Goal: Task Accomplishment & Management: Complete application form

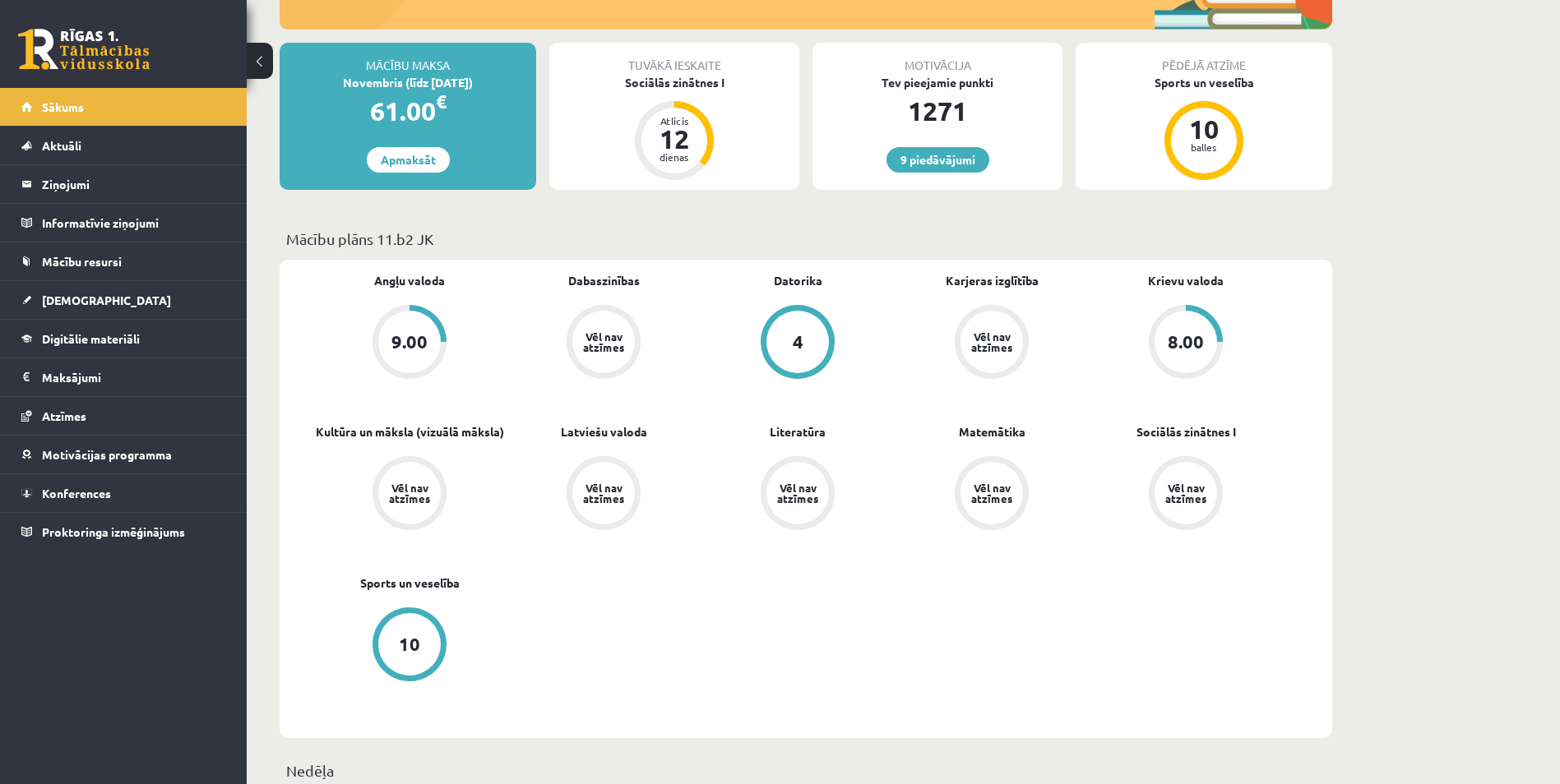
scroll to position [247, 0]
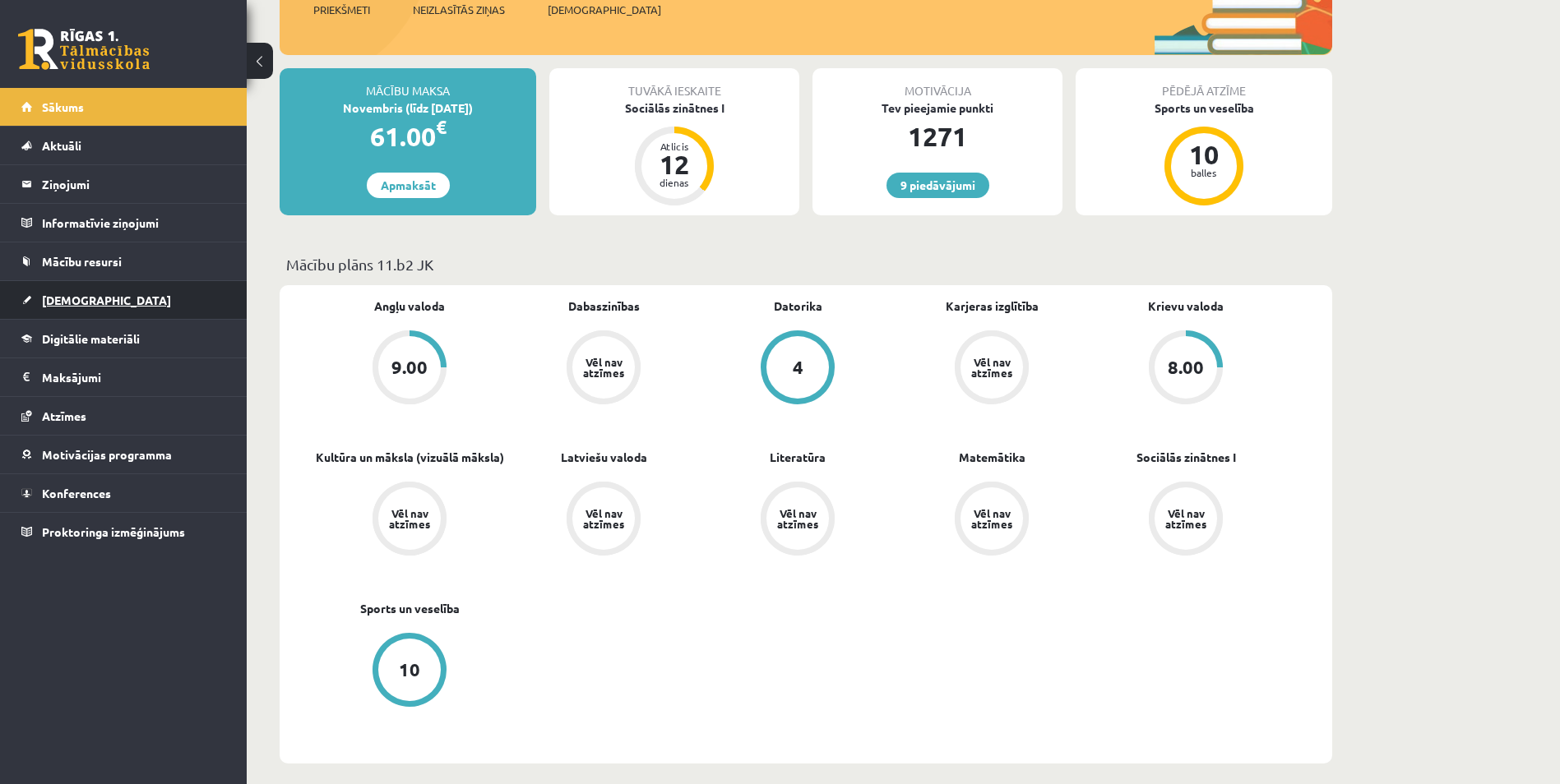
click at [138, 312] on link "[DEMOGRAPHIC_DATA]" at bounding box center [124, 300] width 205 height 38
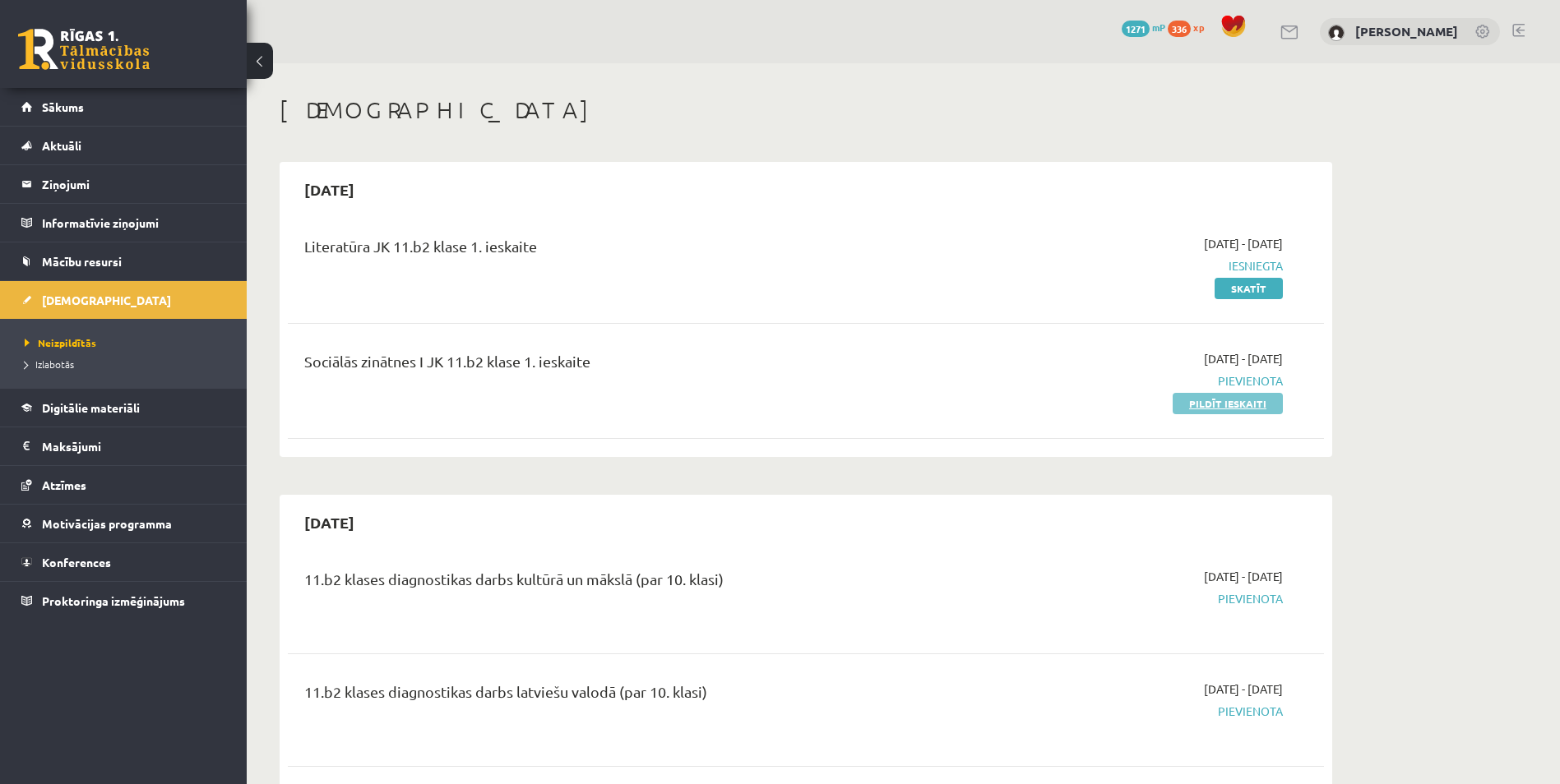
click at [1217, 403] on link "Pildīt ieskaiti" at bounding box center [1227, 403] width 110 height 21
drag, startPoint x: 1236, startPoint y: 408, endPoint x: 857, endPoint y: 70, distance: 507.8
click at [1236, 408] on link "Pildīt ieskaiti" at bounding box center [1227, 403] width 110 height 21
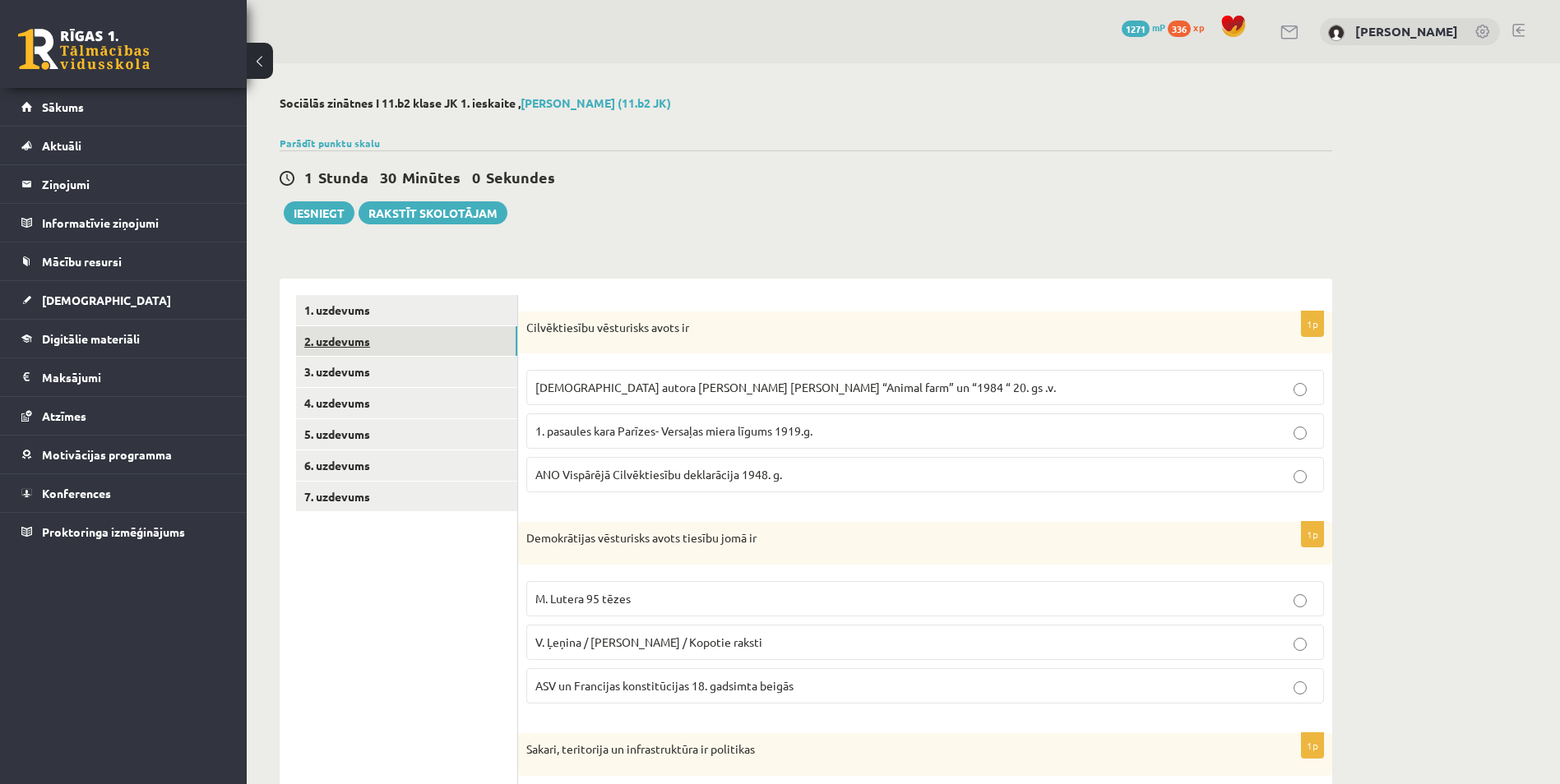
click at [470, 344] on link "2. uzdevums" at bounding box center [406, 341] width 221 height 30
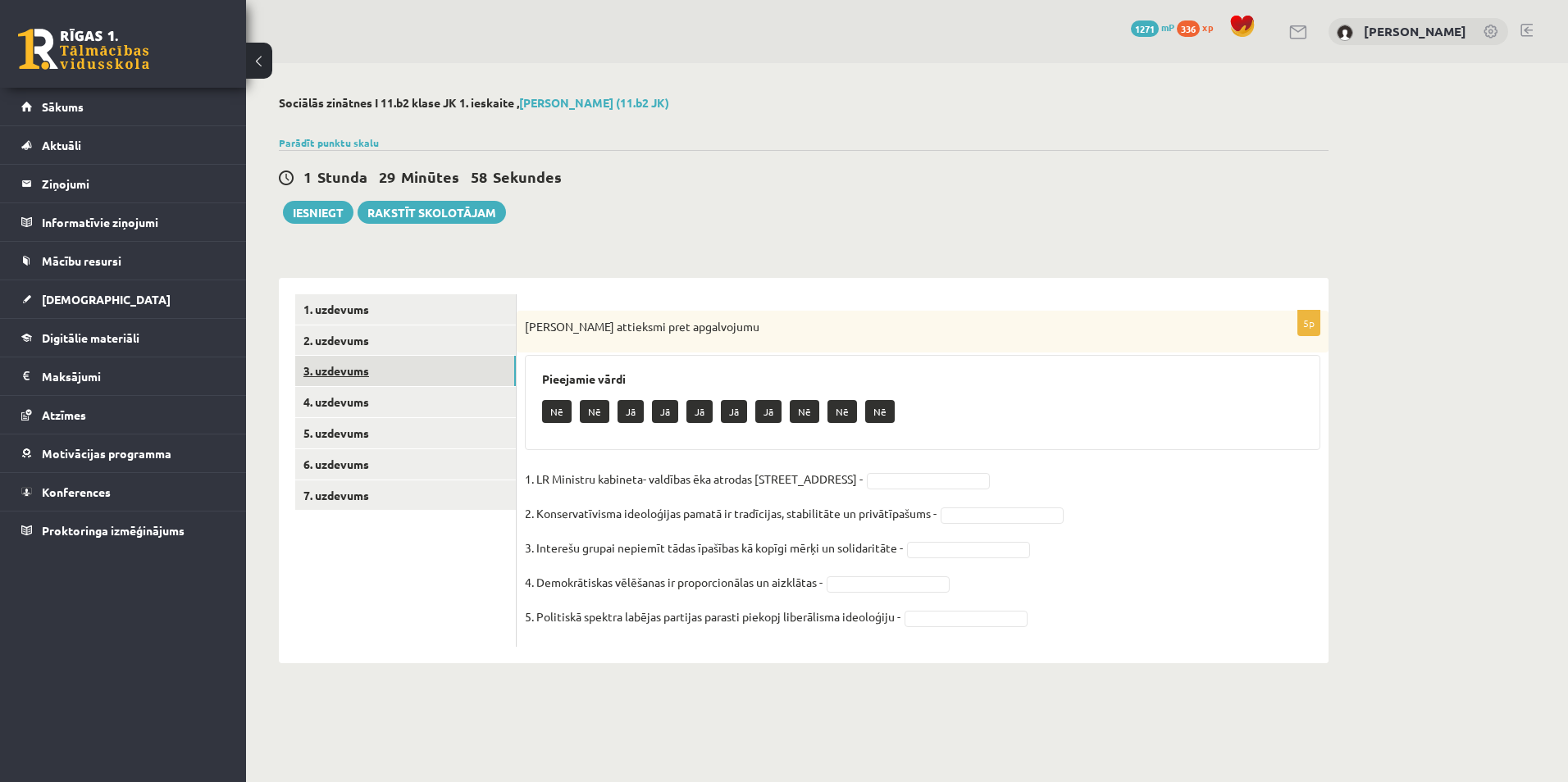
click at [467, 375] on link "3. uzdevums" at bounding box center [405, 370] width 220 height 30
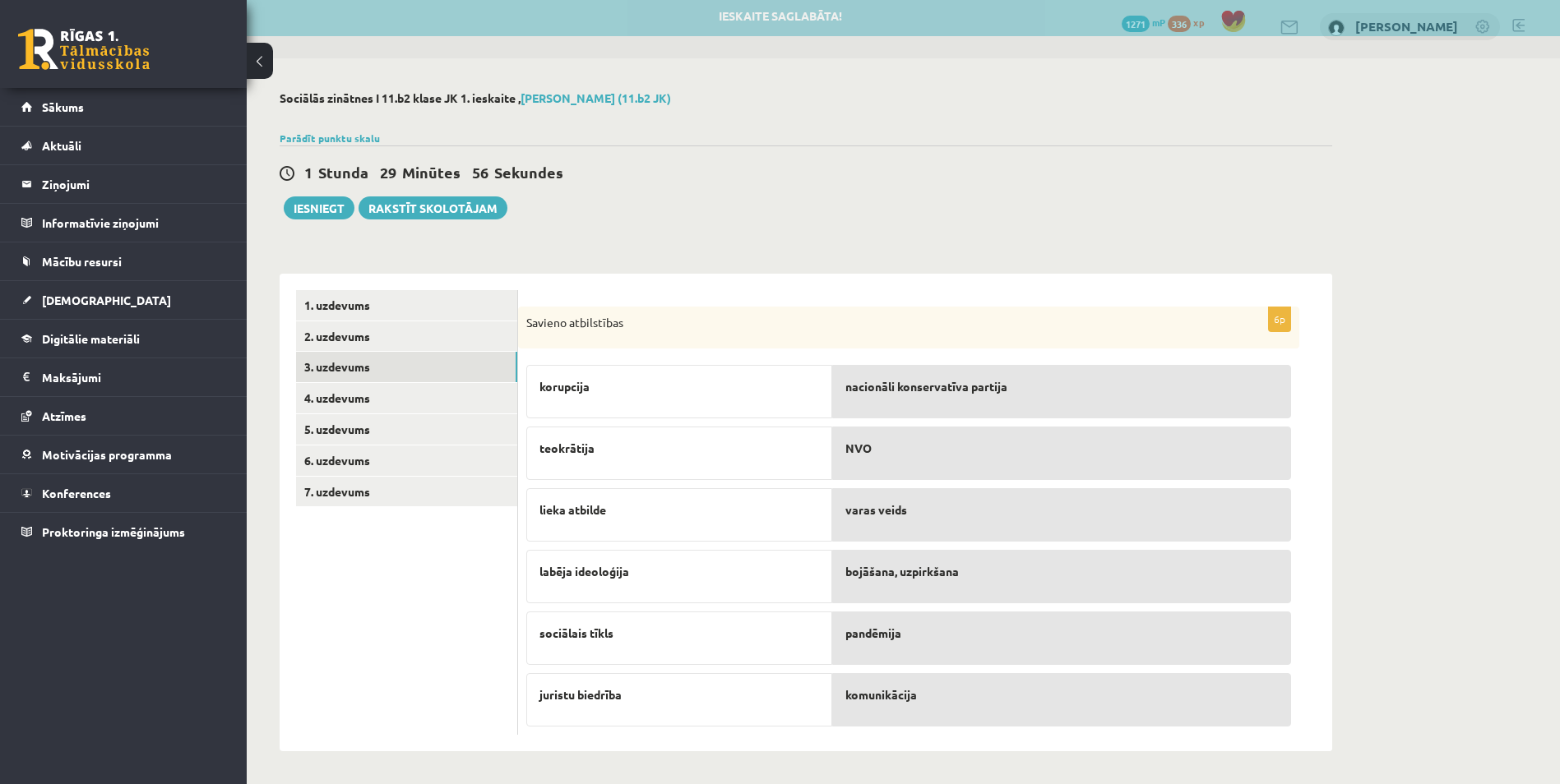
scroll to position [6, 0]
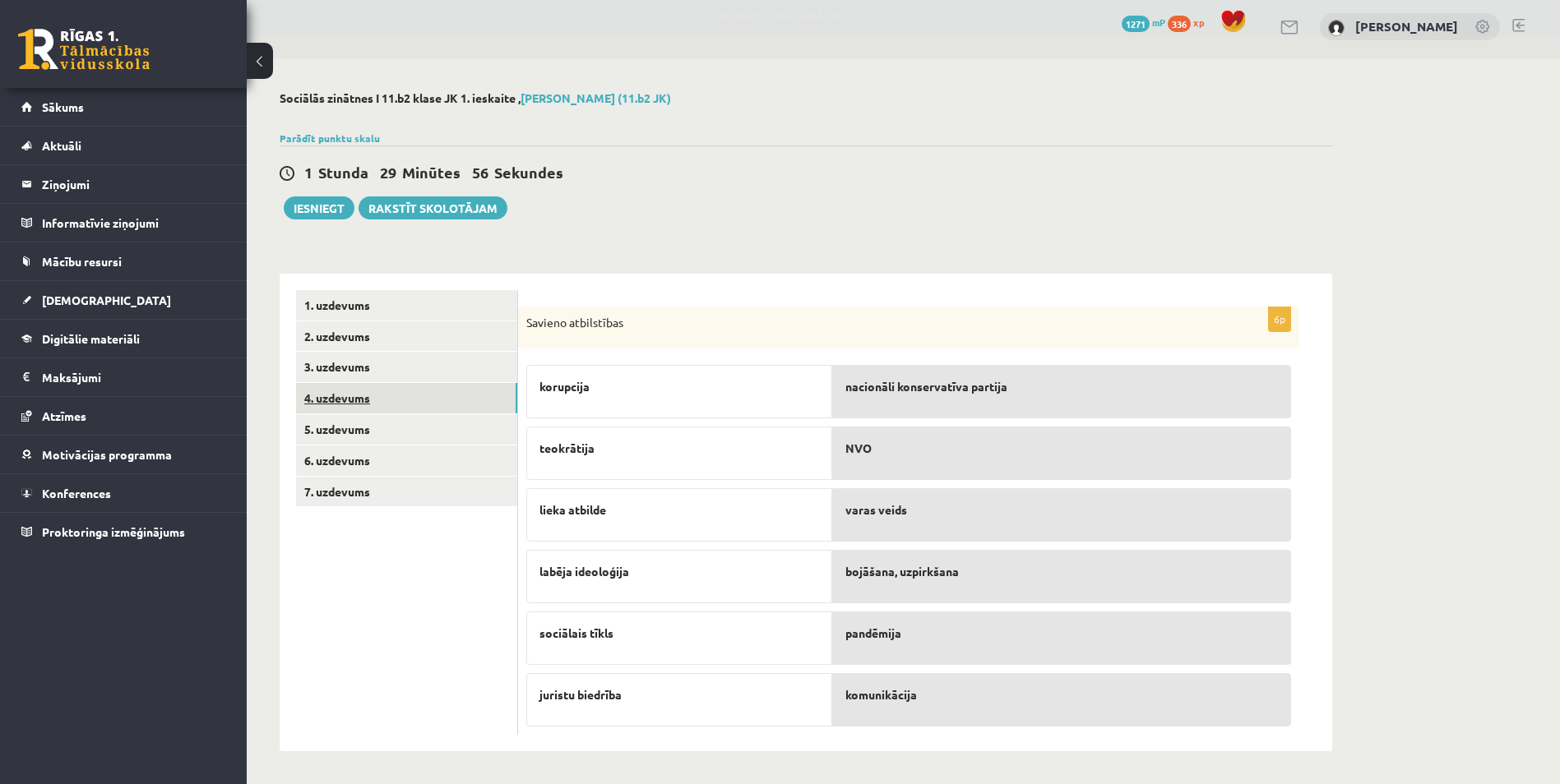
click at [485, 398] on link "4. uzdevums" at bounding box center [406, 398] width 221 height 30
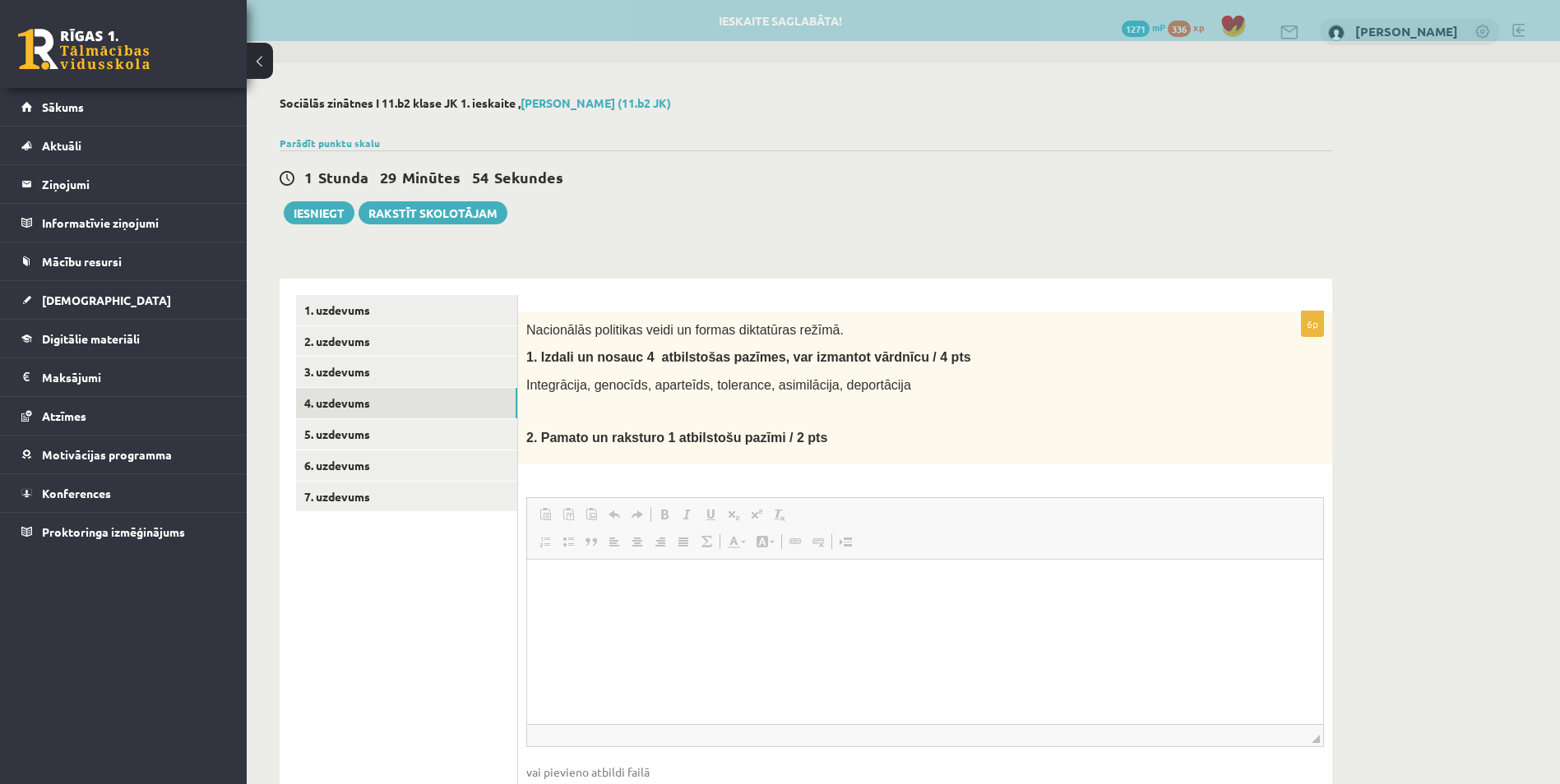
scroll to position [0, 0]
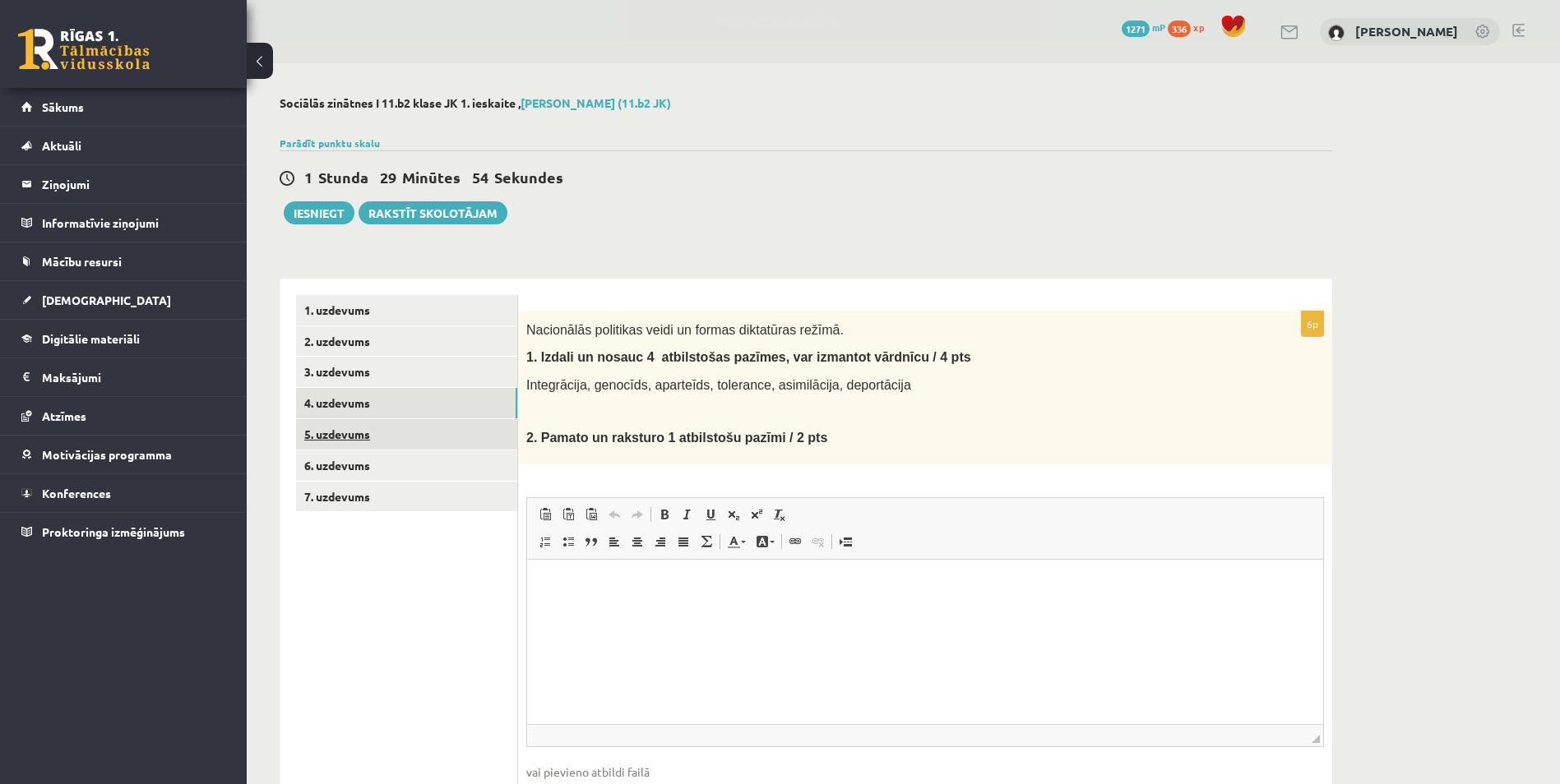
click at [485, 438] on link "5. uzdevums" at bounding box center [406, 434] width 221 height 30
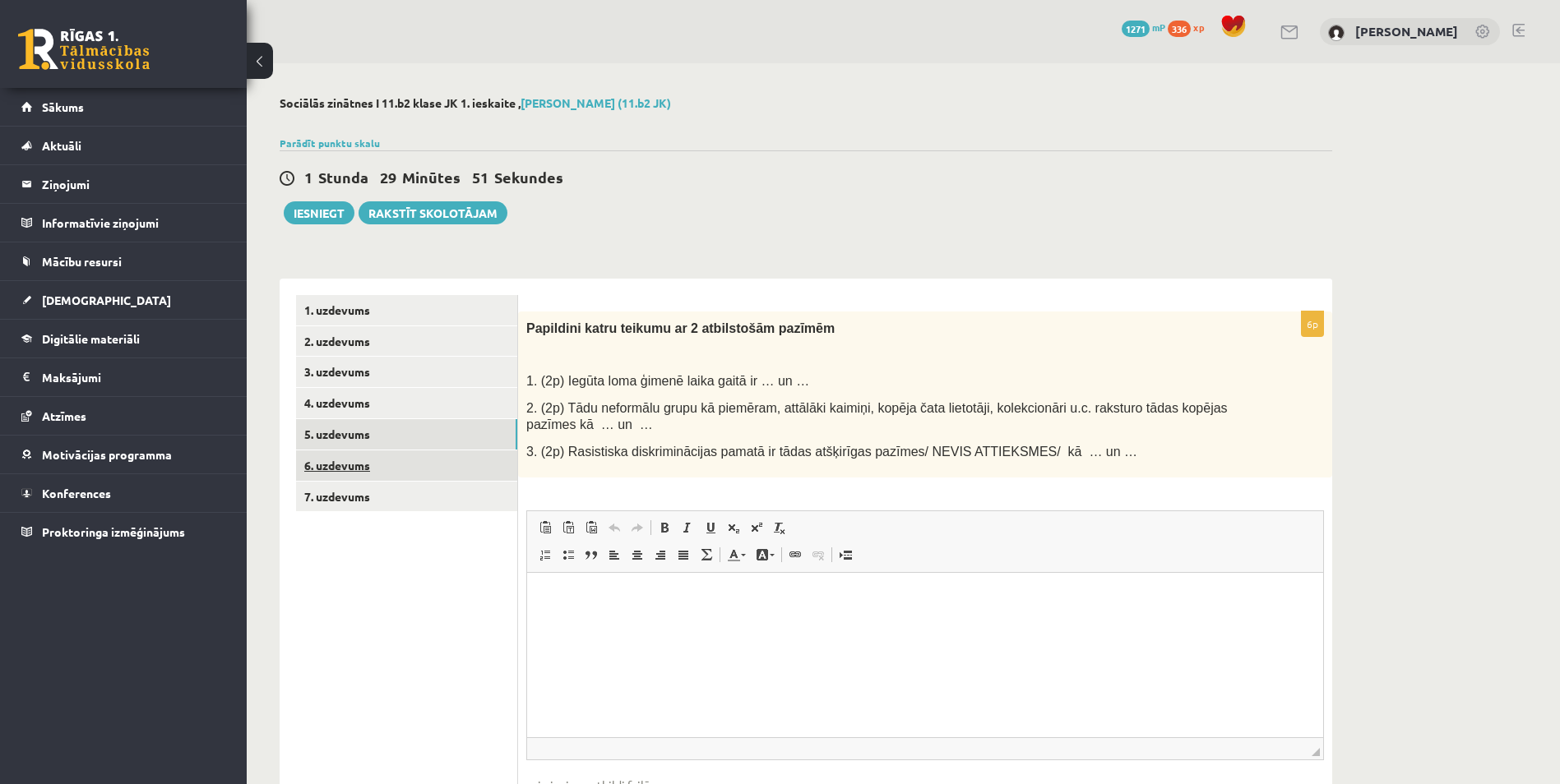
click at [433, 467] on link "6. uzdevums" at bounding box center [406, 465] width 221 height 30
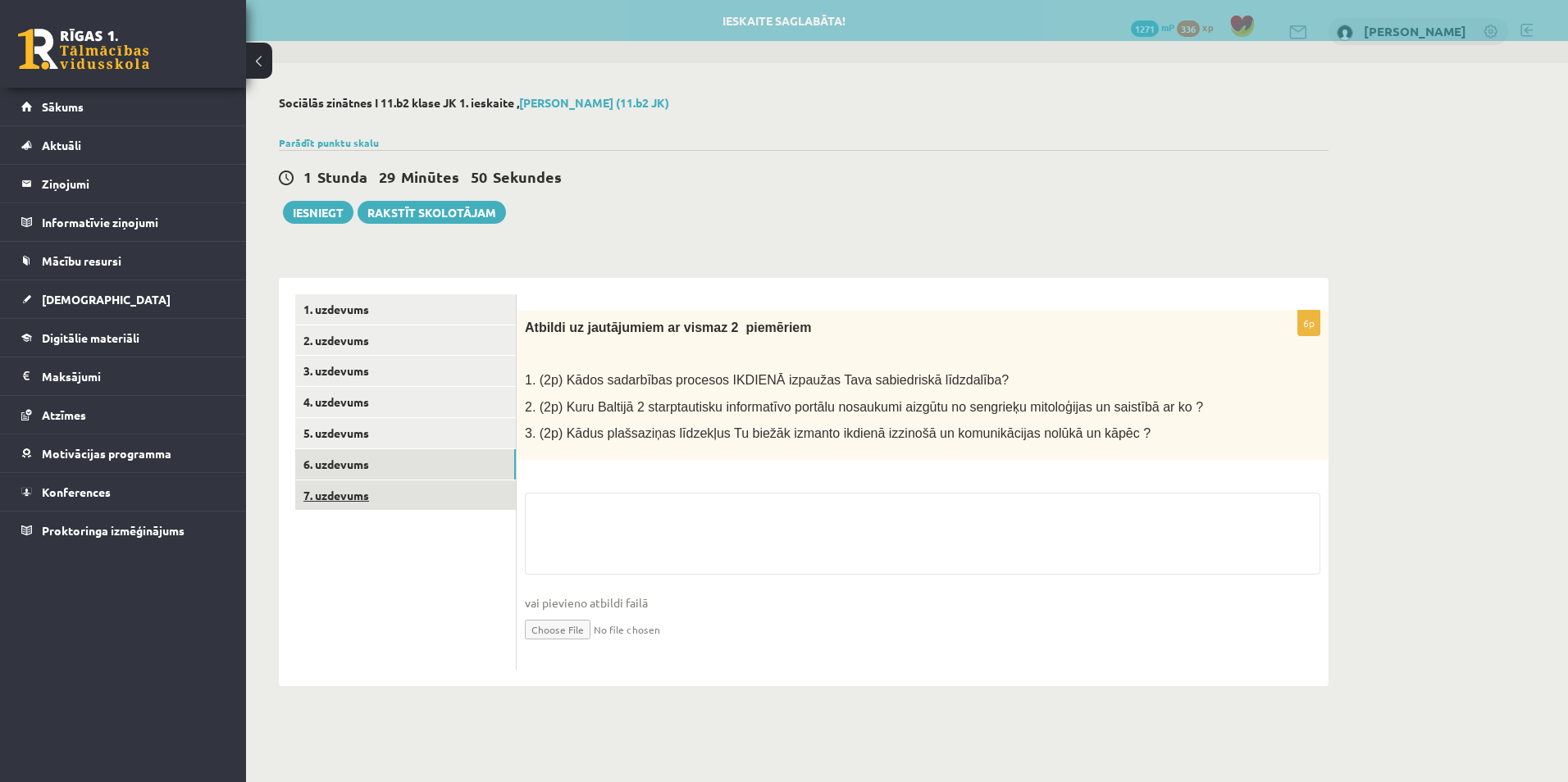
click at [452, 502] on link "7. uzdevums" at bounding box center [405, 495] width 220 height 30
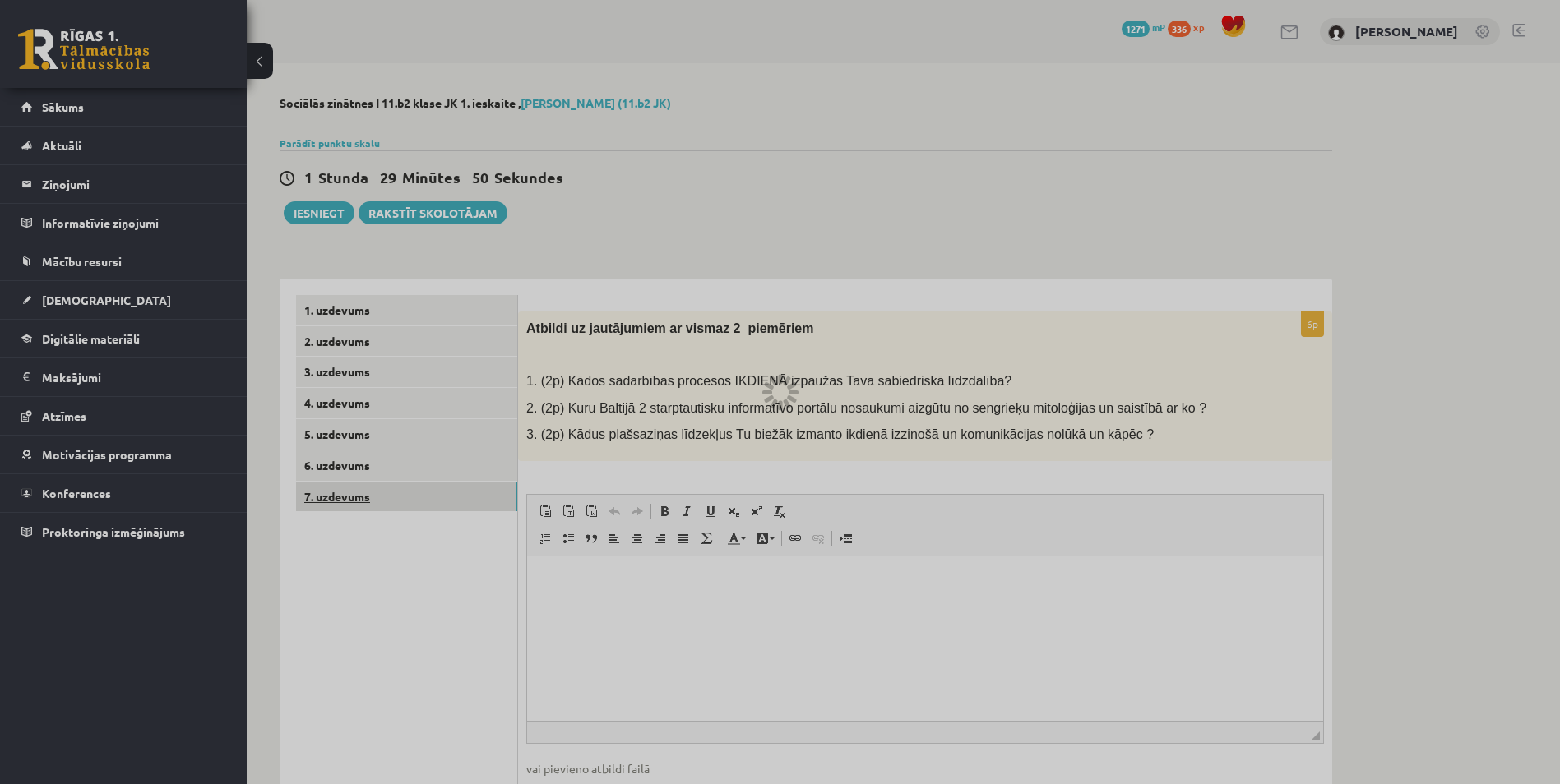
click at [453, 504] on div at bounding box center [780, 392] width 1560 height 784
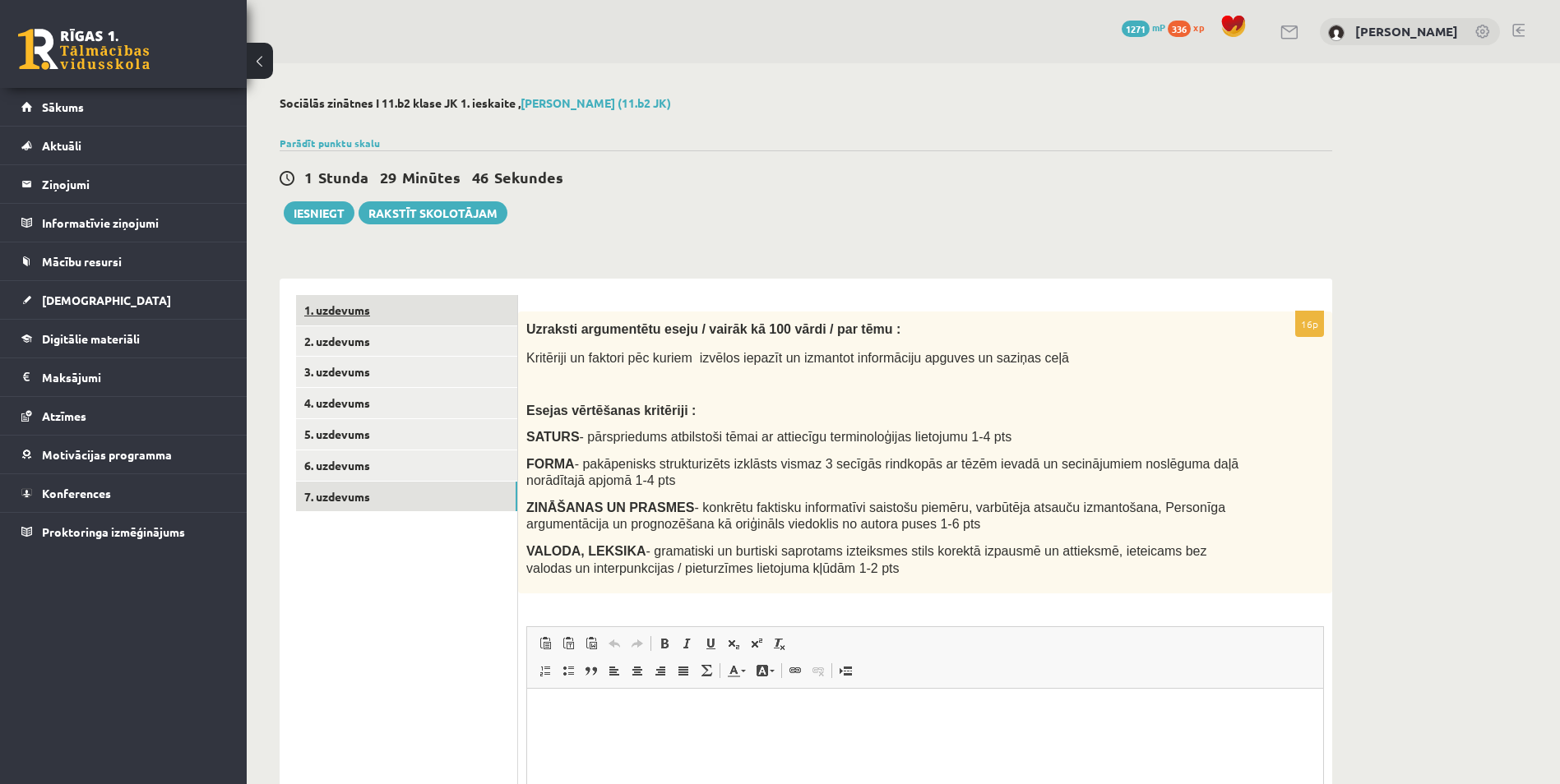
click at [446, 316] on link "1. uzdevums" at bounding box center [406, 309] width 221 height 30
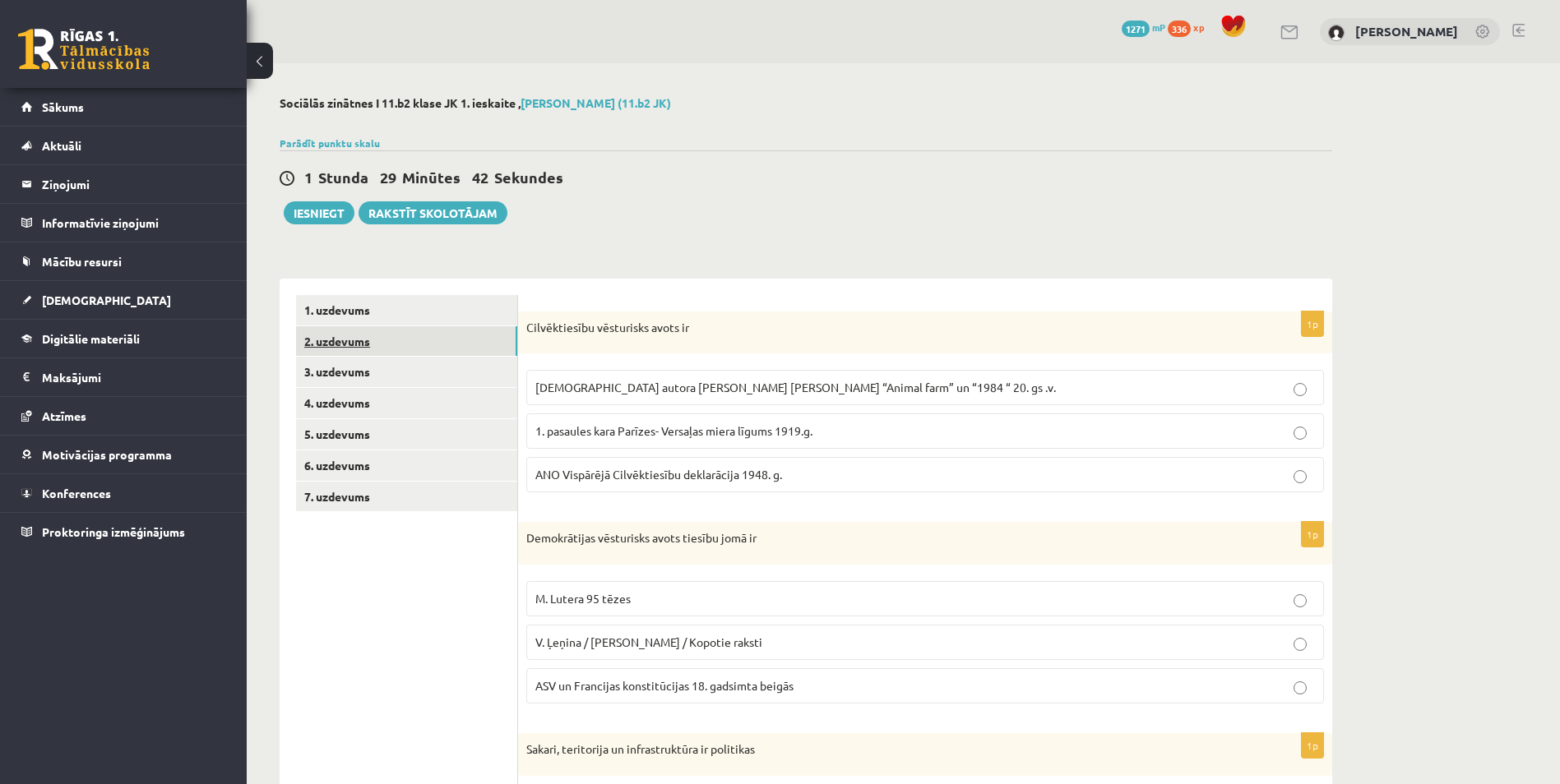
click at [457, 340] on link "2. uzdevums" at bounding box center [406, 341] width 221 height 30
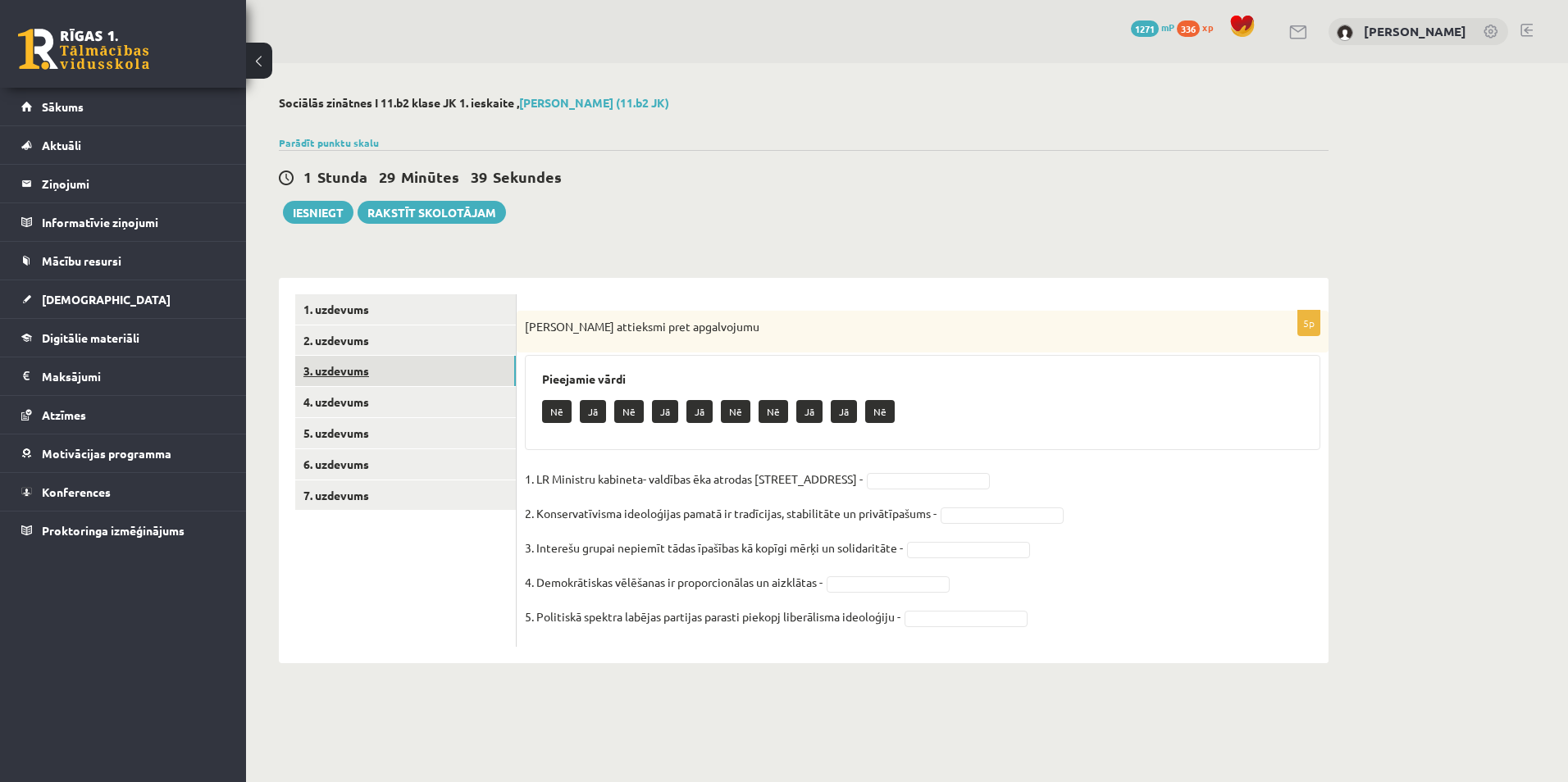
click at [428, 382] on link "3. uzdevums" at bounding box center [405, 370] width 220 height 30
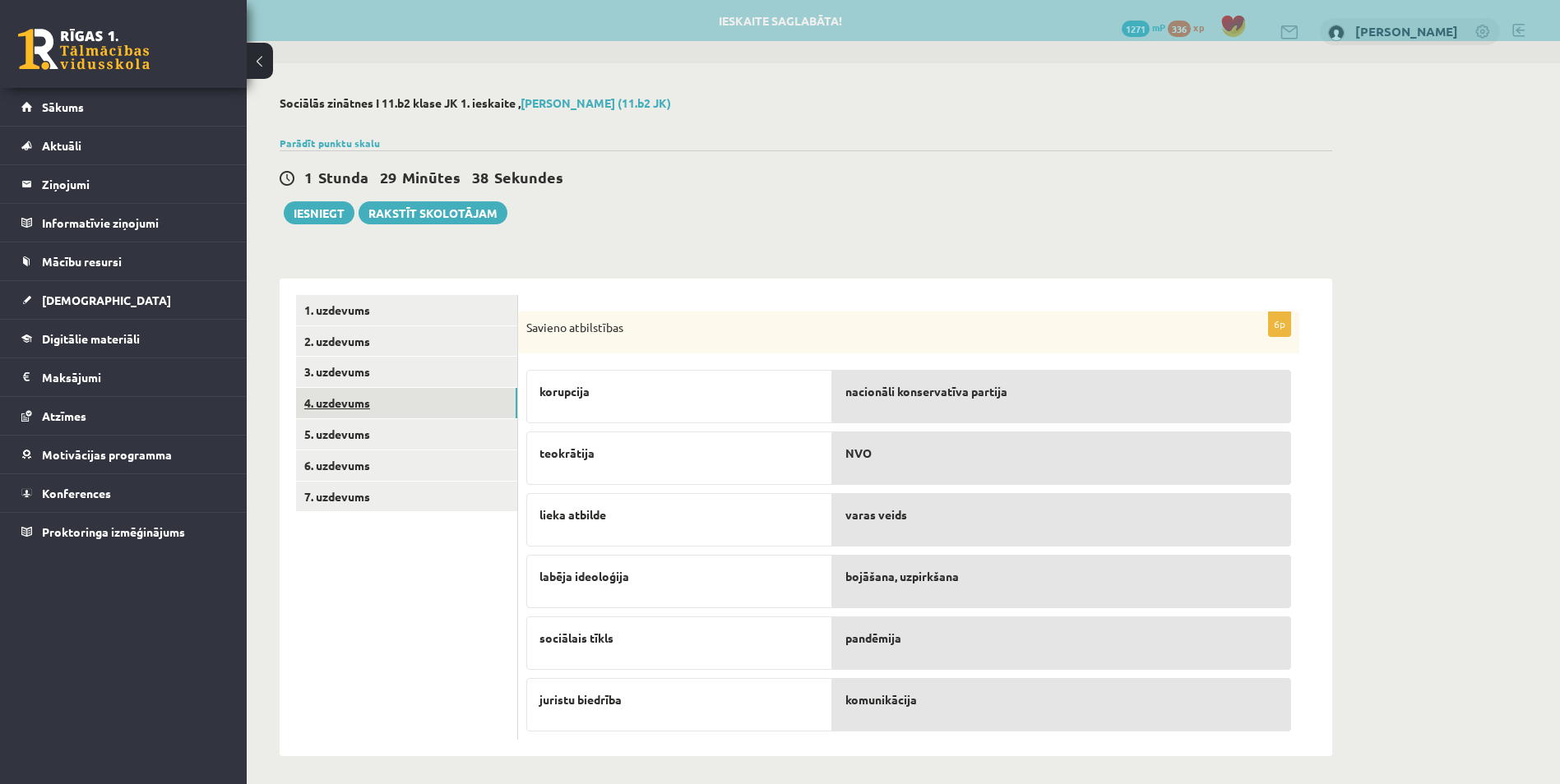
click at [424, 414] on link "4. uzdevums" at bounding box center [406, 402] width 221 height 30
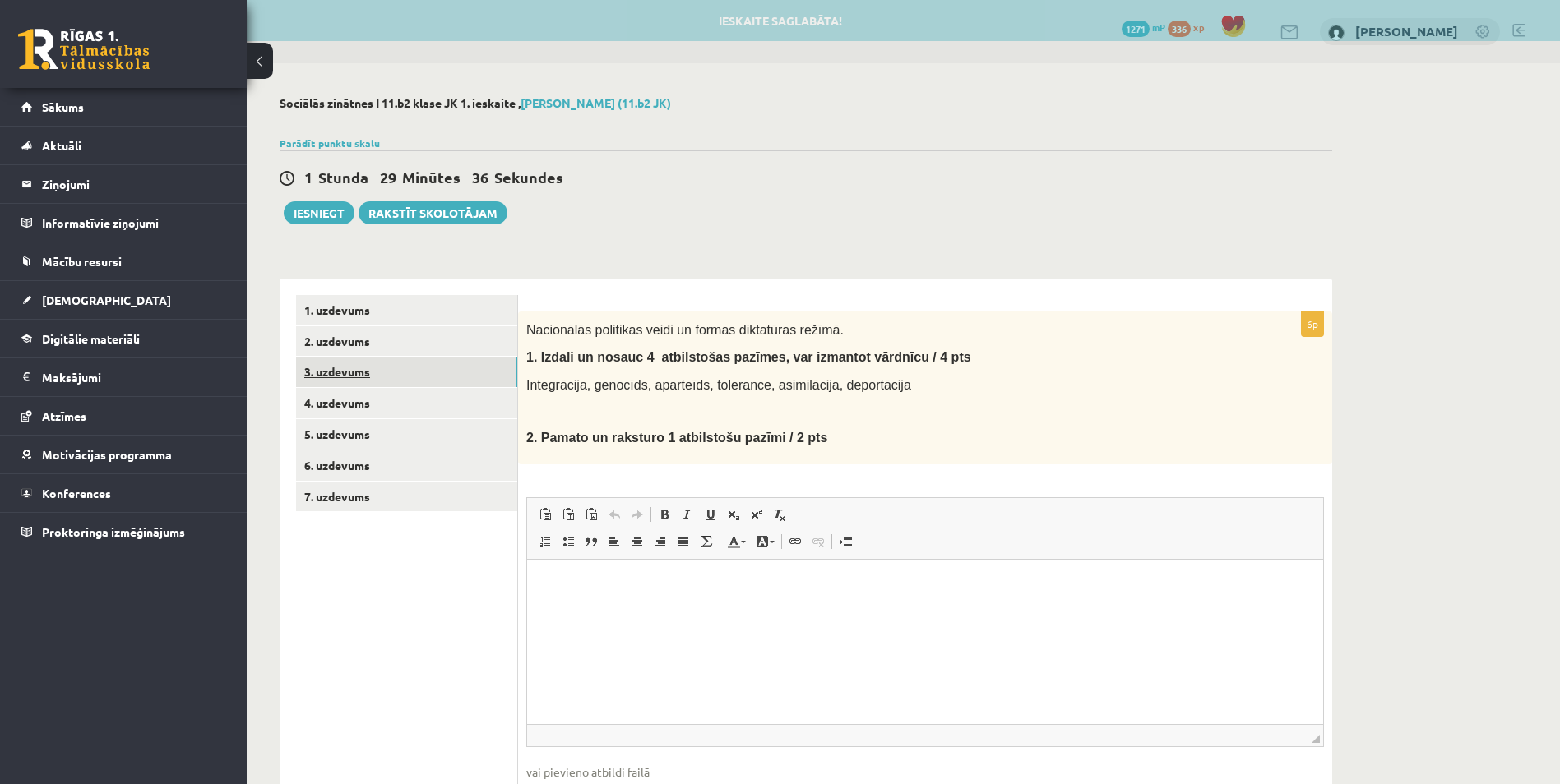
click at [418, 379] on link "3. uzdevums" at bounding box center [406, 371] width 221 height 30
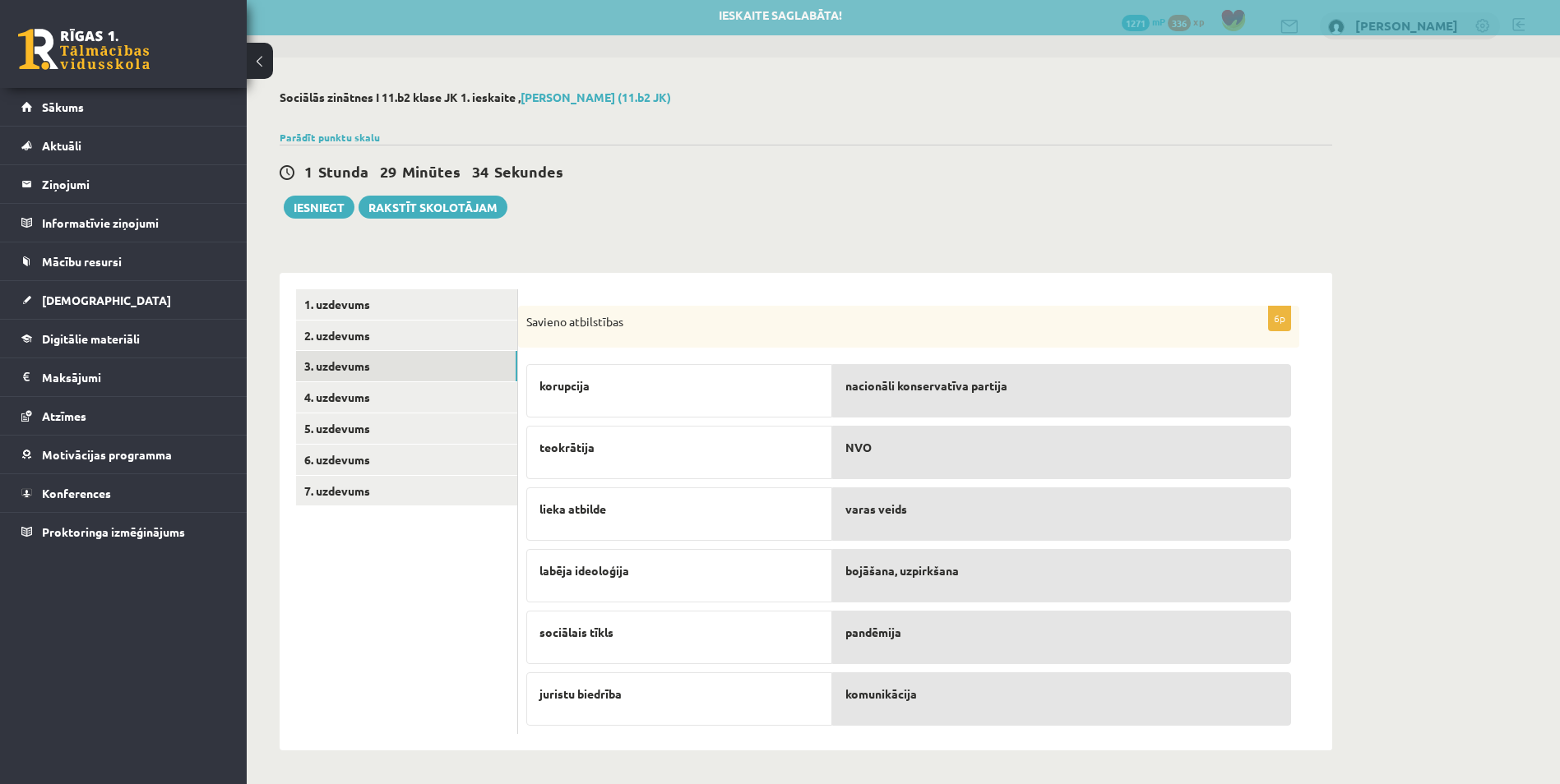
scroll to position [7, 0]
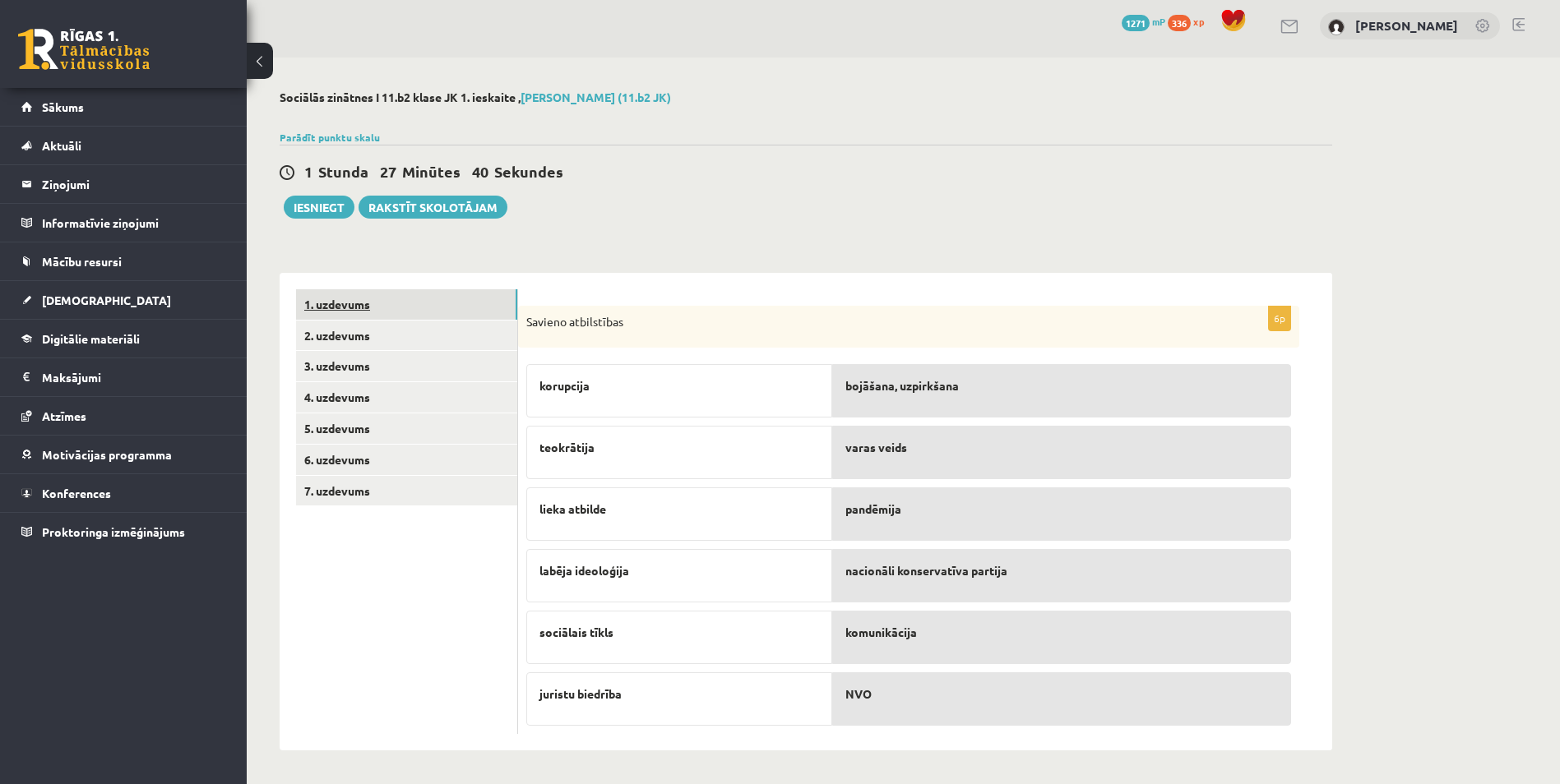
click at [427, 308] on link "1. uzdevums" at bounding box center [406, 304] width 221 height 30
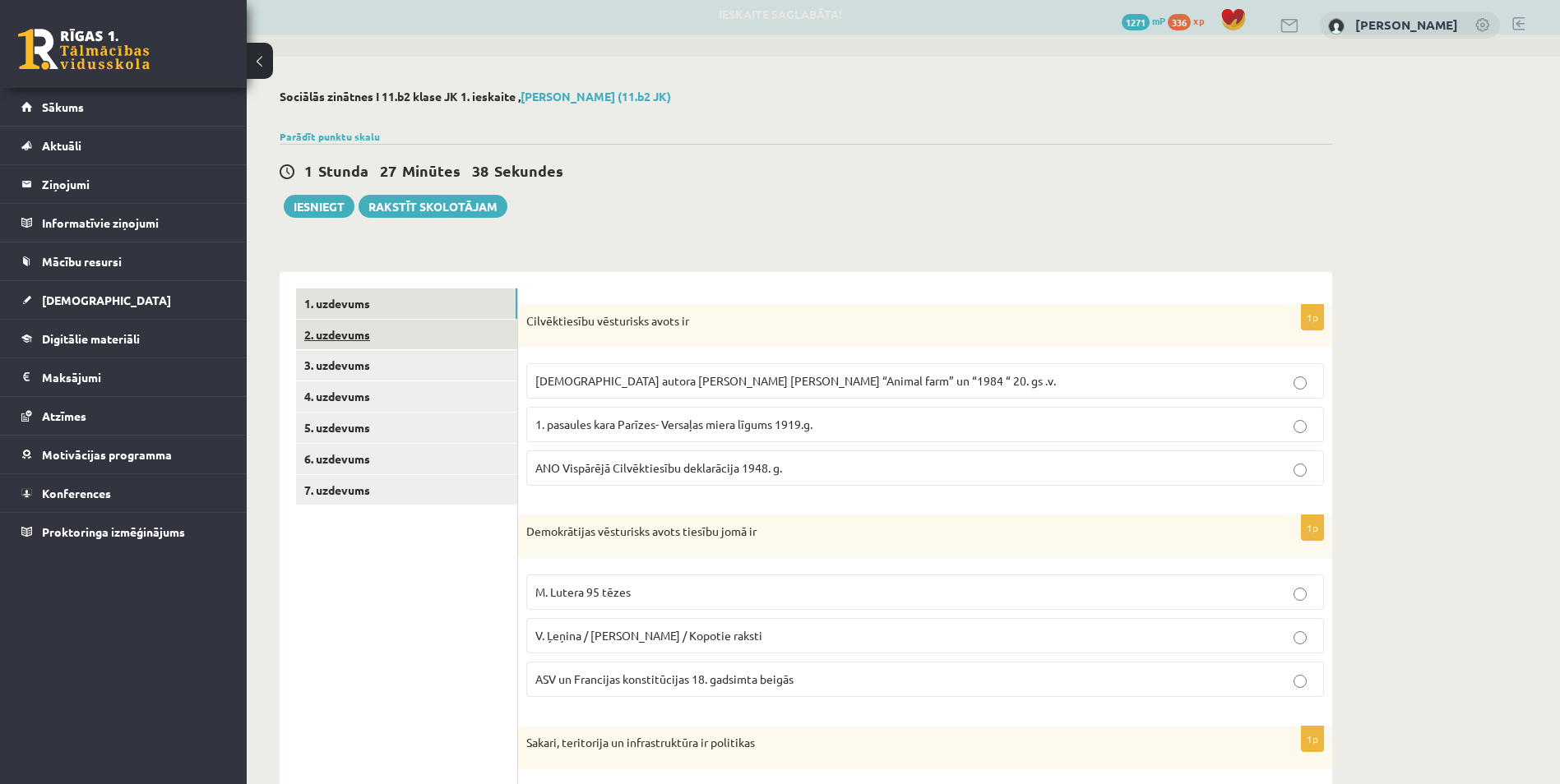
click at [451, 339] on link "2. uzdevums" at bounding box center [406, 334] width 221 height 30
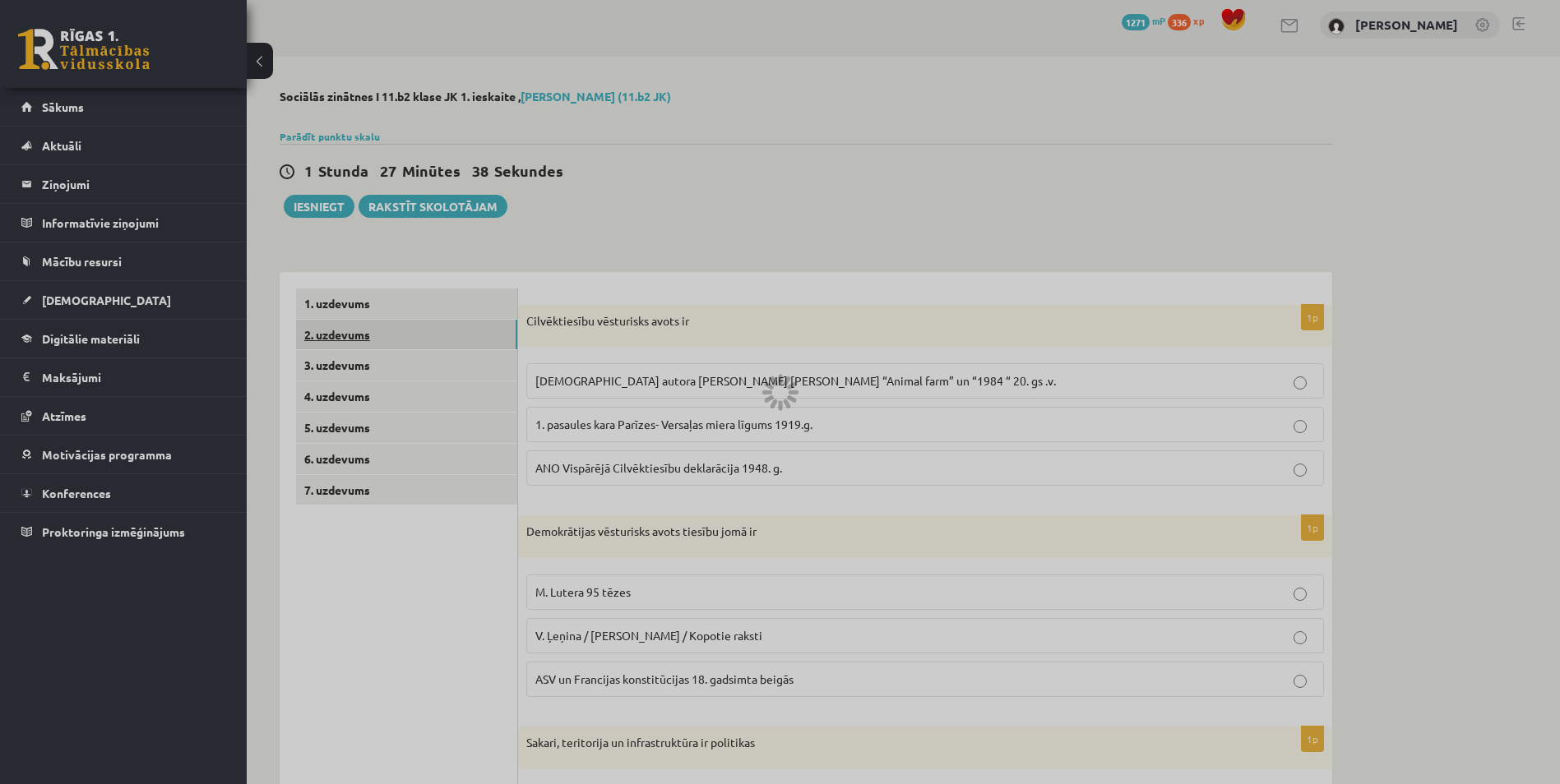
scroll to position [0, 0]
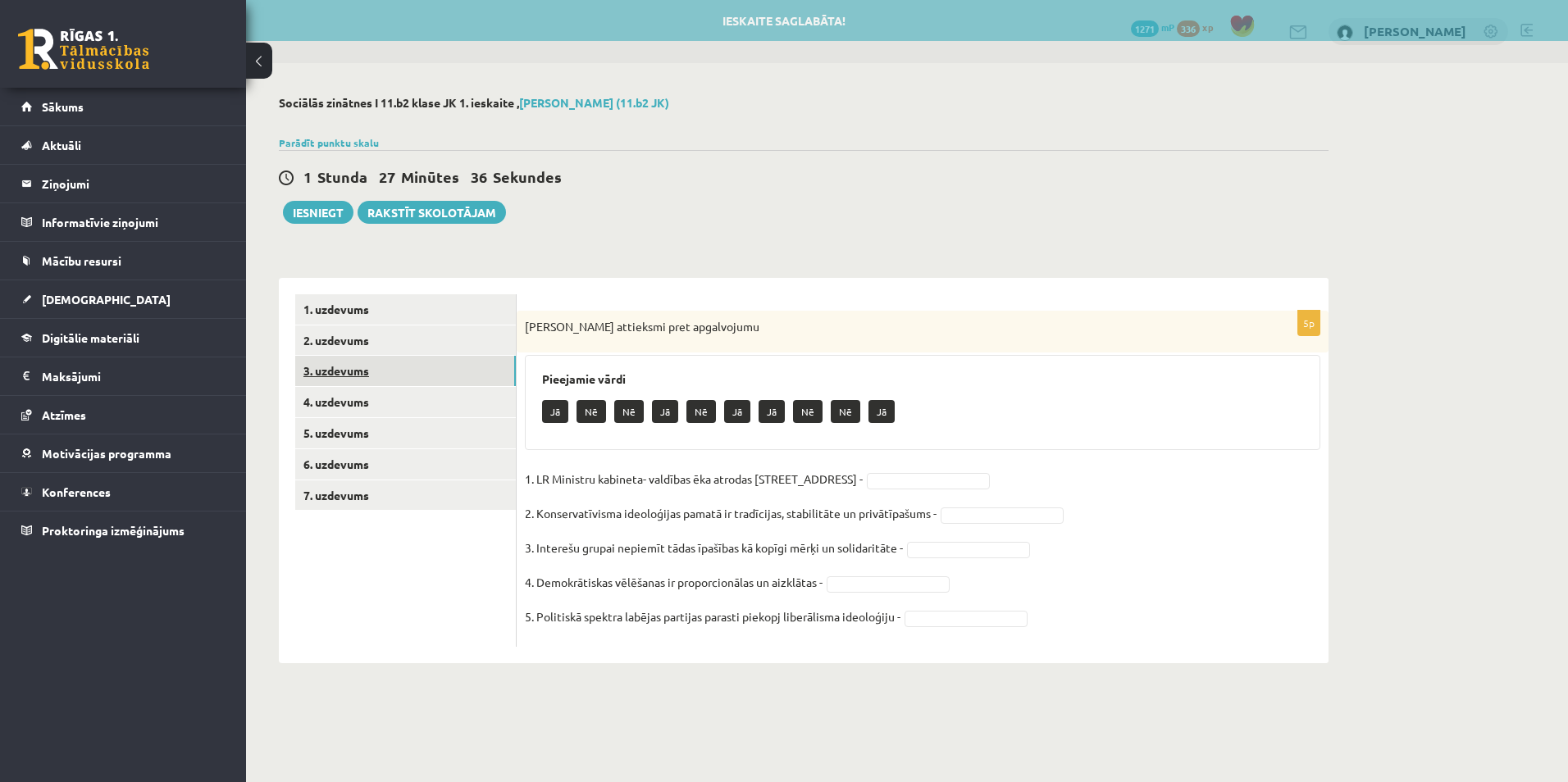
click at [450, 371] on link "3. uzdevums" at bounding box center [405, 370] width 220 height 30
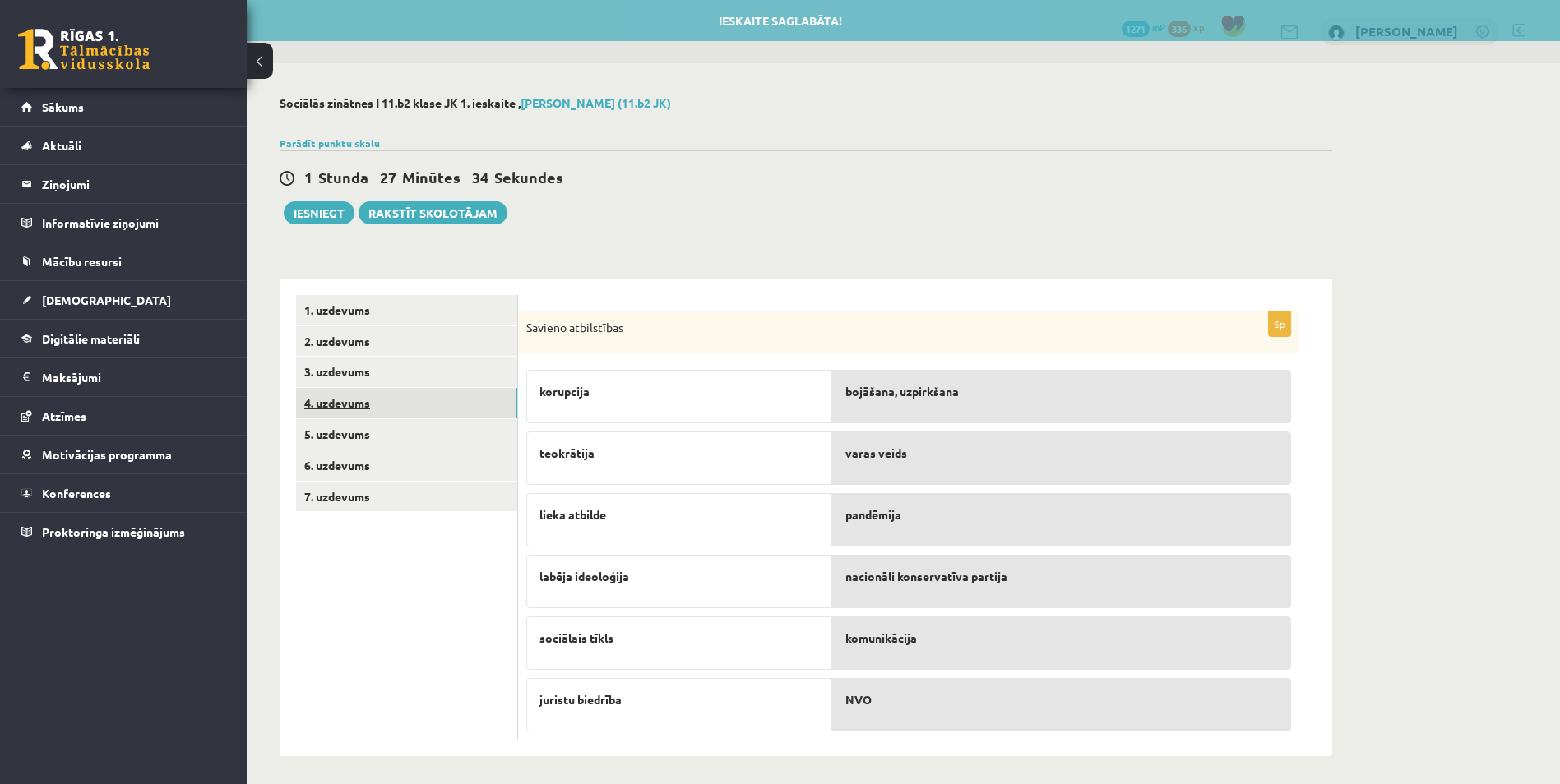
click at [421, 403] on link "4. uzdevums" at bounding box center [406, 402] width 221 height 30
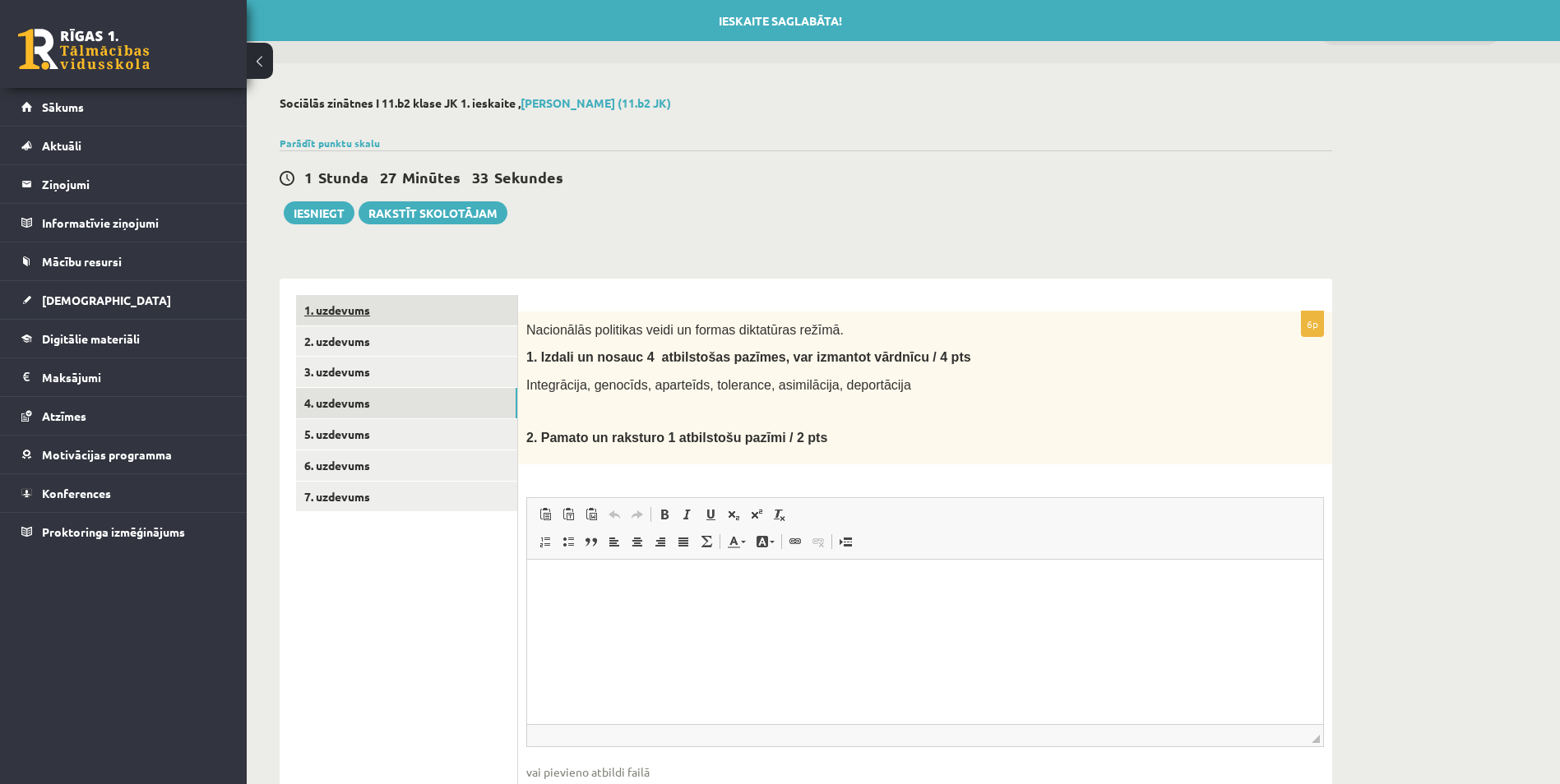
click at [406, 317] on link "1. uzdevums" at bounding box center [406, 309] width 221 height 30
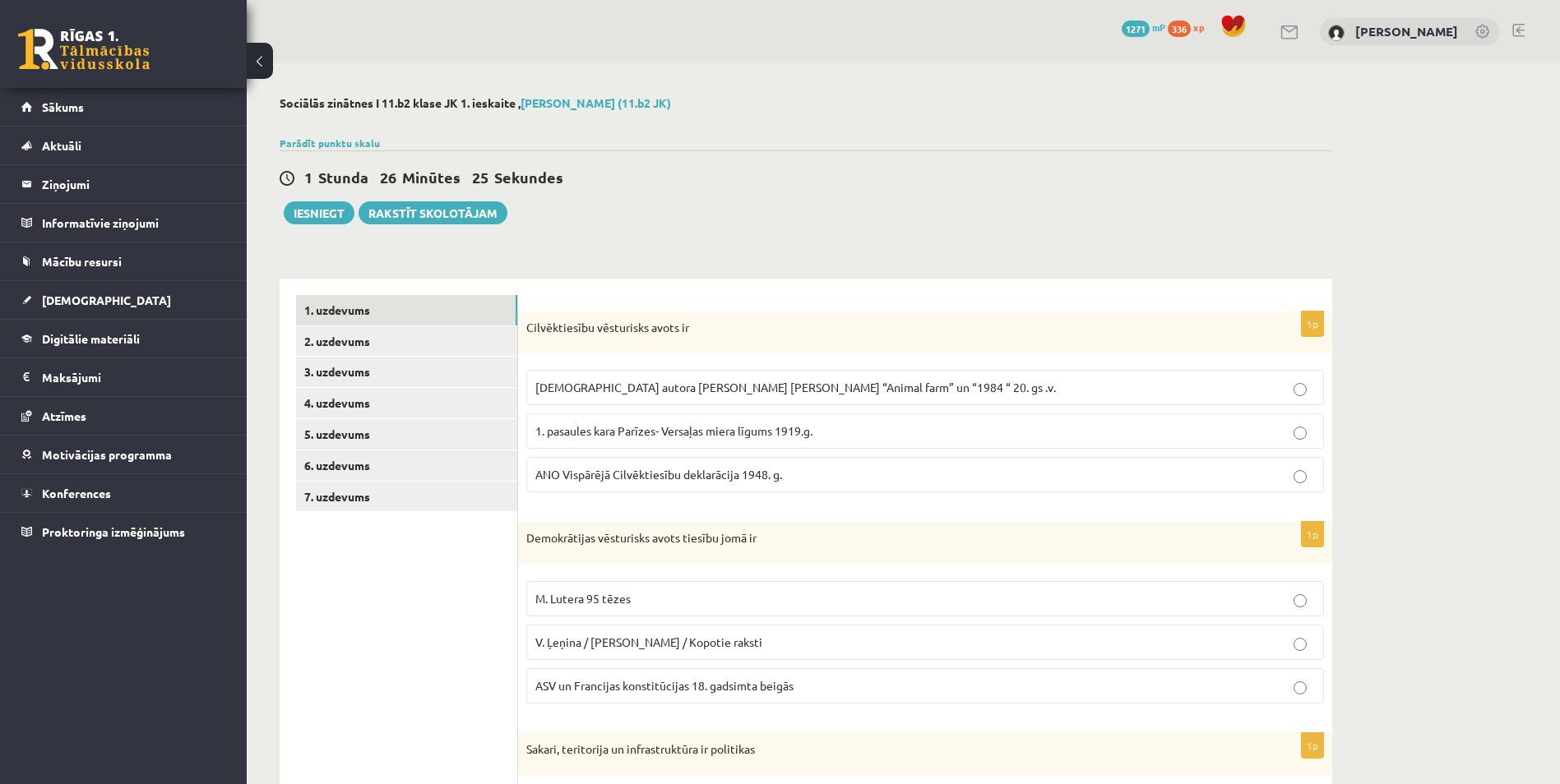
click at [702, 469] on span "ANO Vispārējā Cilvēktiesību deklarācija 1948. g." at bounding box center [658, 474] width 247 height 15
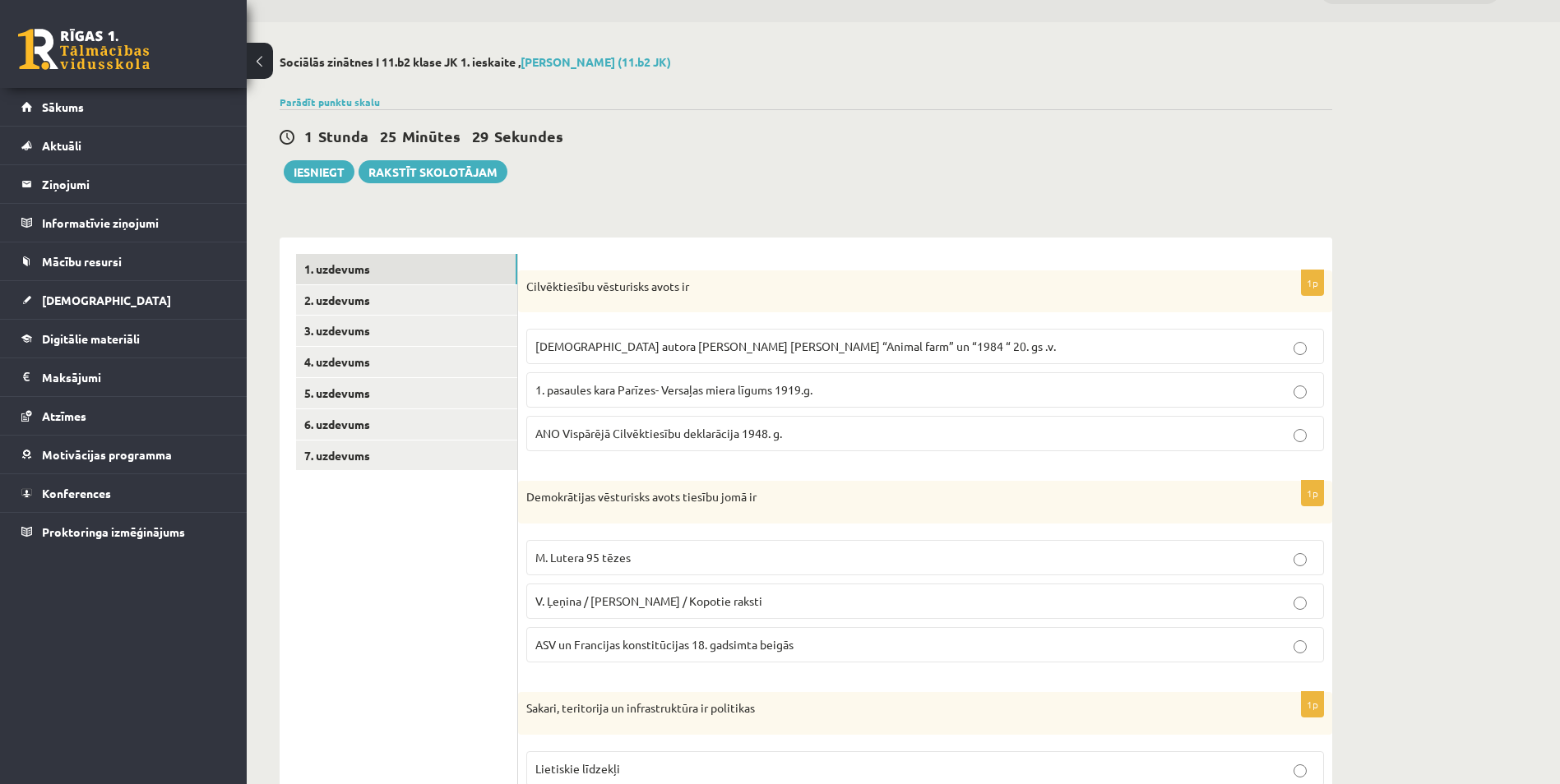
scroll to position [205, 0]
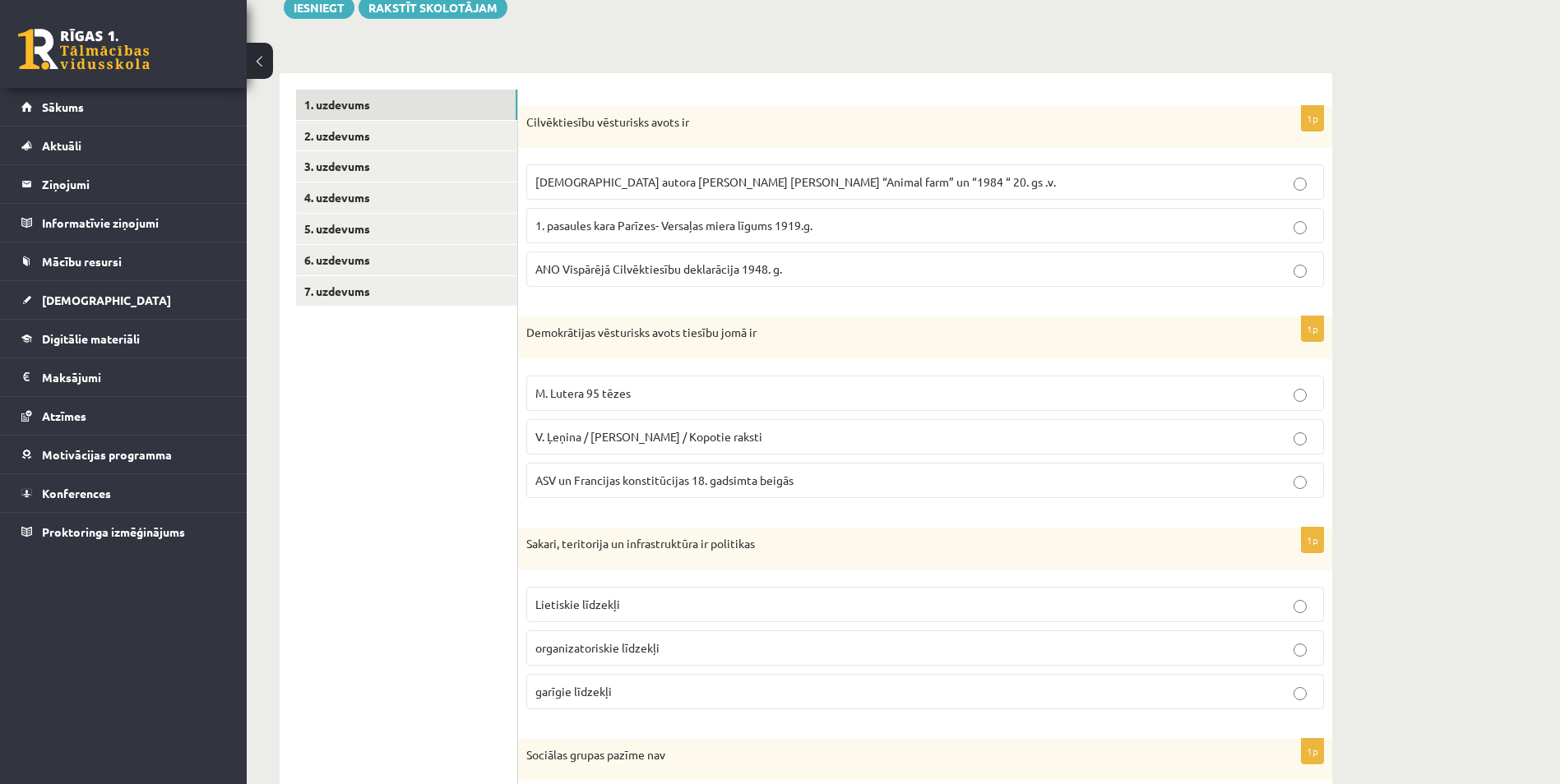
click at [687, 481] on span "ASV un Francijas konstitūcijas 18. gadsimta beigās" at bounding box center [664, 480] width 258 height 15
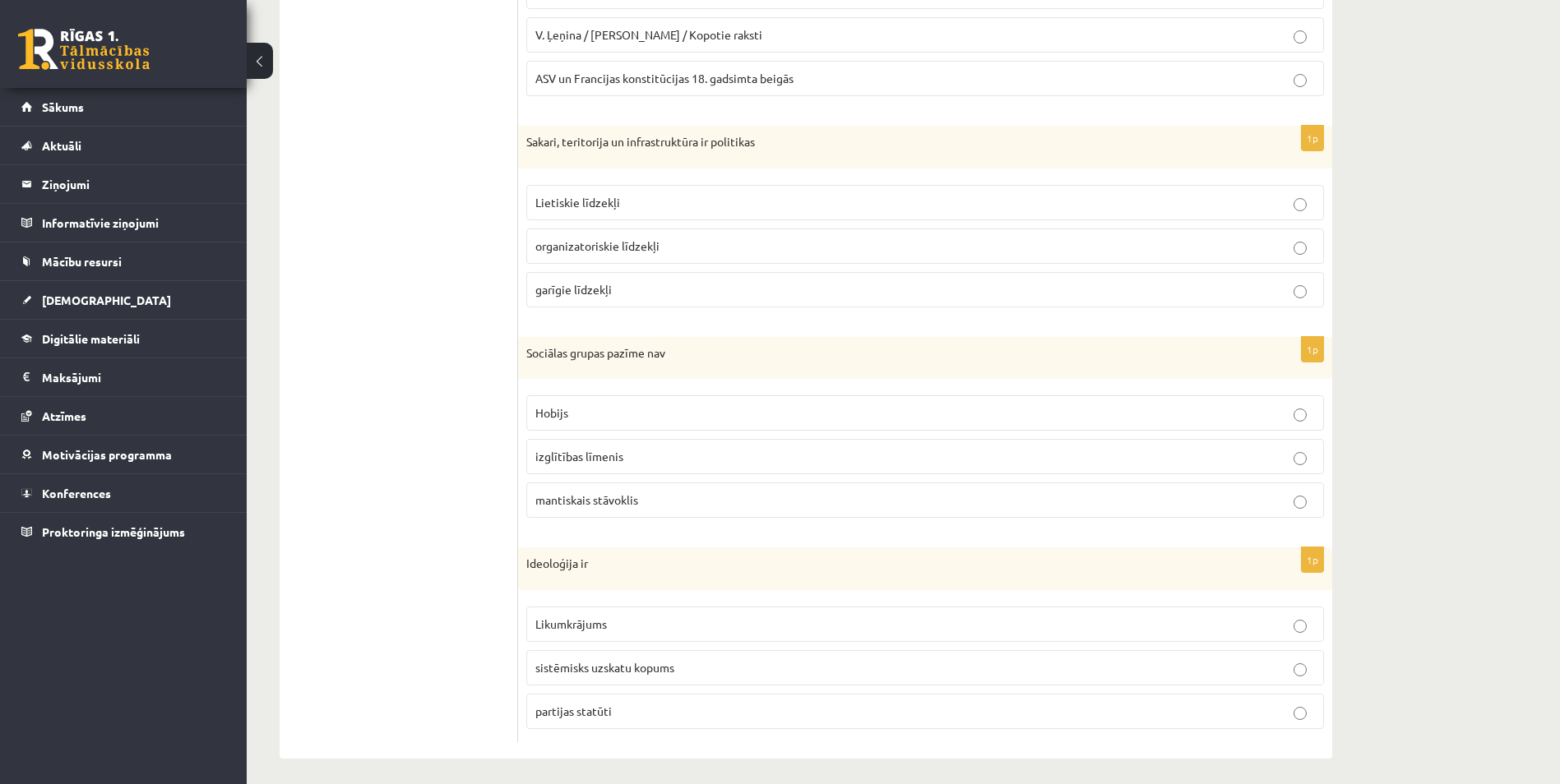
scroll to position [616, 0]
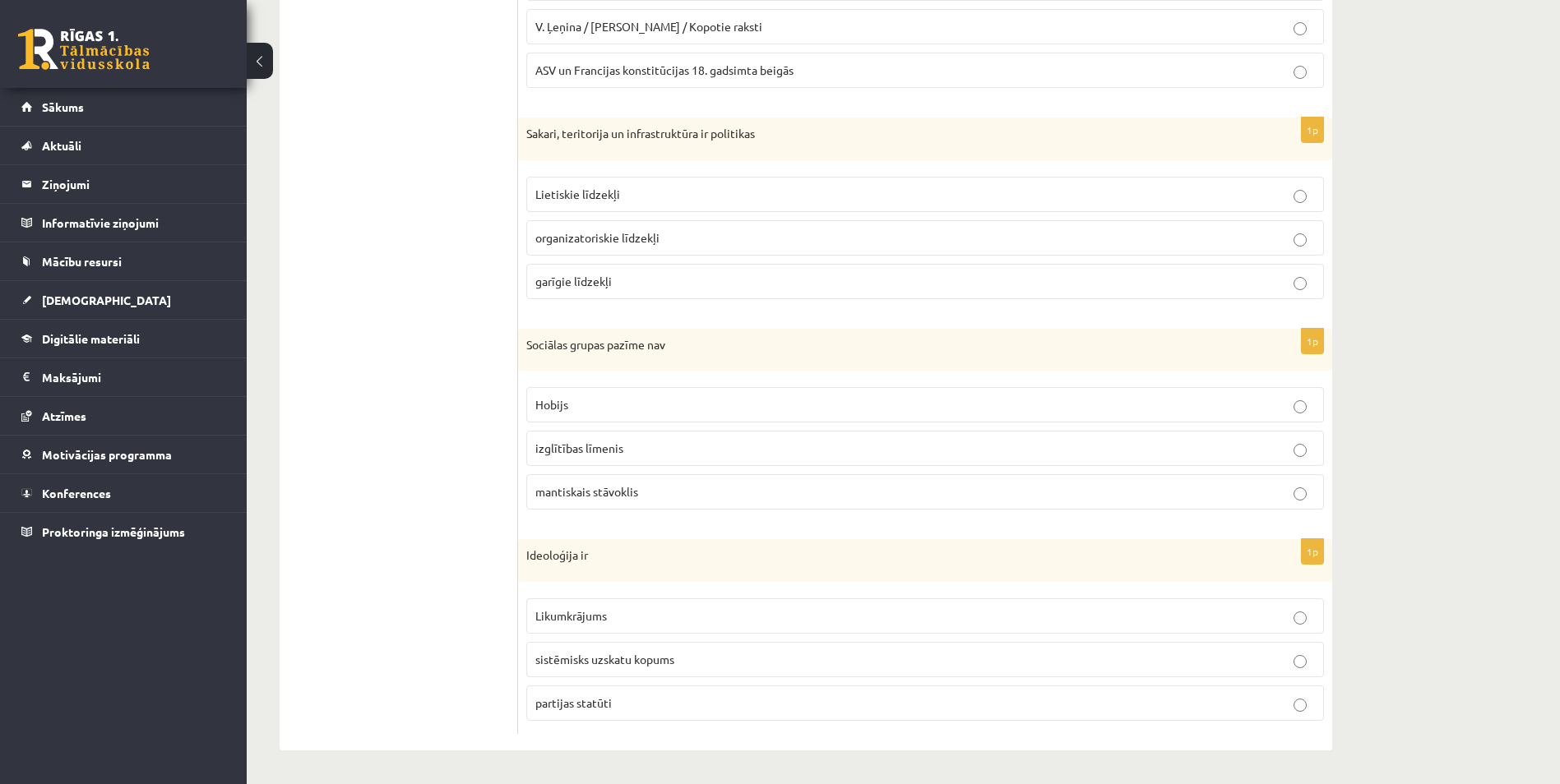
click at [740, 193] on p "Lietiskie līdzekļi" at bounding box center [924, 194] width 779 height 17
click at [701, 405] on p "Hobijs" at bounding box center [924, 405] width 779 height 17
click at [647, 664] on span "sistēmisks uzskatu kopums" at bounding box center [605, 658] width 139 height 15
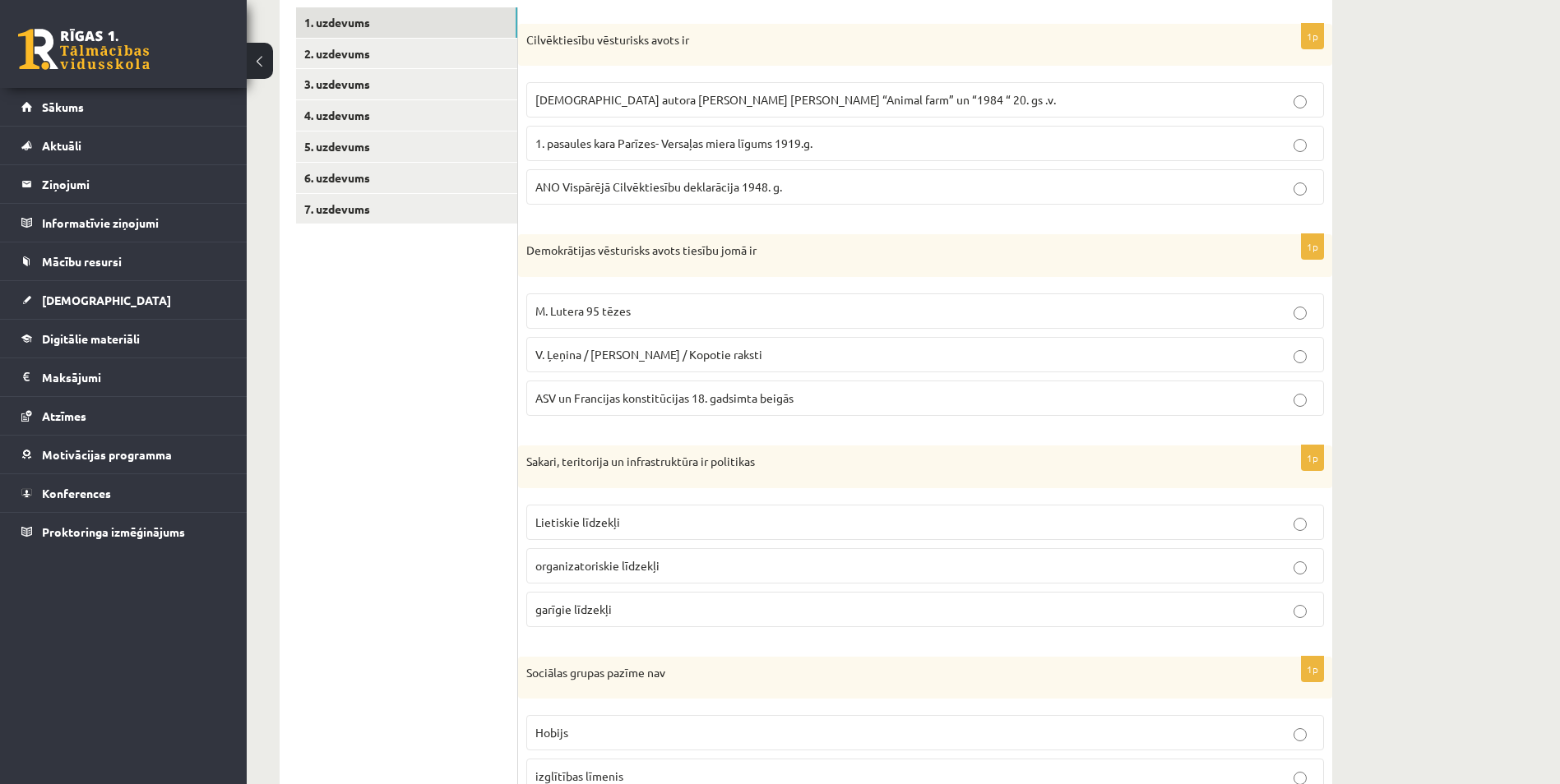
scroll to position [0, 0]
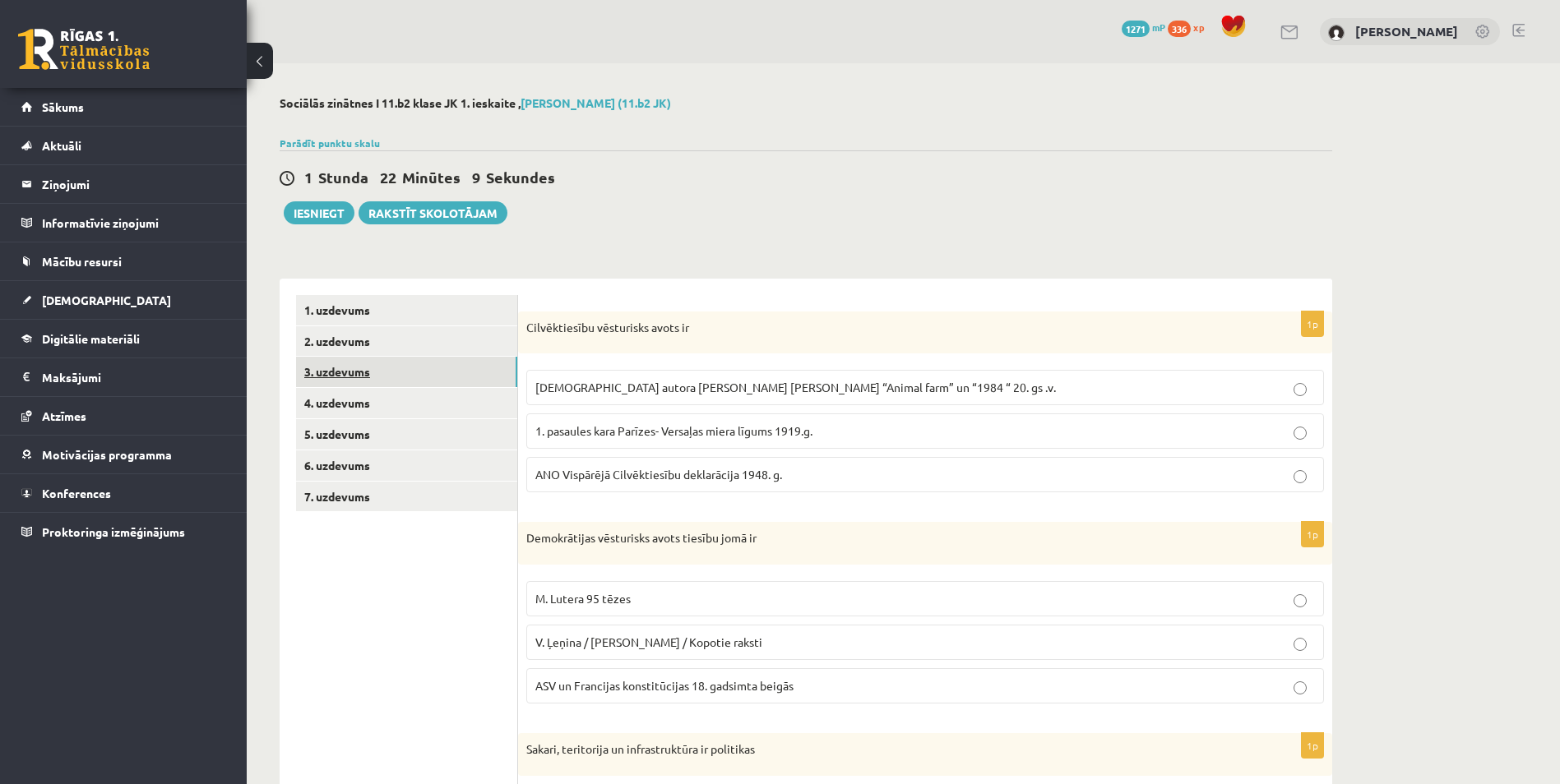
click at [433, 384] on link "3. uzdevums" at bounding box center [406, 371] width 221 height 30
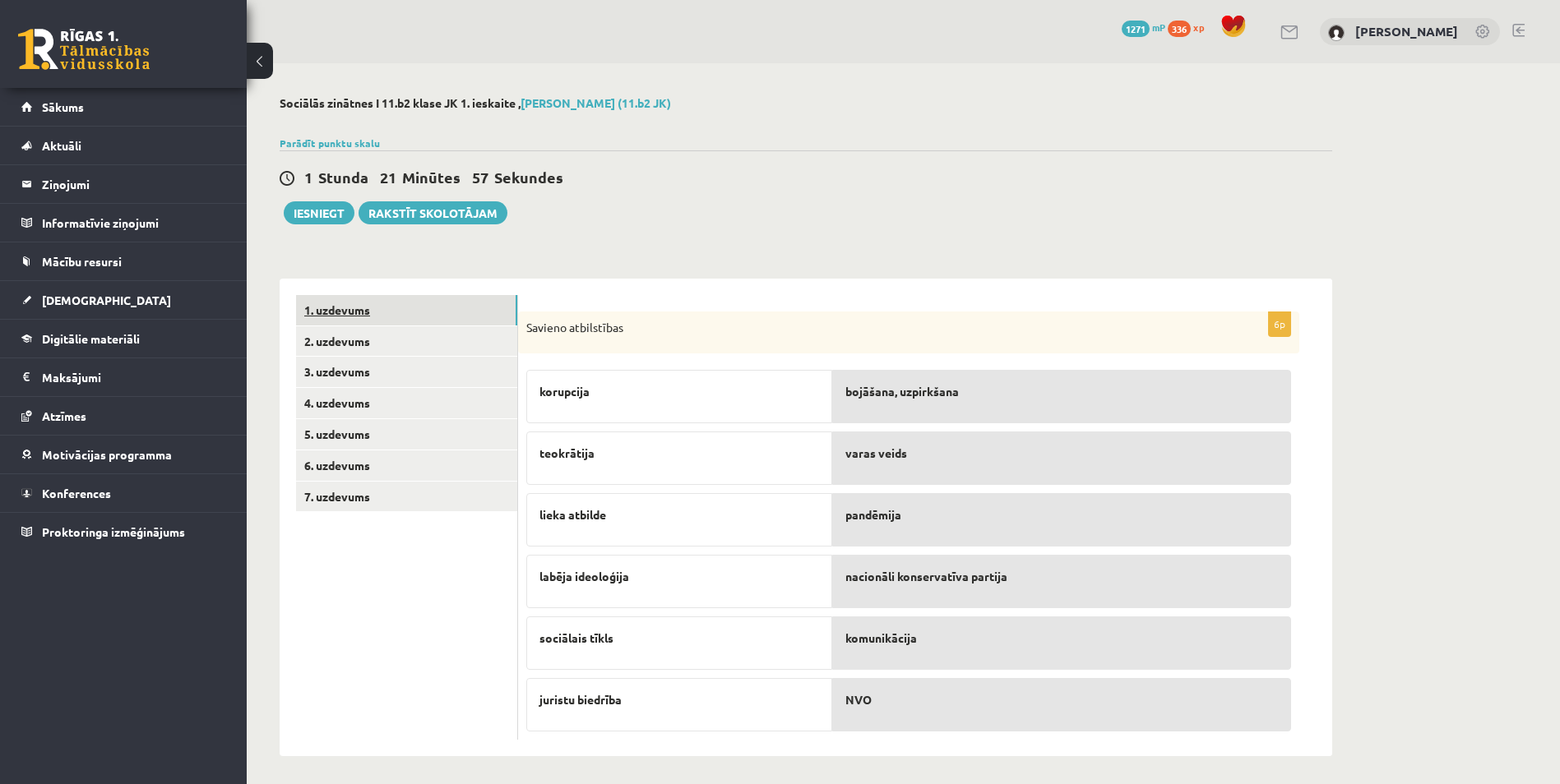
click at [459, 311] on link "1. uzdevums" at bounding box center [406, 309] width 221 height 30
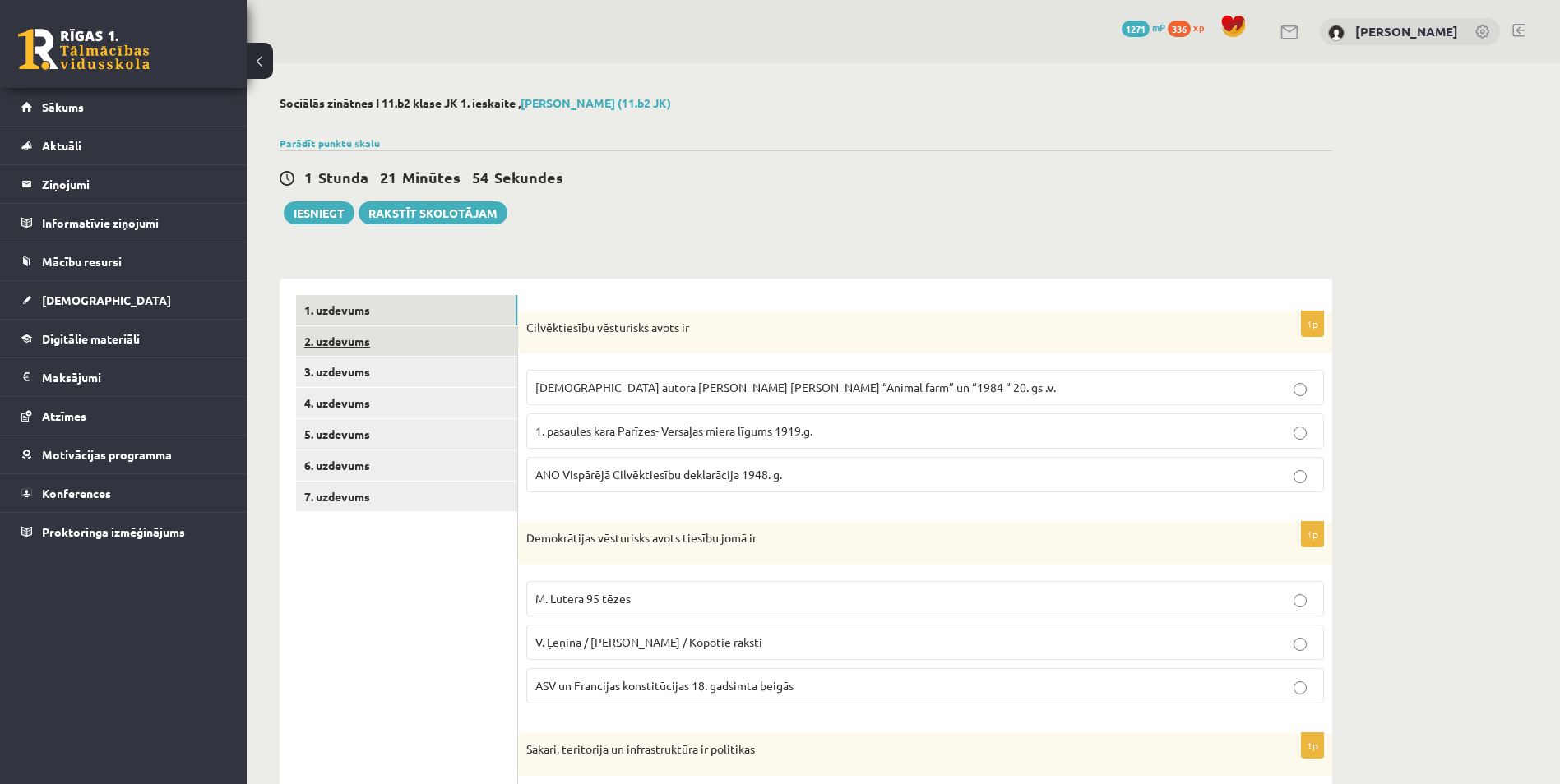
click at [484, 345] on link "2. uzdevums" at bounding box center [406, 341] width 221 height 30
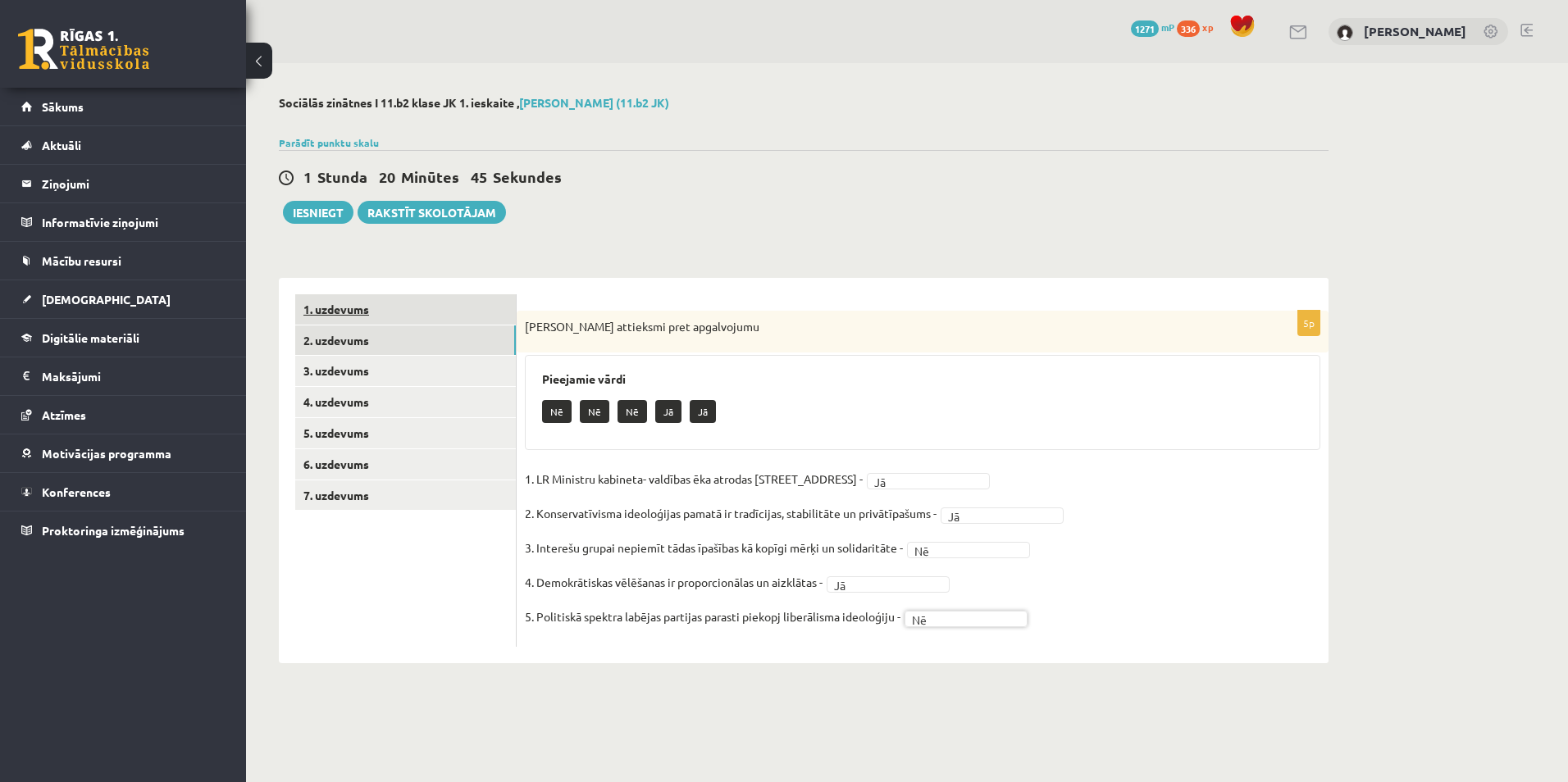
click at [491, 307] on link "1. uzdevums" at bounding box center [405, 309] width 220 height 30
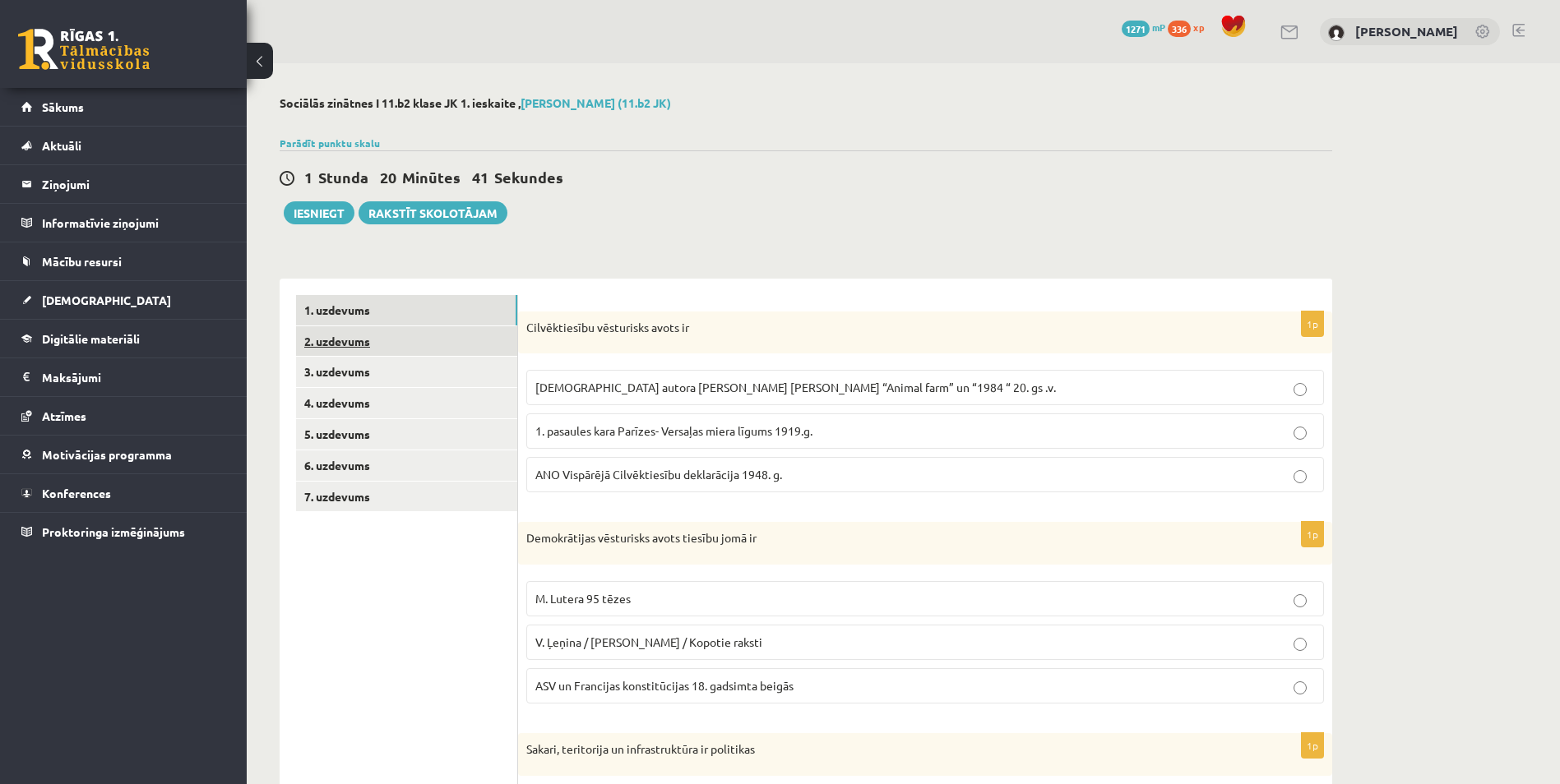
click at [472, 340] on link "2. uzdevums" at bounding box center [406, 341] width 221 height 30
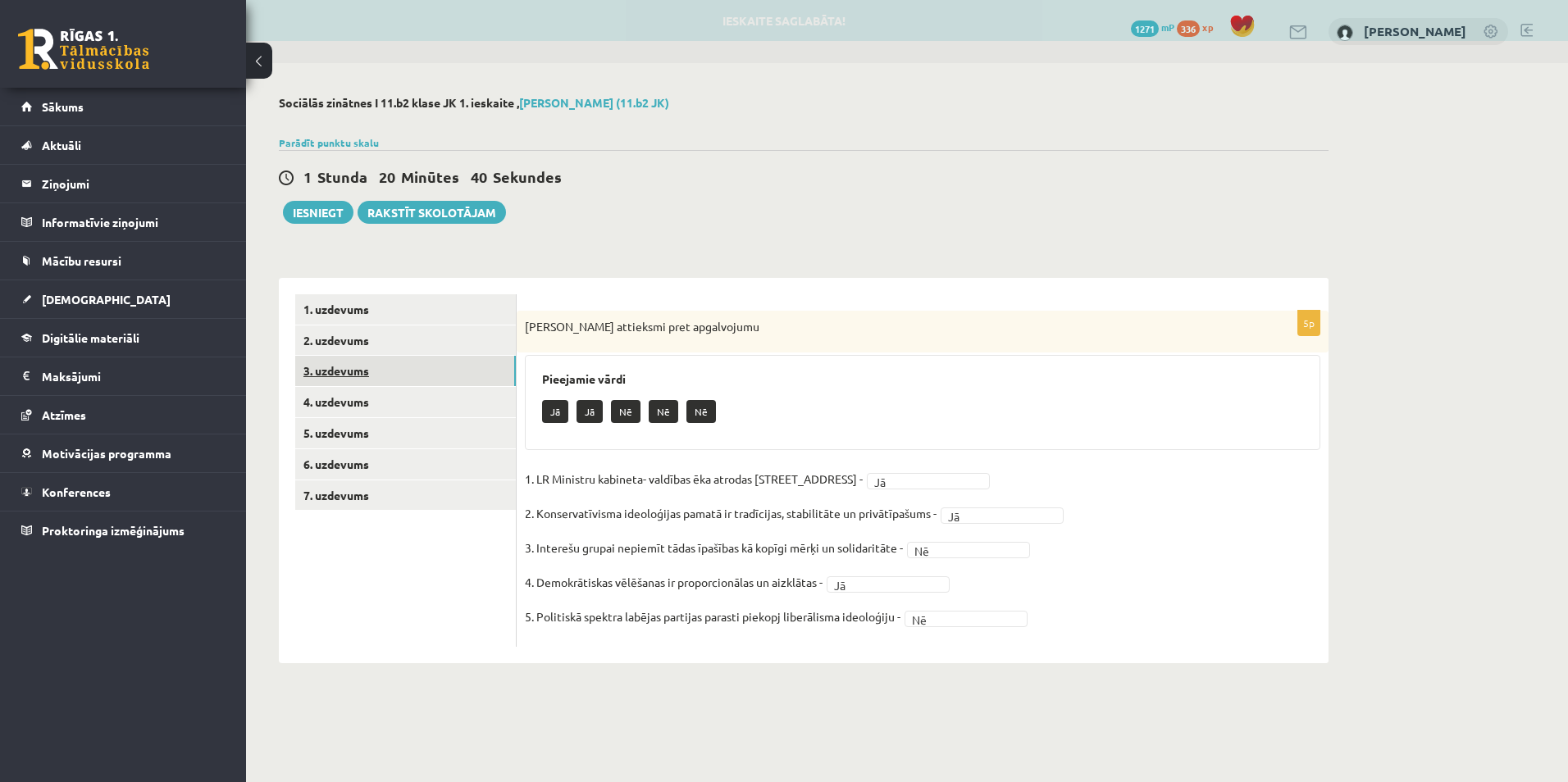
click at [439, 372] on link "3. uzdevums" at bounding box center [405, 370] width 220 height 30
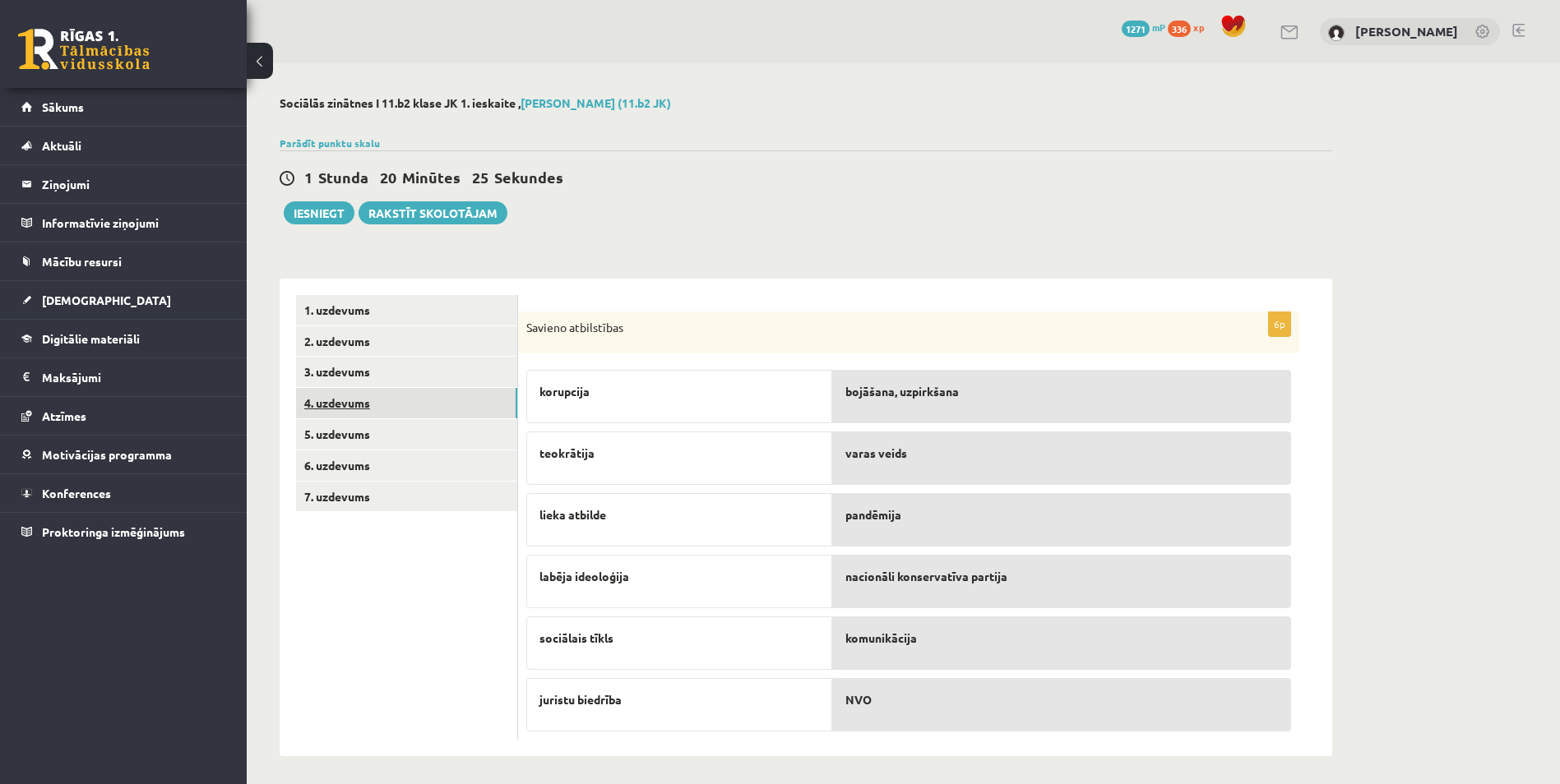
click at [402, 403] on link "4. uzdevums" at bounding box center [406, 402] width 221 height 30
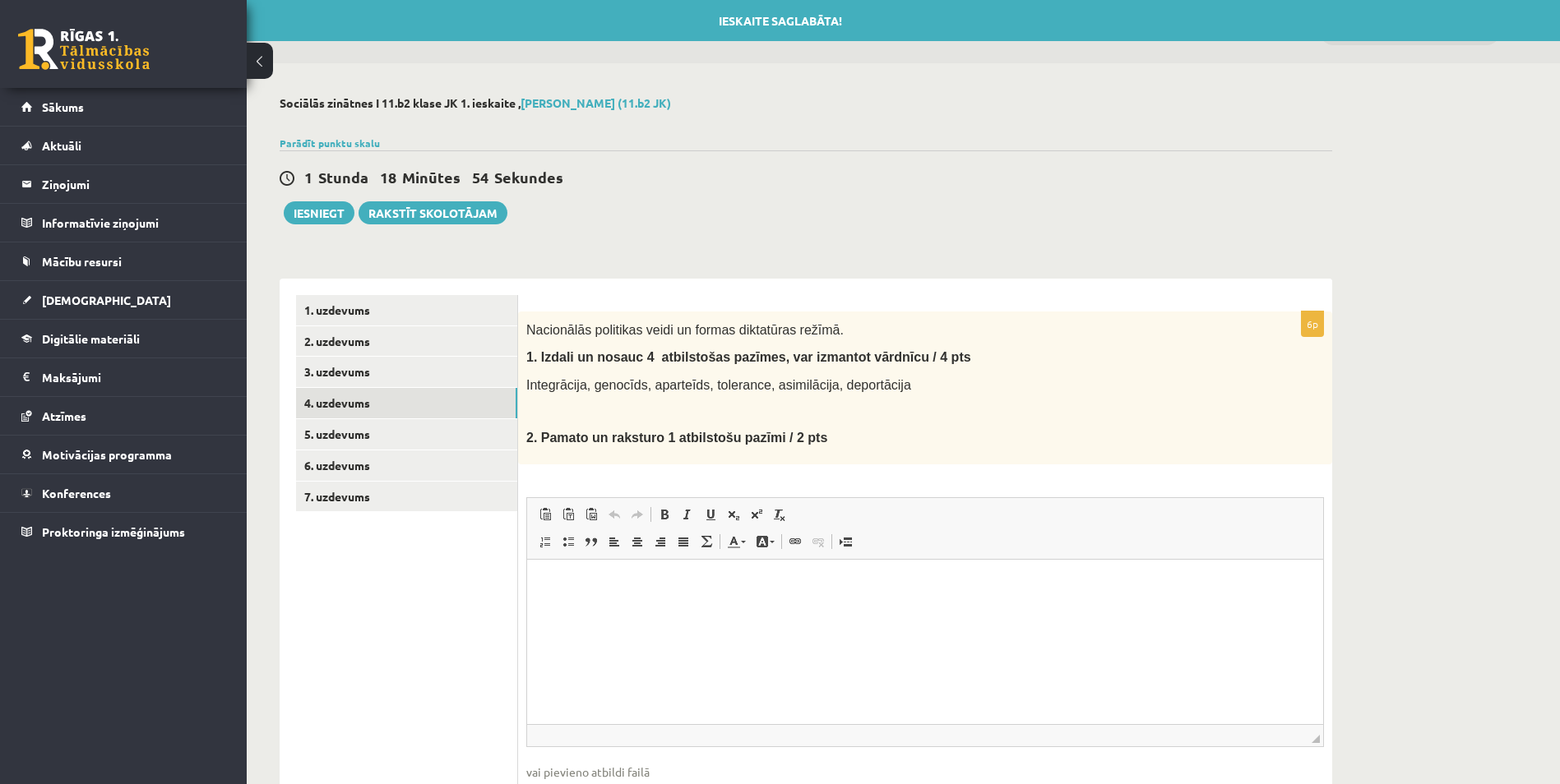
click at [622, 585] on p "Editor, wiswyg-editor-user-answer-47433739514260" at bounding box center [924, 584] width 763 height 17
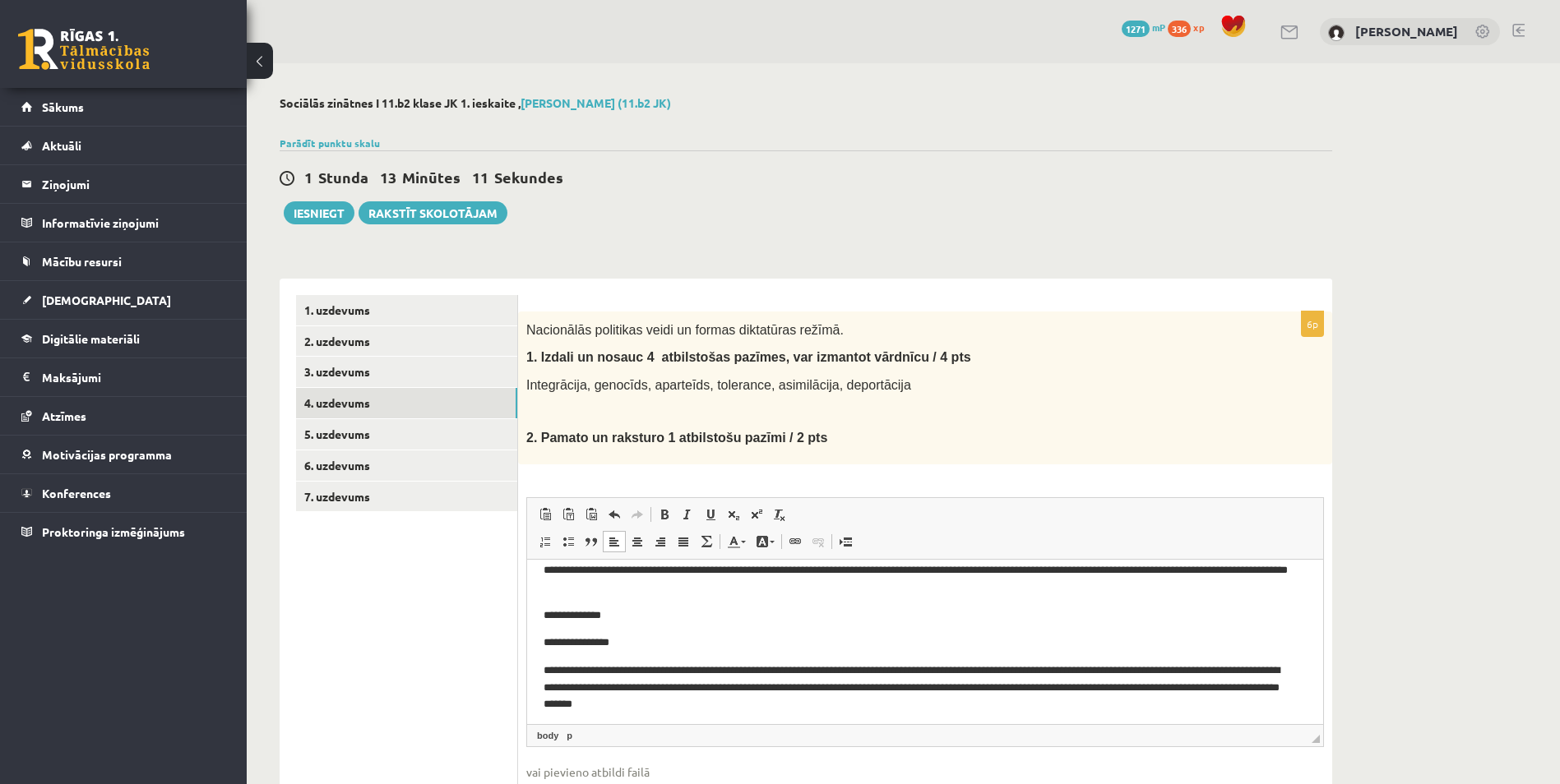
scroll to position [21, 0]
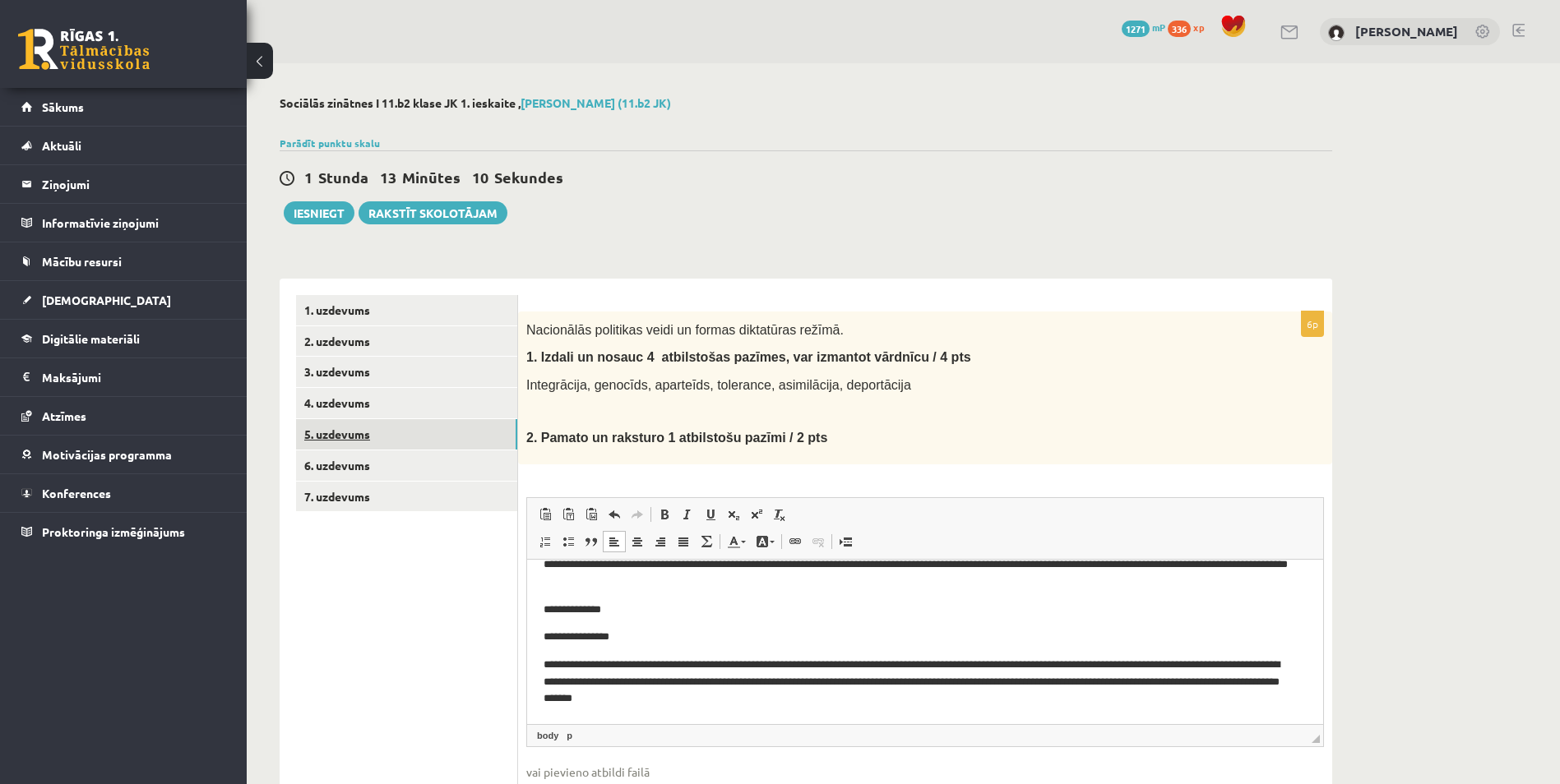
click at [470, 440] on link "5. uzdevums" at bounding box center [406, 434] width 221 height 30
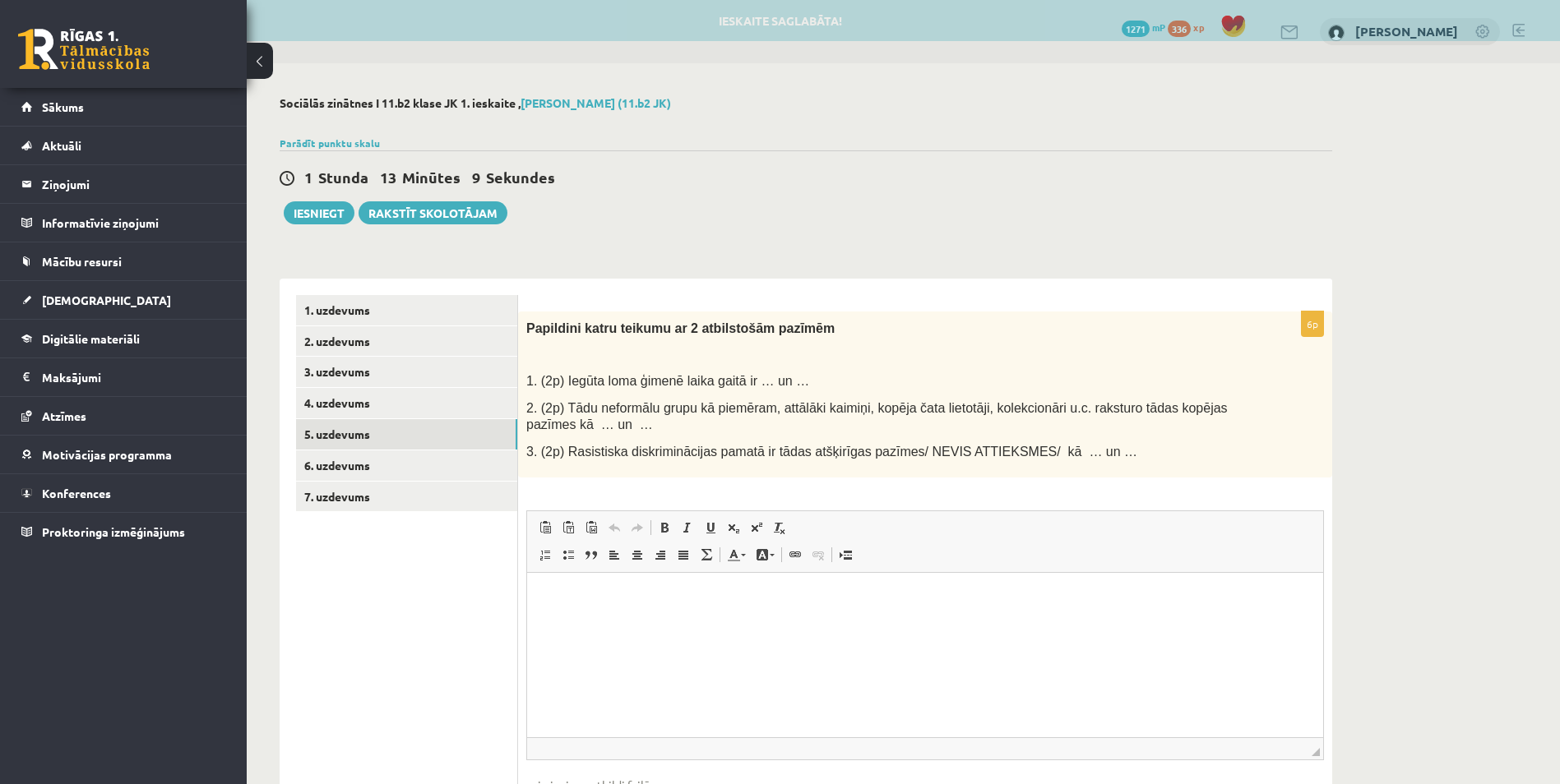
scroll to position [0, 0]
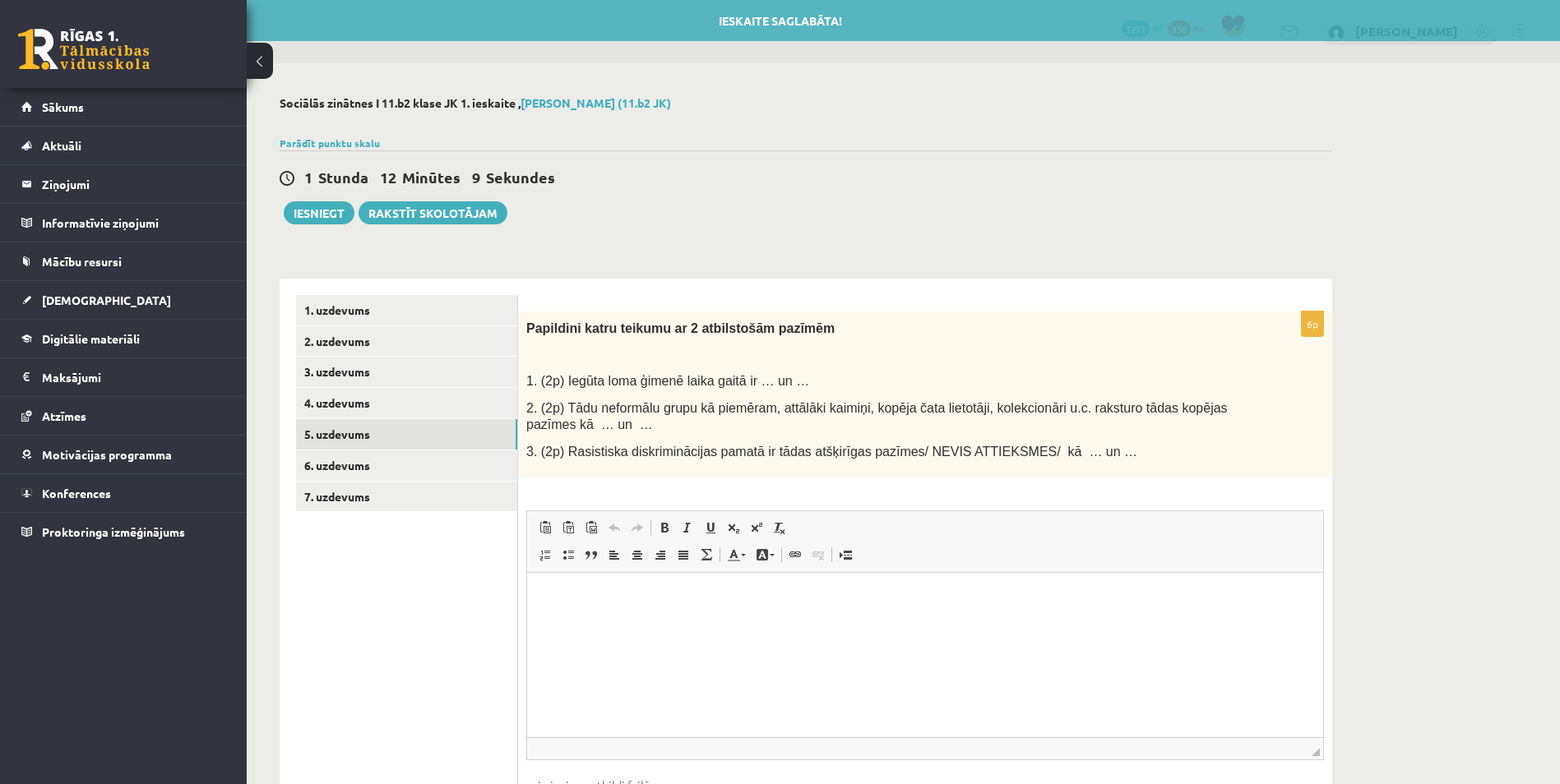
click at [585, 597] on p "Editor, wiswyg-editor-user-answer-47433913164200" at bounding box center [924, 598] width 763 height 17
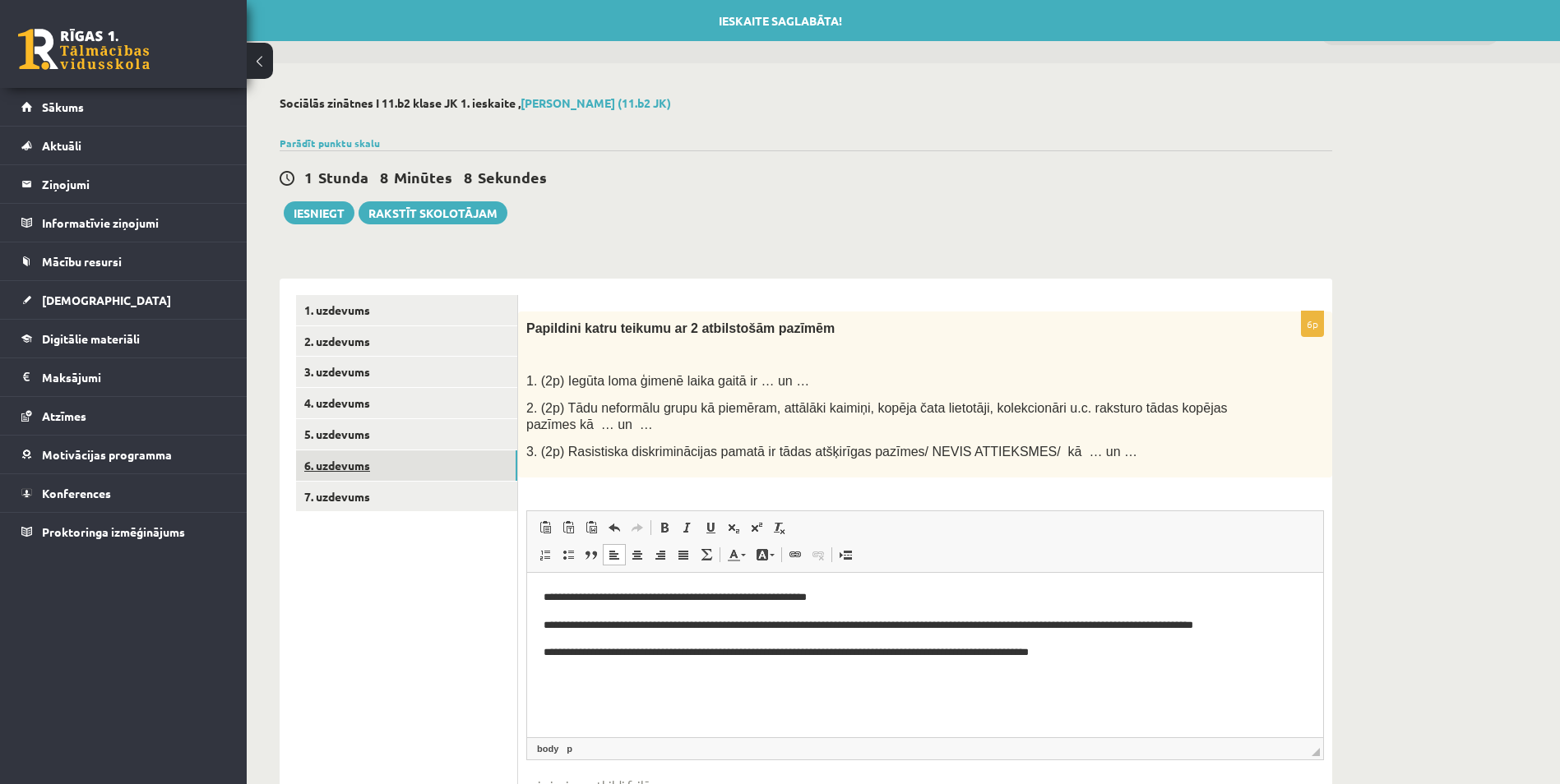
click at [466, 470] on link "6. uzdevums" at bounding box center [406, 465] width 221 height 30
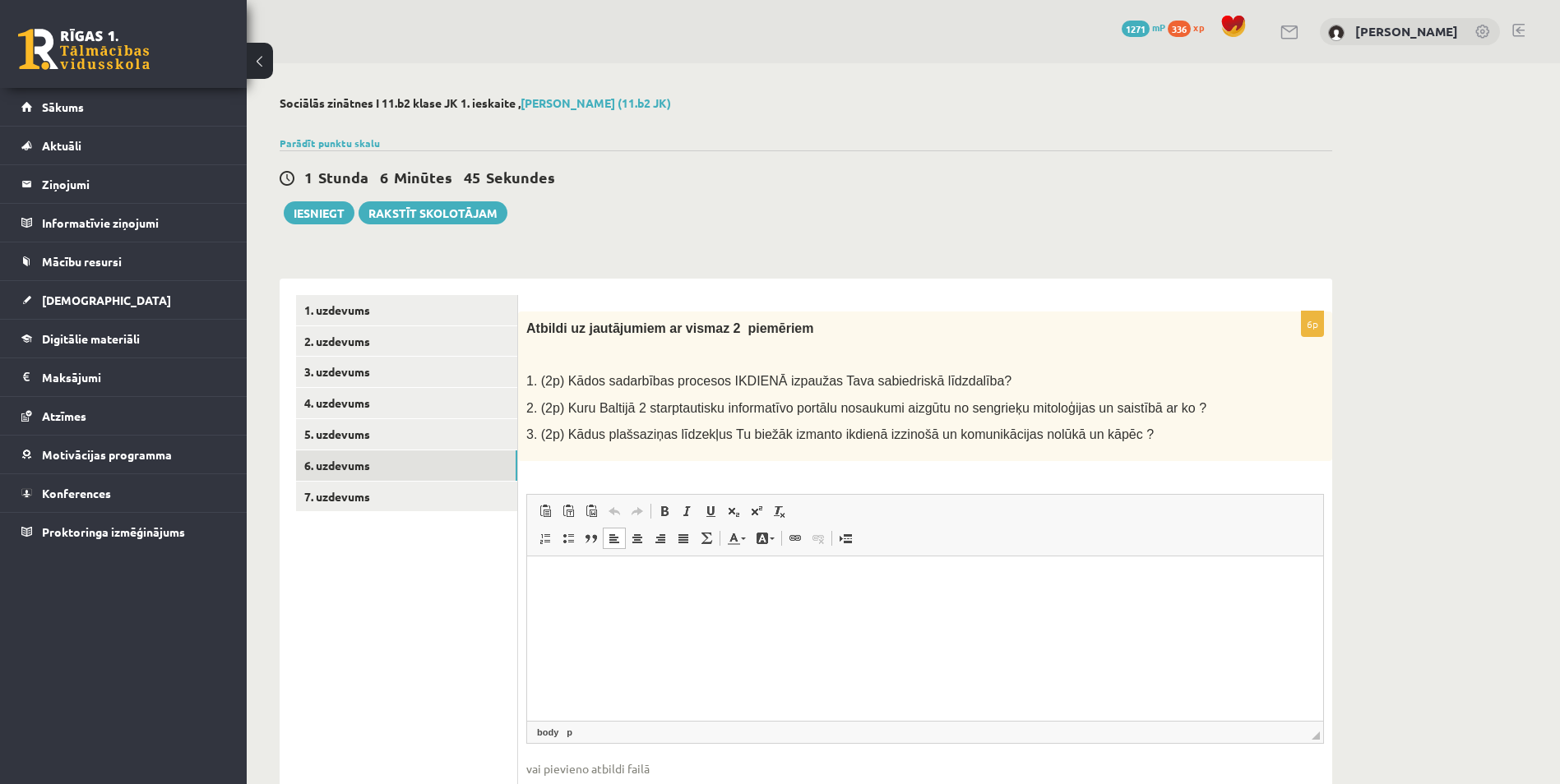
click at [588, 579] on p "Editor, wiswyg-editor-user-answer-47433913642620" at bounding box center [924, 580] width 763 height 17
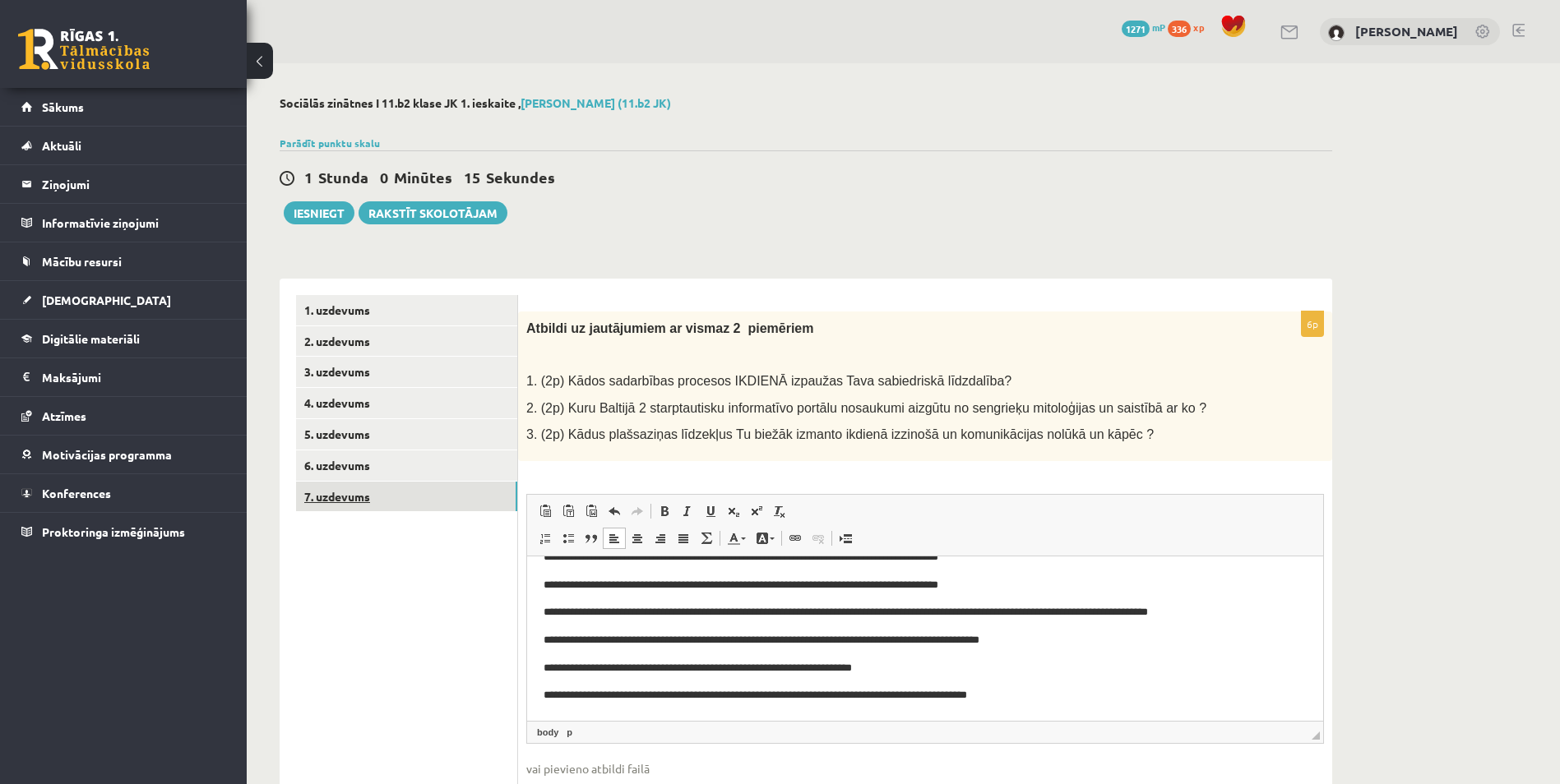
click at [444, 497] on link "7. uzdevums" at bounding box center [406, 496] width 221 height 30
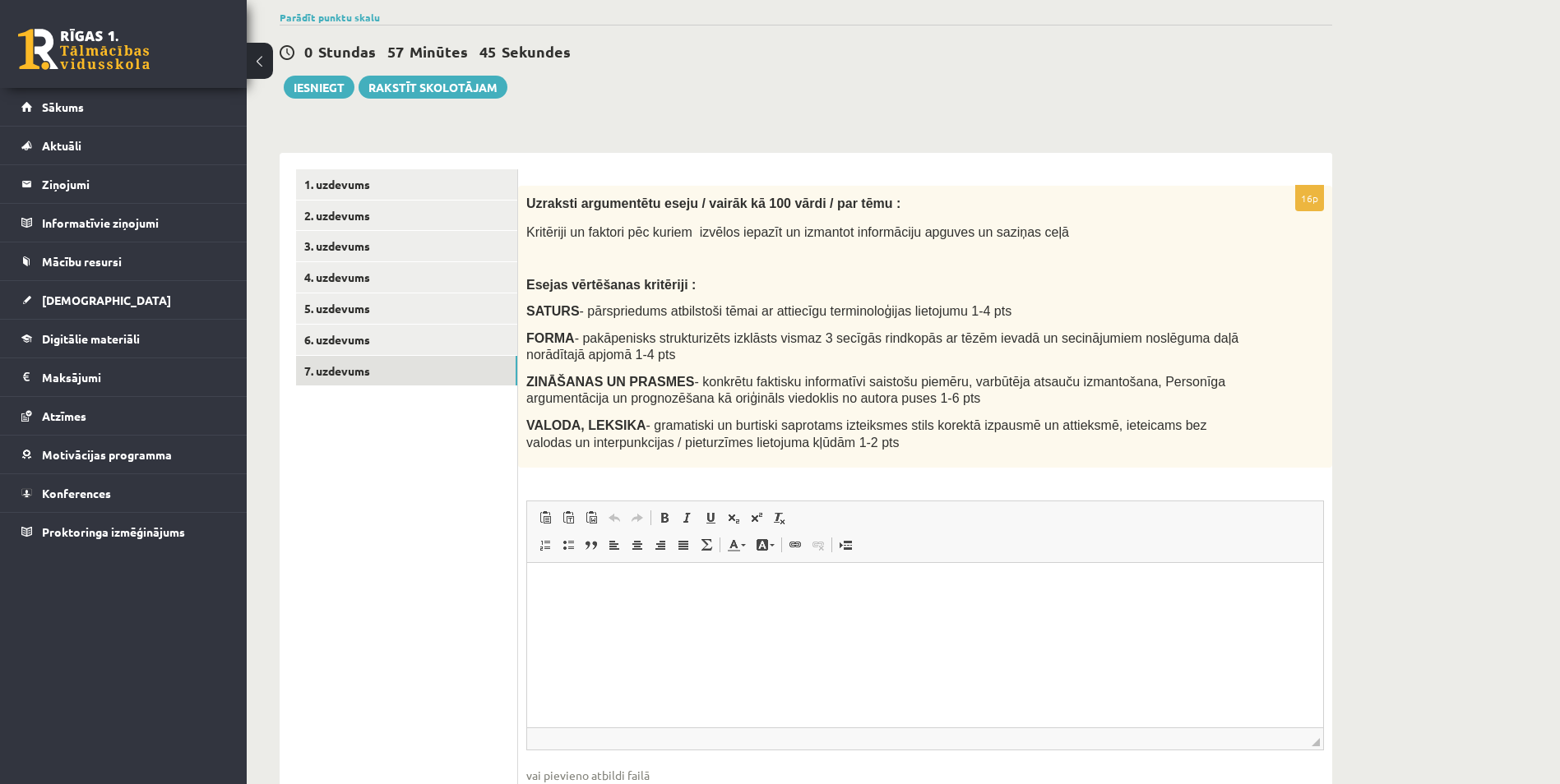
scroll to position [235, 0]
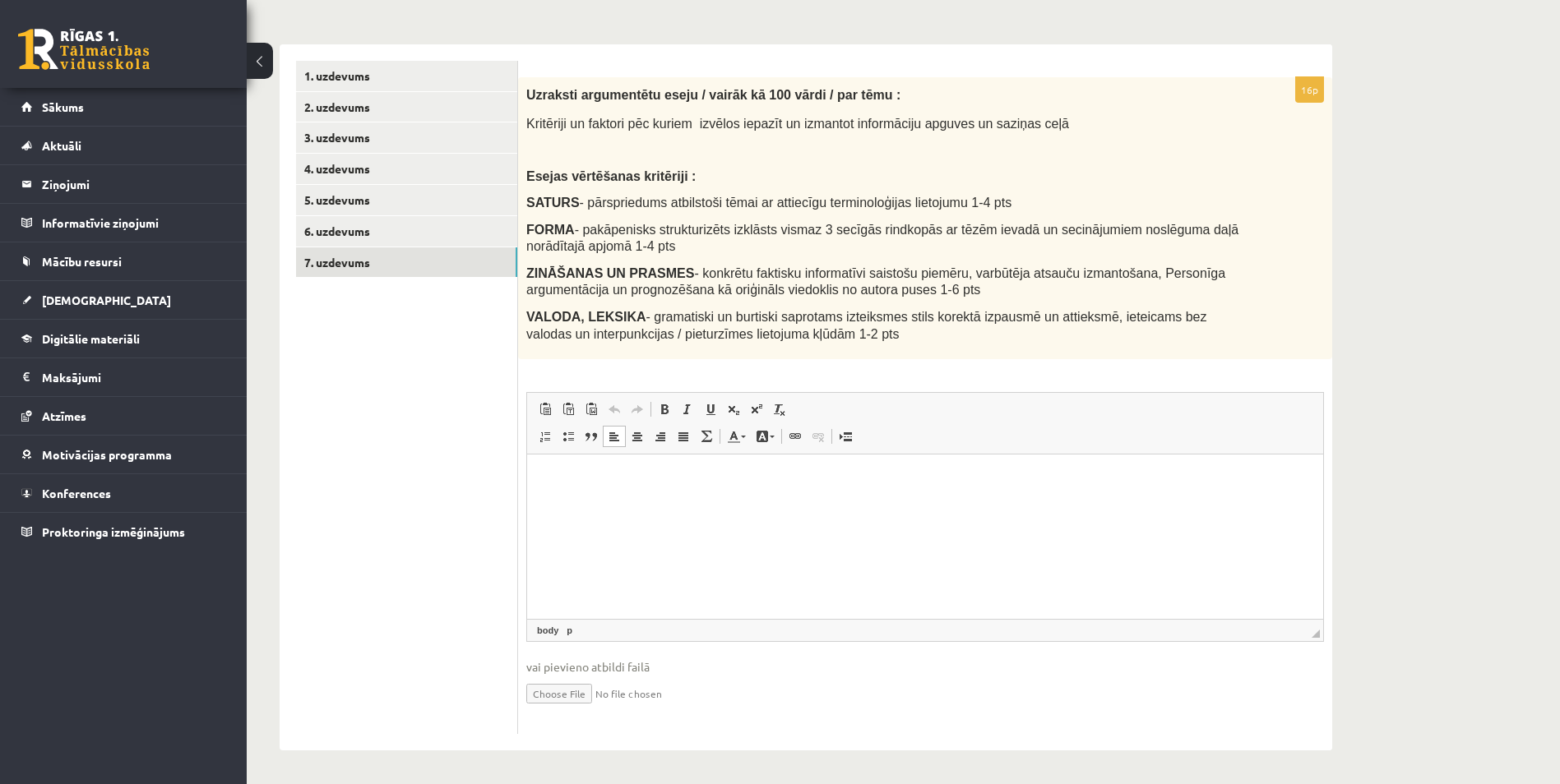
click at [655, 503] on html at bounding box center [925, 480] width 796 height 50
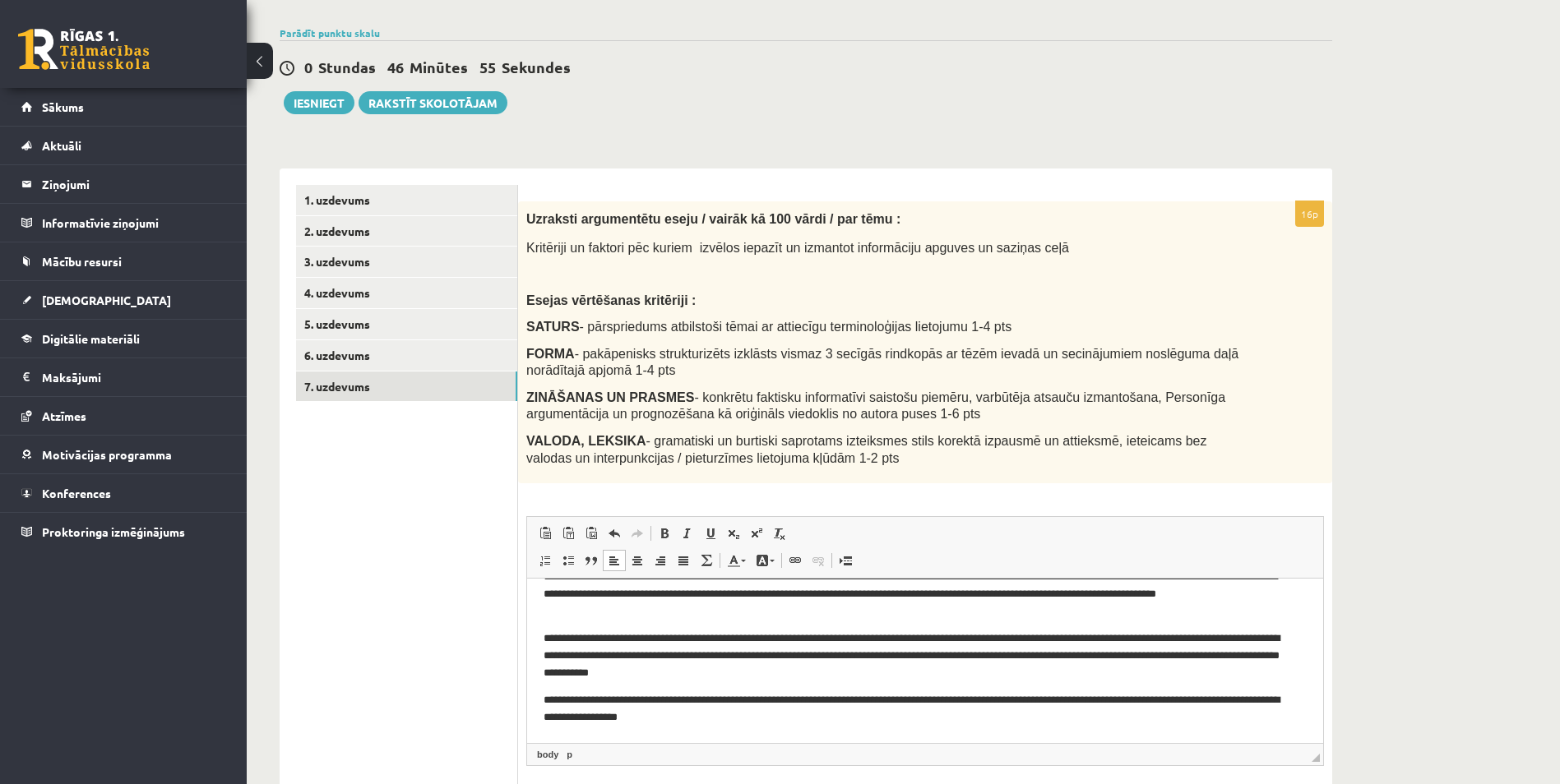
scroll to position [0, 0]
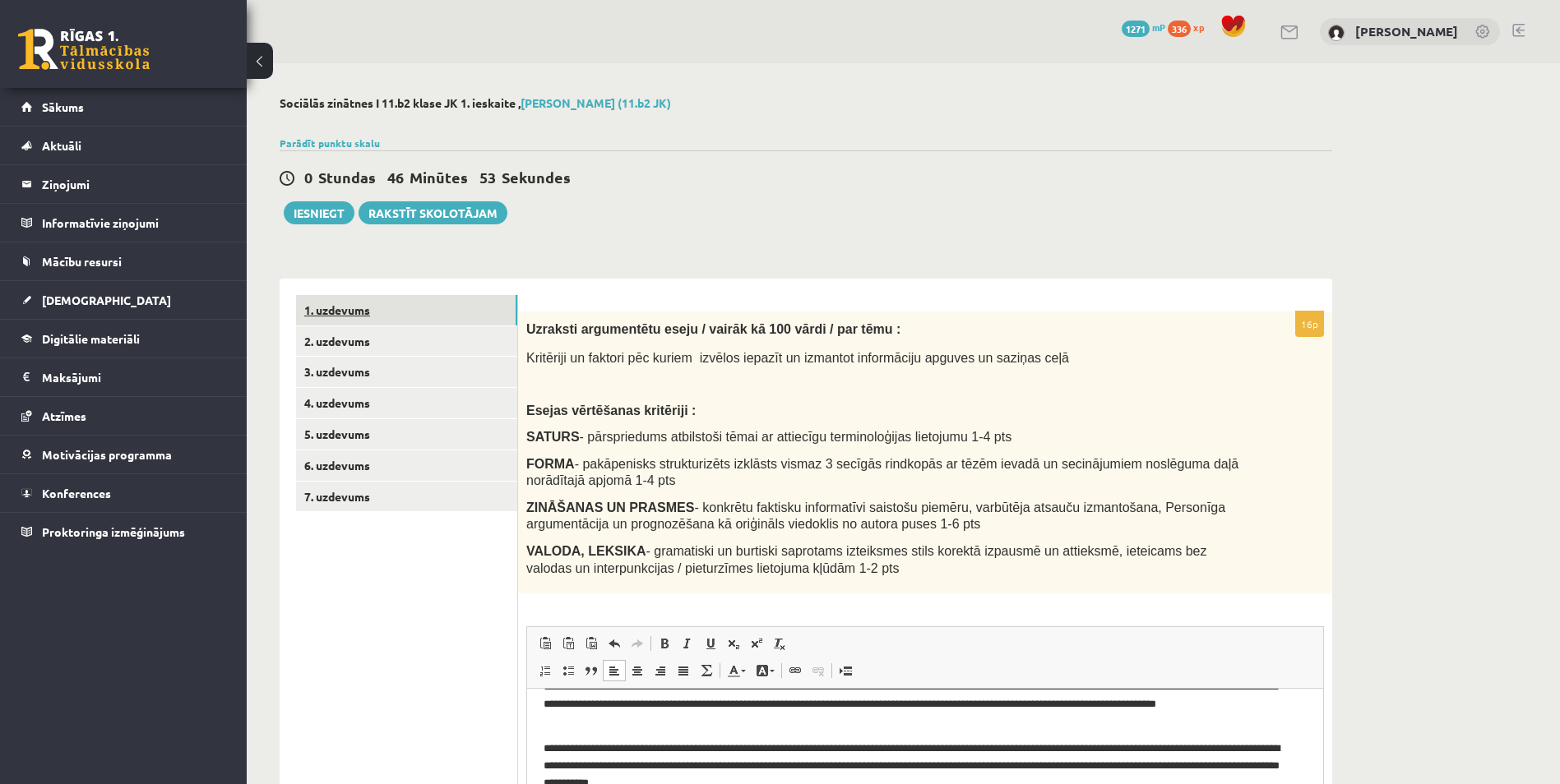
click at [455, 318] on link "1. uzdevums" at bounding box center [406, 309] width 221 height 30
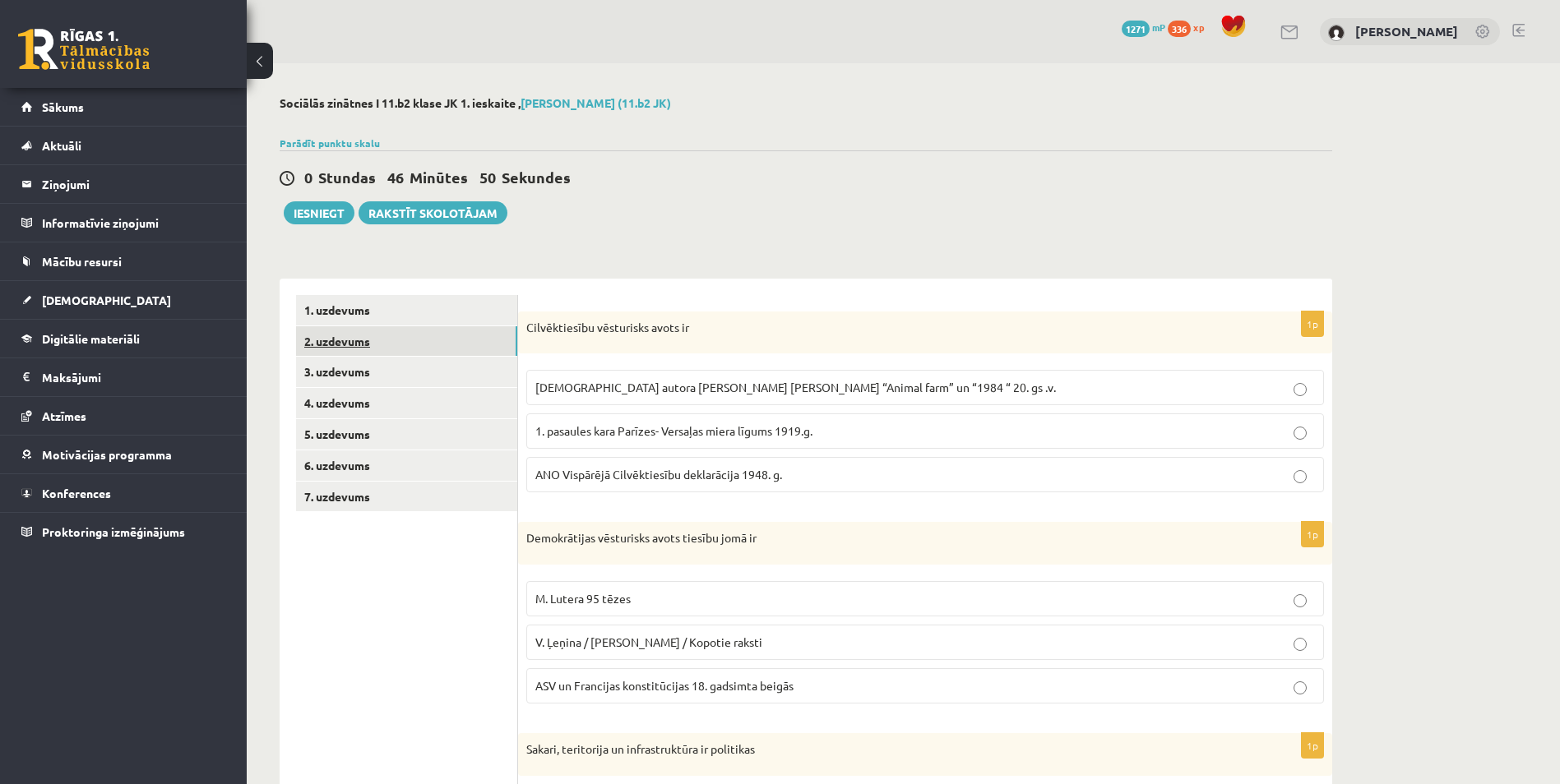
click at [393, 342] on link "2. uzdevums" at bounding box center [406, 341] width 221 height 30
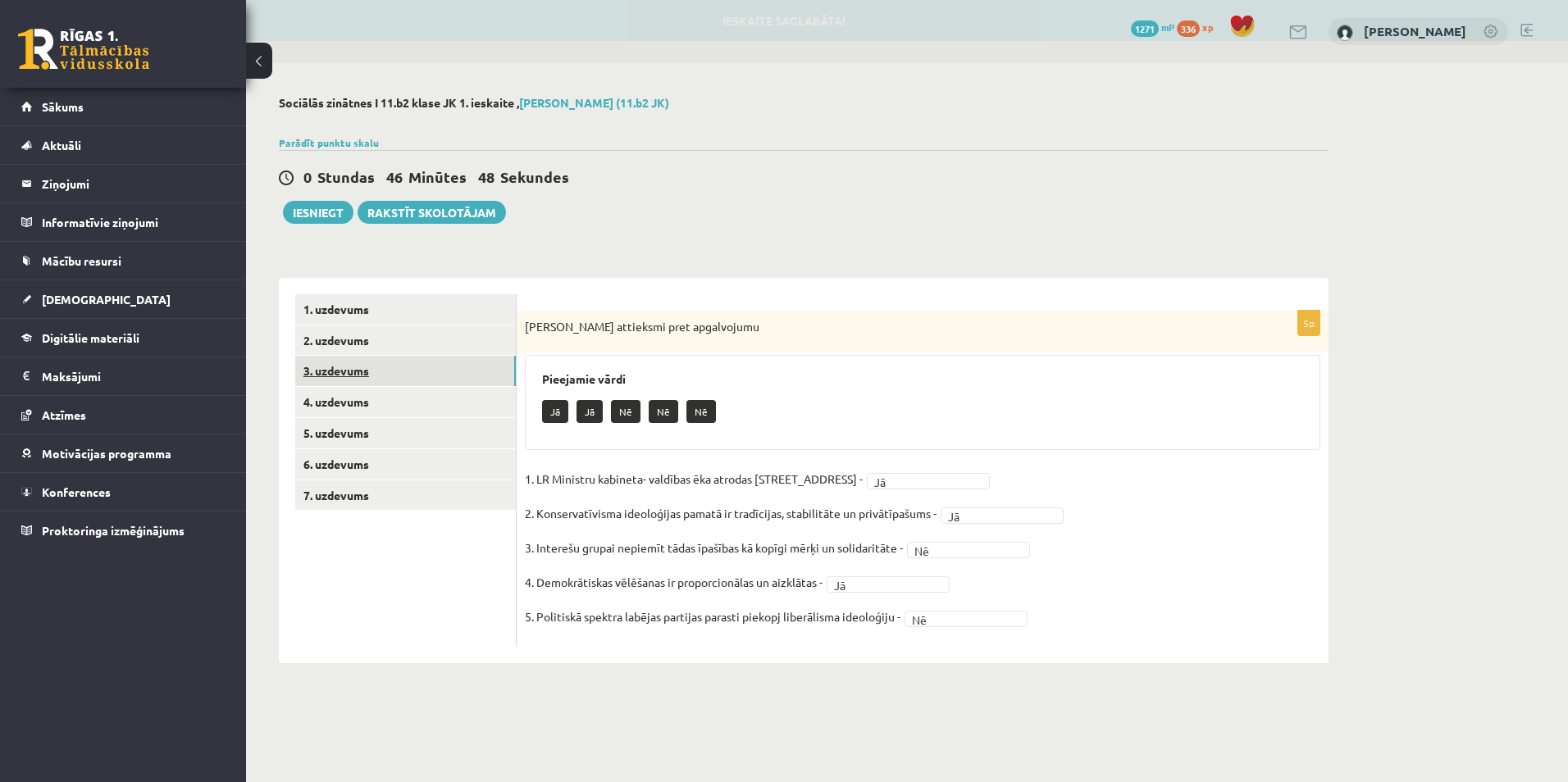
click at [400, 371] on link "3. uzdevums" at bounding box center [405, 370] width 220 height 30
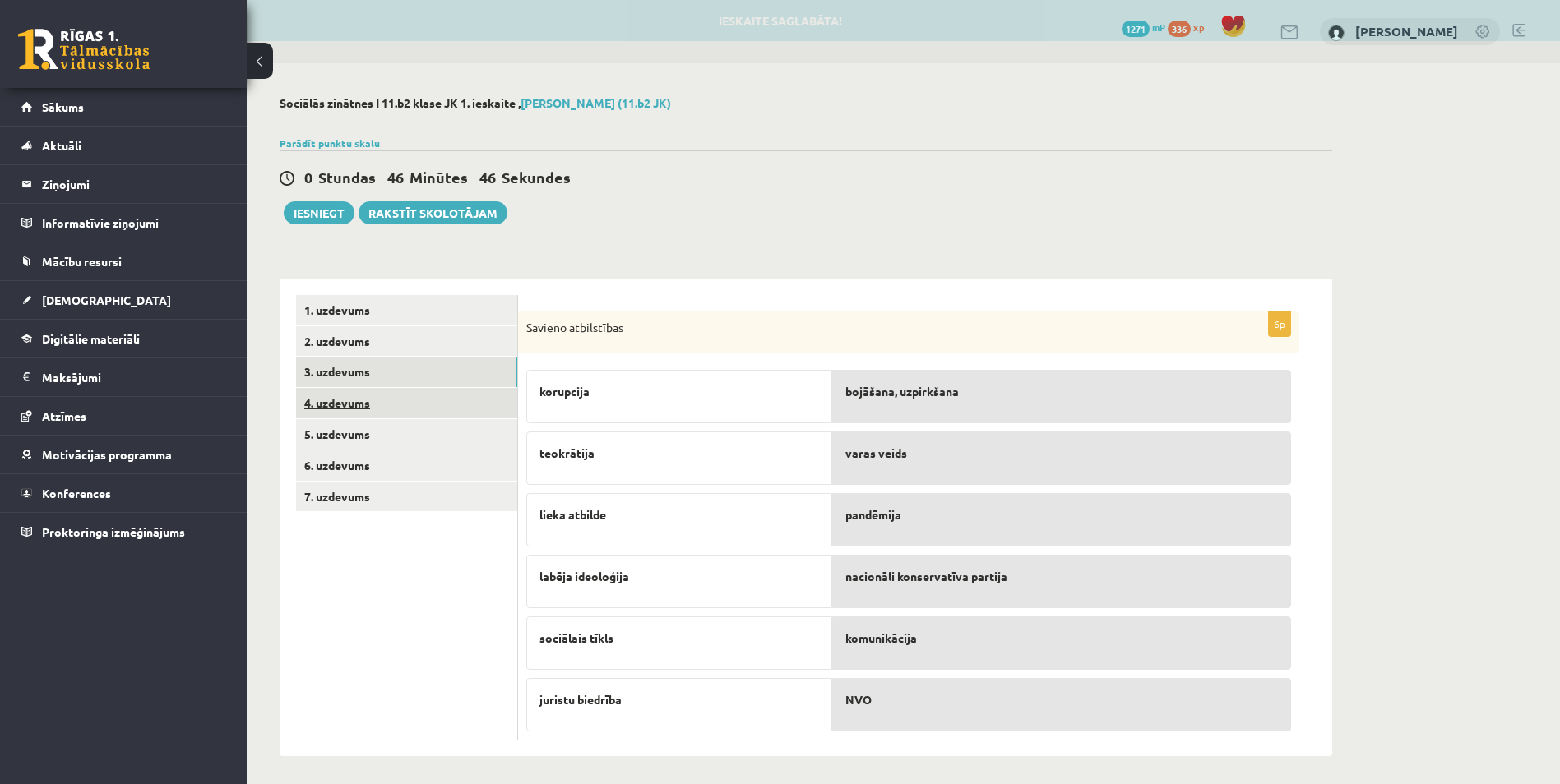
click at [413, 398] on link "4. uzdevums" at bounding box center [406, 402] width 221 height 30
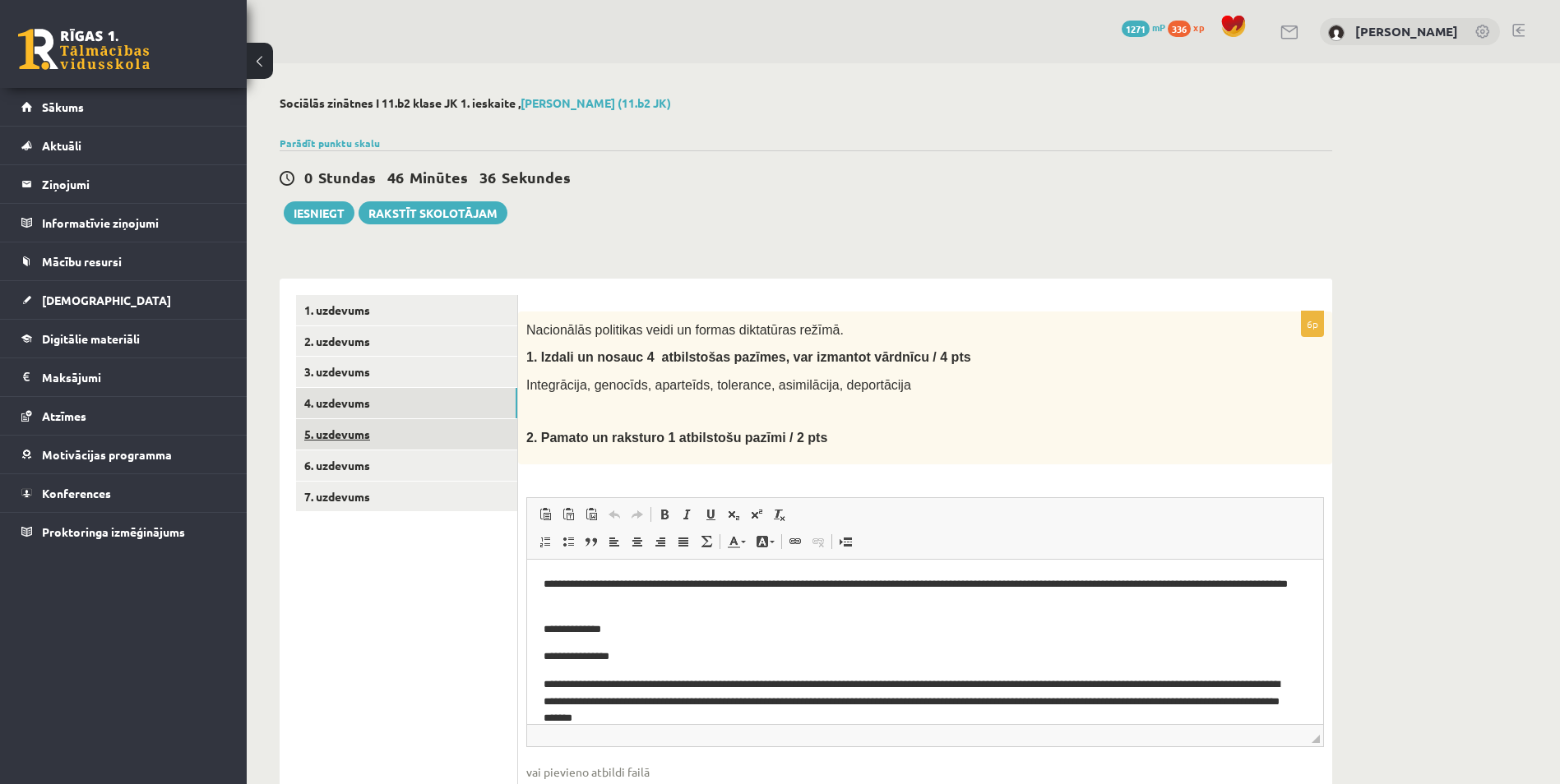
click at [390, 432] on link "5. uzdevums" at bounding box center [406, 434] width 221 height 30
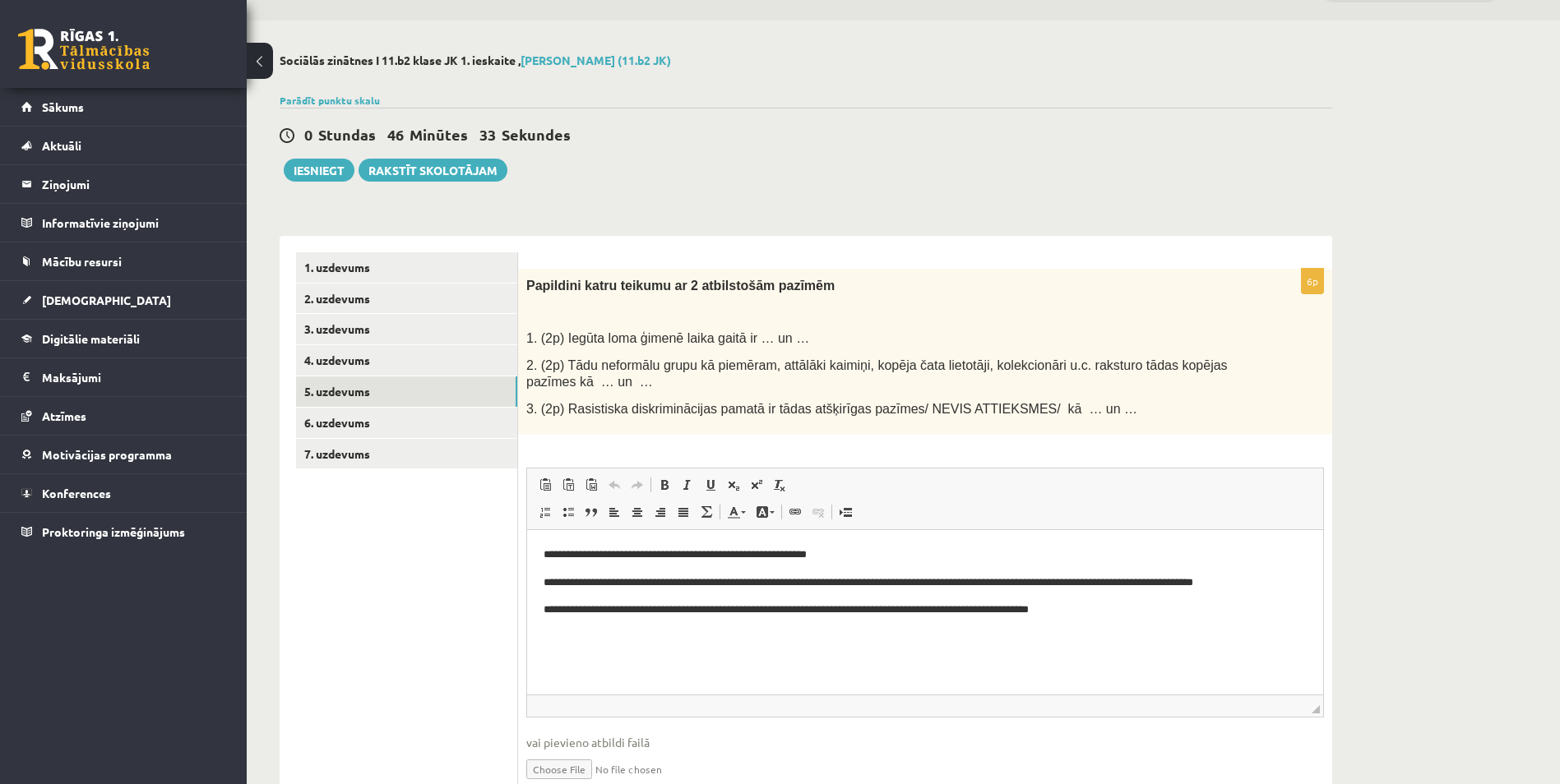
scroll to position [83, 0]
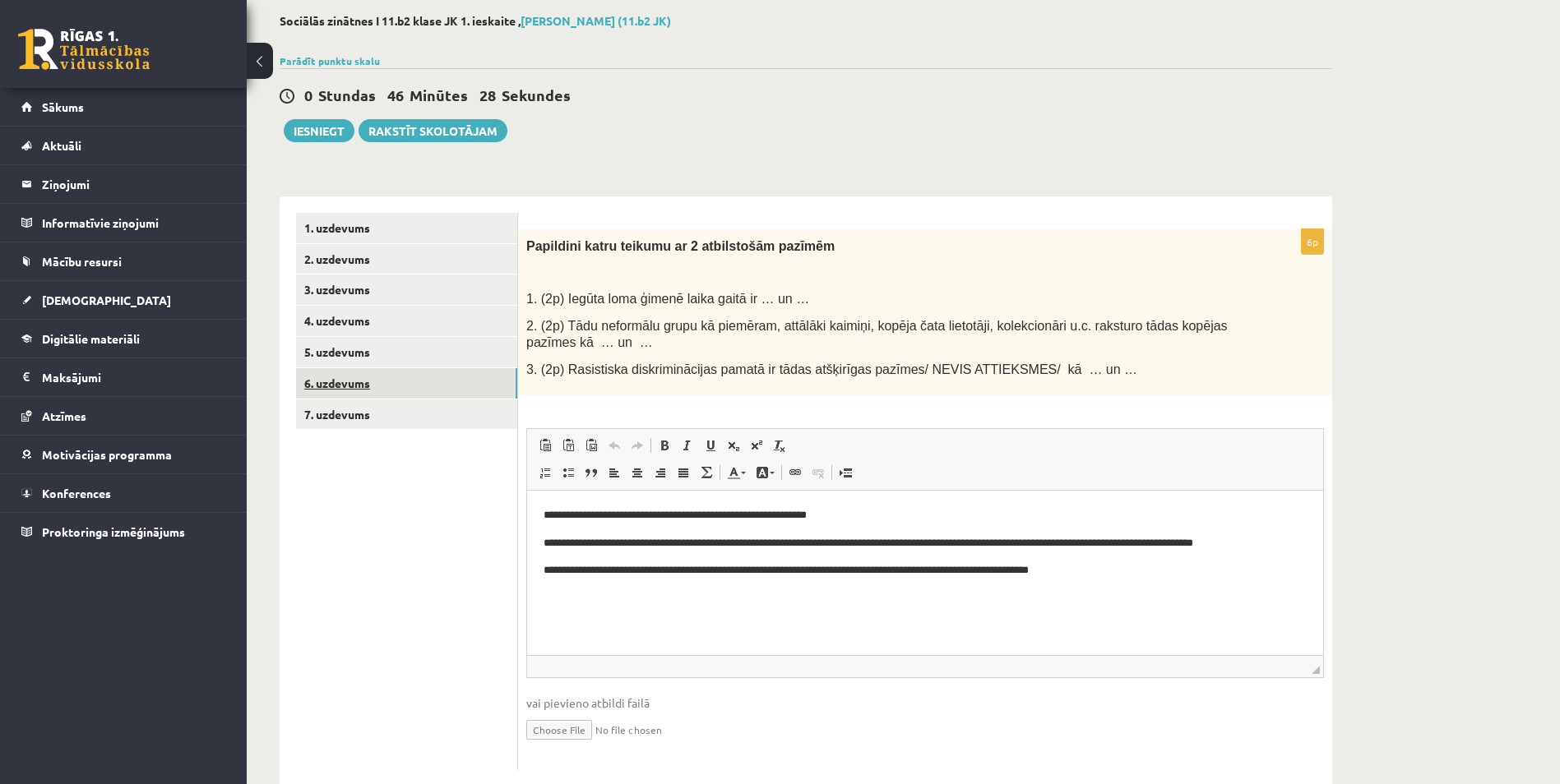
click at [448, 388] on link "6. uzdevums" at bounding box center [406, 383] width 221 height 30
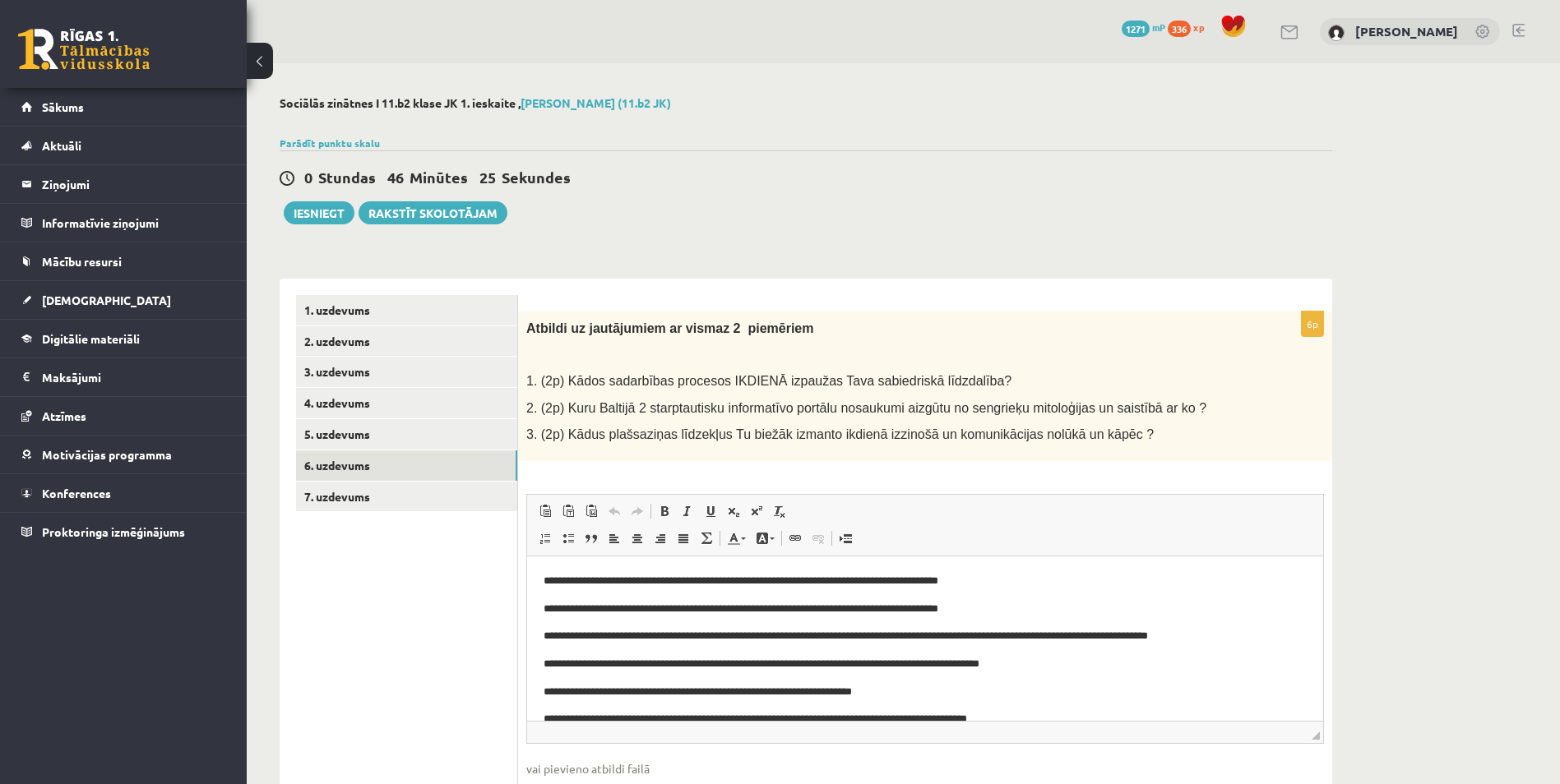
scroll to position [25, 0]
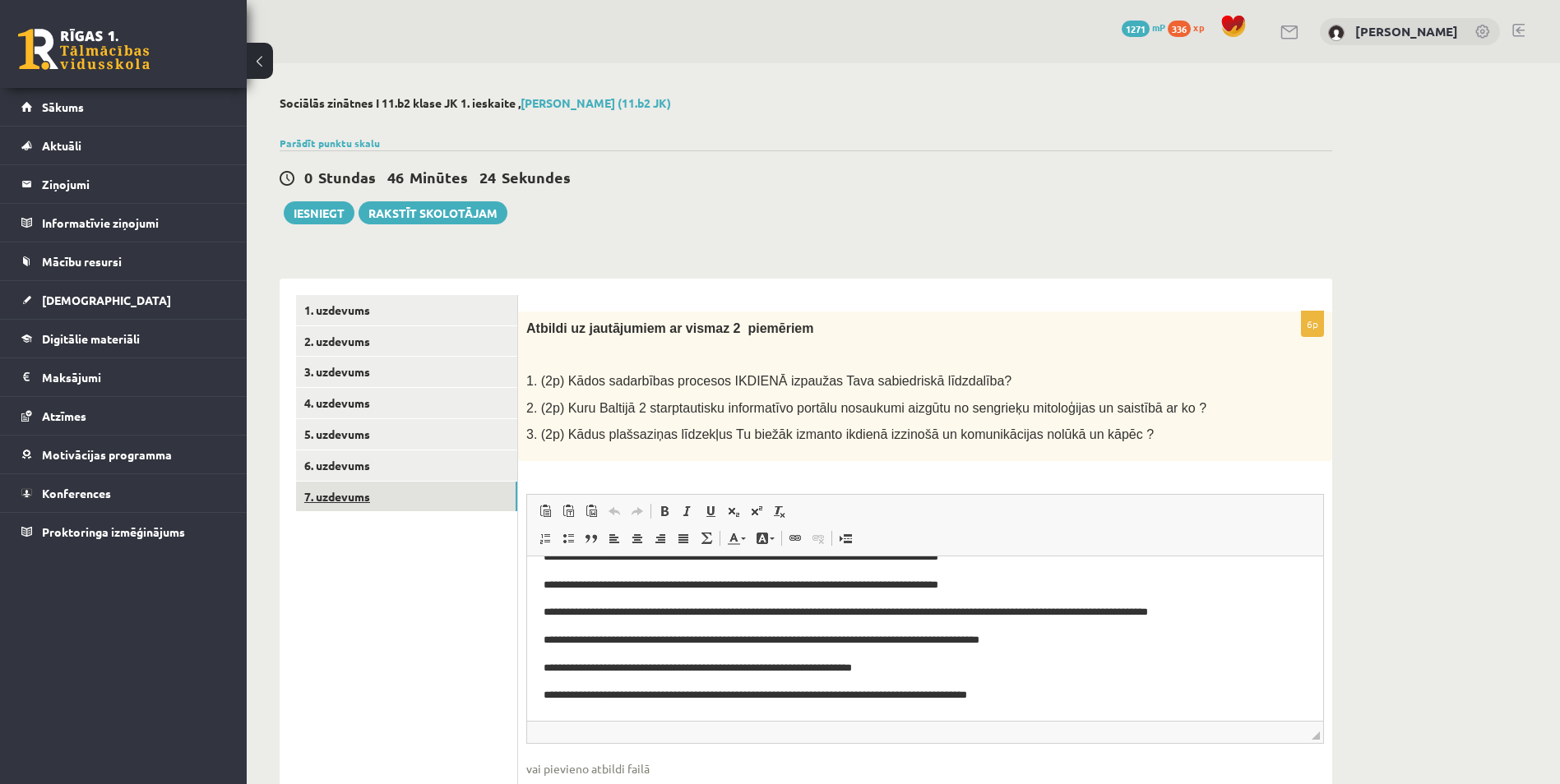
click at [451, 496] on link "7. uzdevums" at bounding box center [406, 496] width 221 height 30
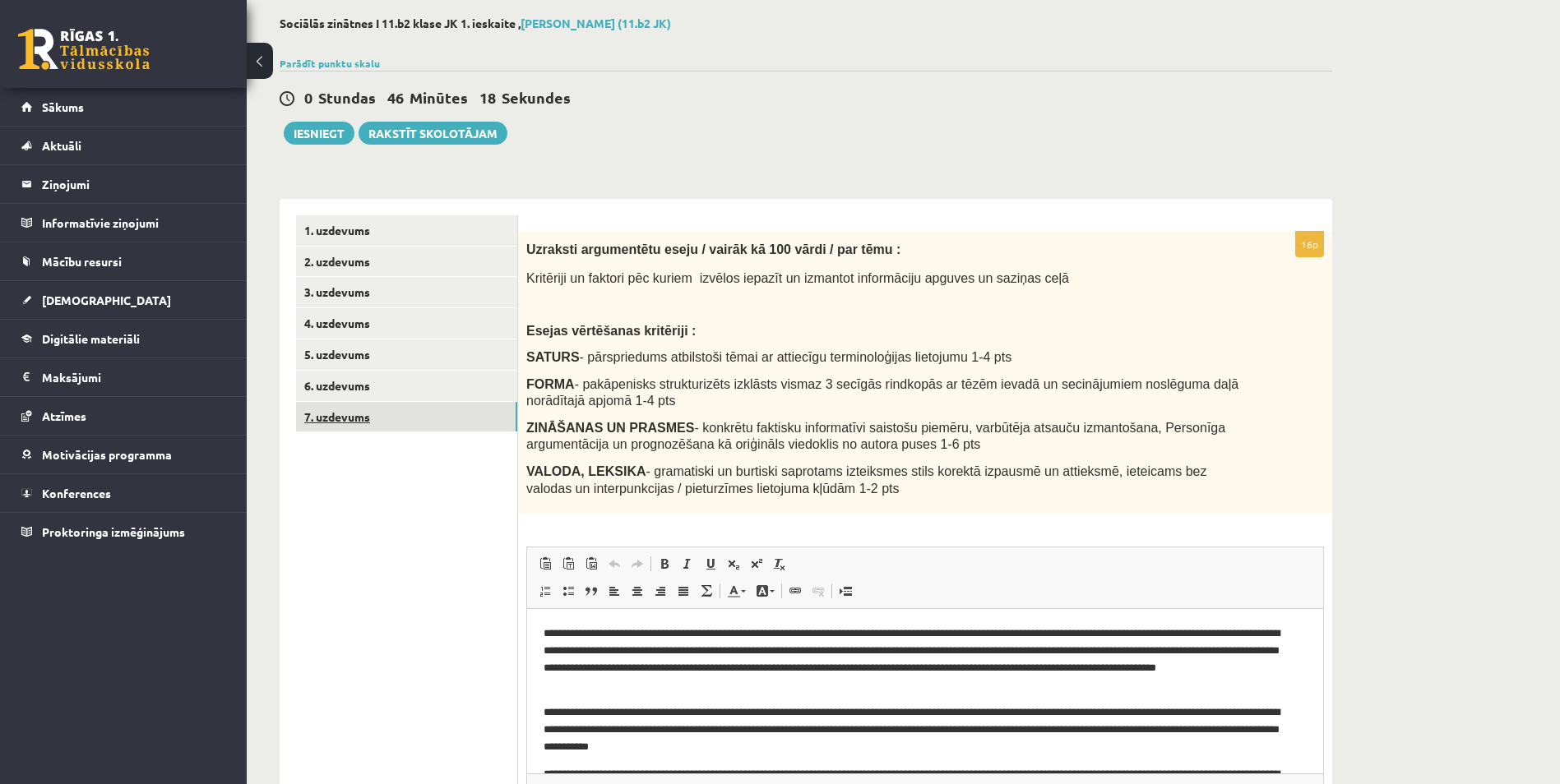
scroll to position [0, 0]
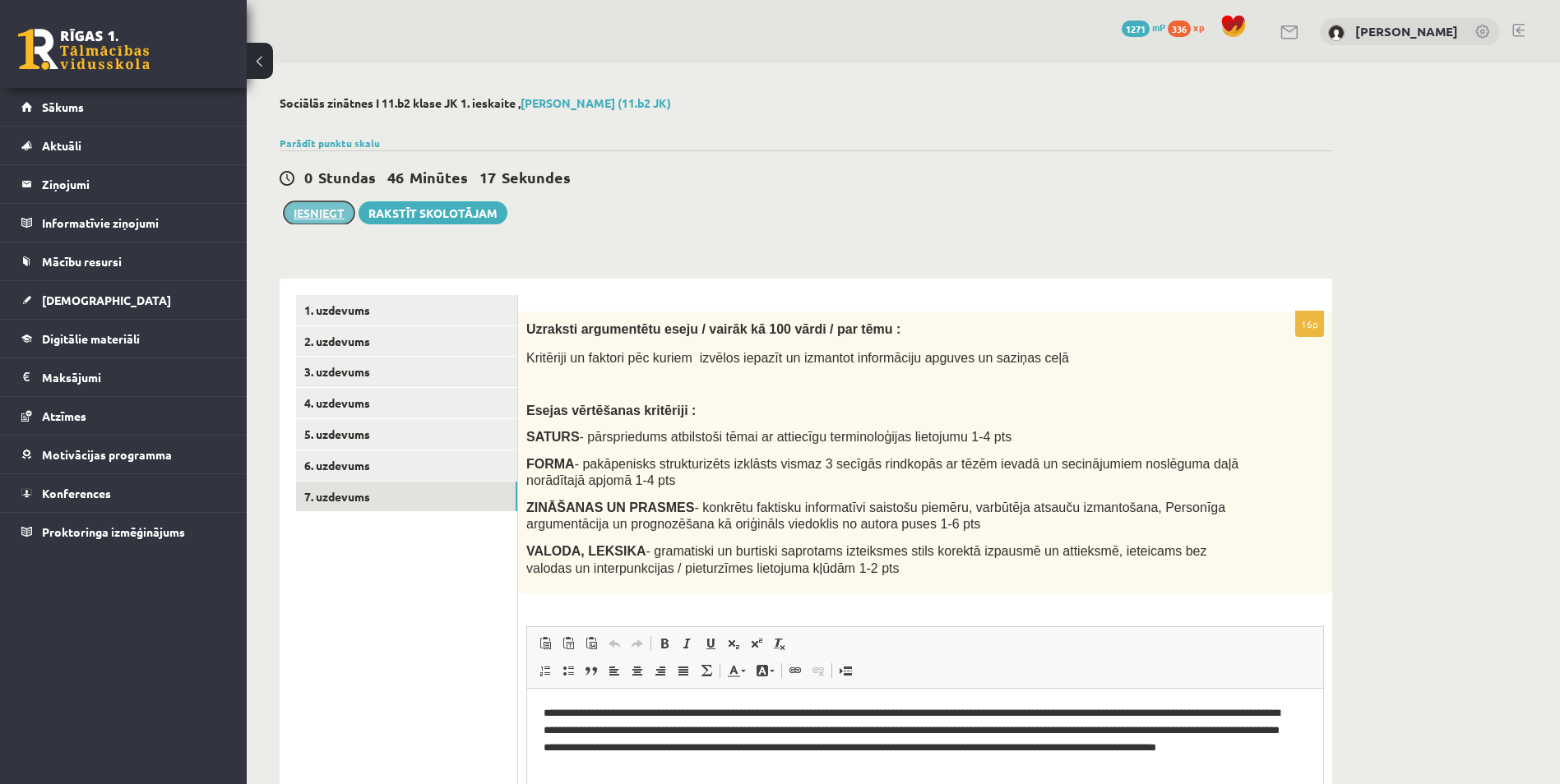
click at [337, 207] on button "Iesniegt" at bounding box center [319, 212] width 71 height 23
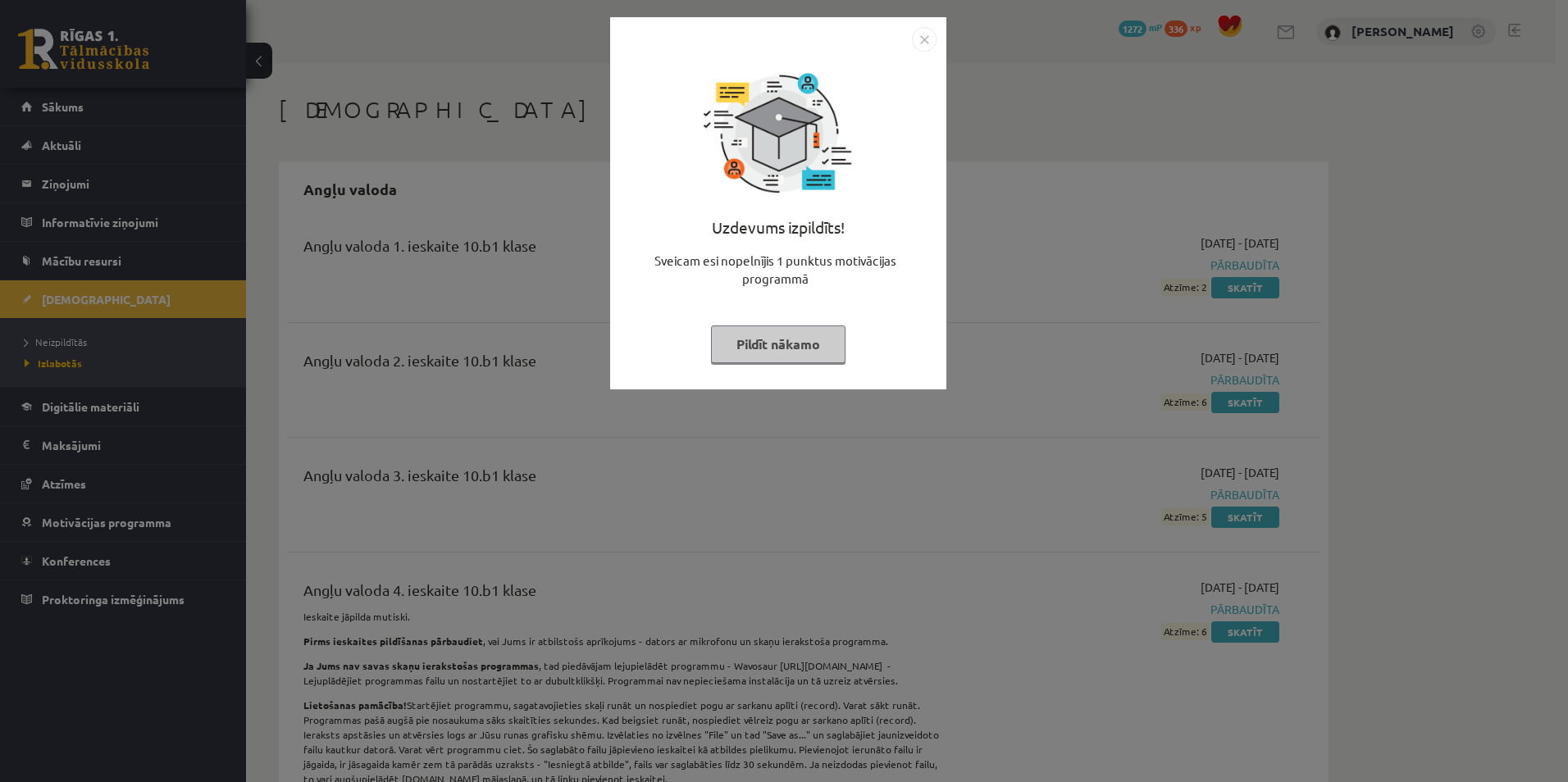
click at [800, 348] on button "Pildīt nākamo" at bounding box center [778, 345] width 135 height 38
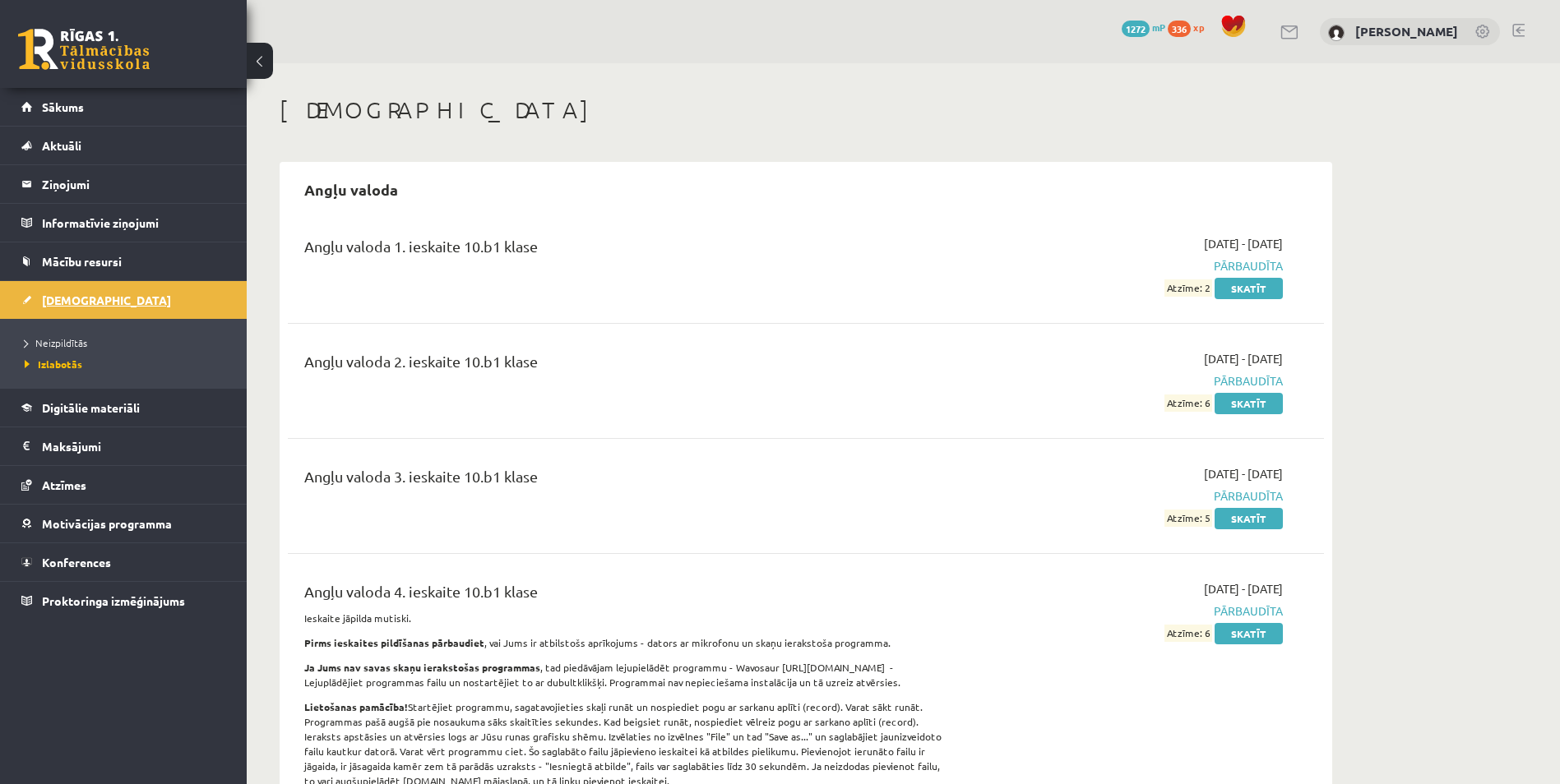
click at [166, 295] on link "[DEMOGRAPHIC_DATA]" at bounding box center [124, 300] width 205 height 38
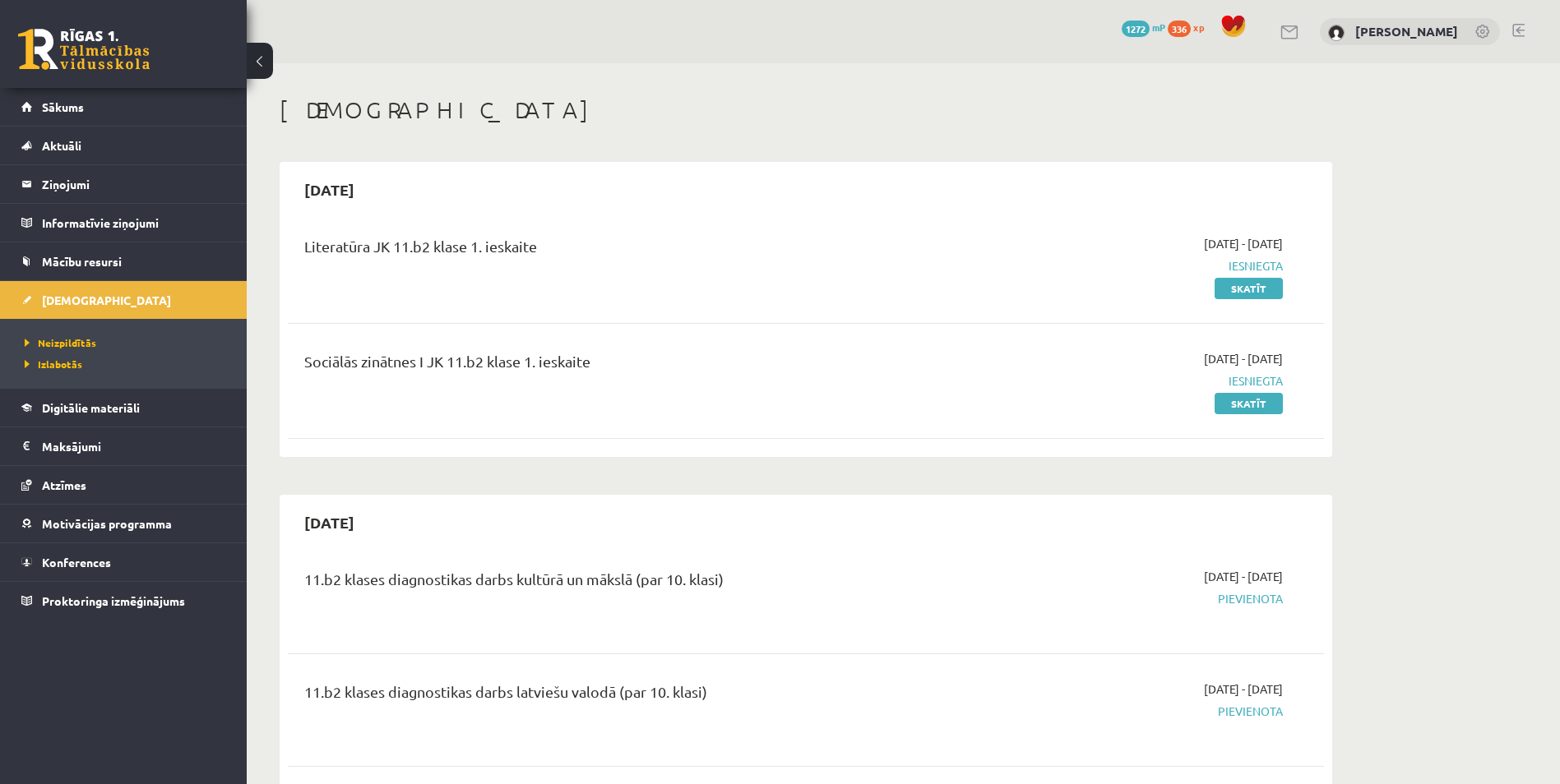
click at [71, 40] on link at bounding box center [83, 49] width 132 height 41
